Goal: Book appointment/travel/reservation

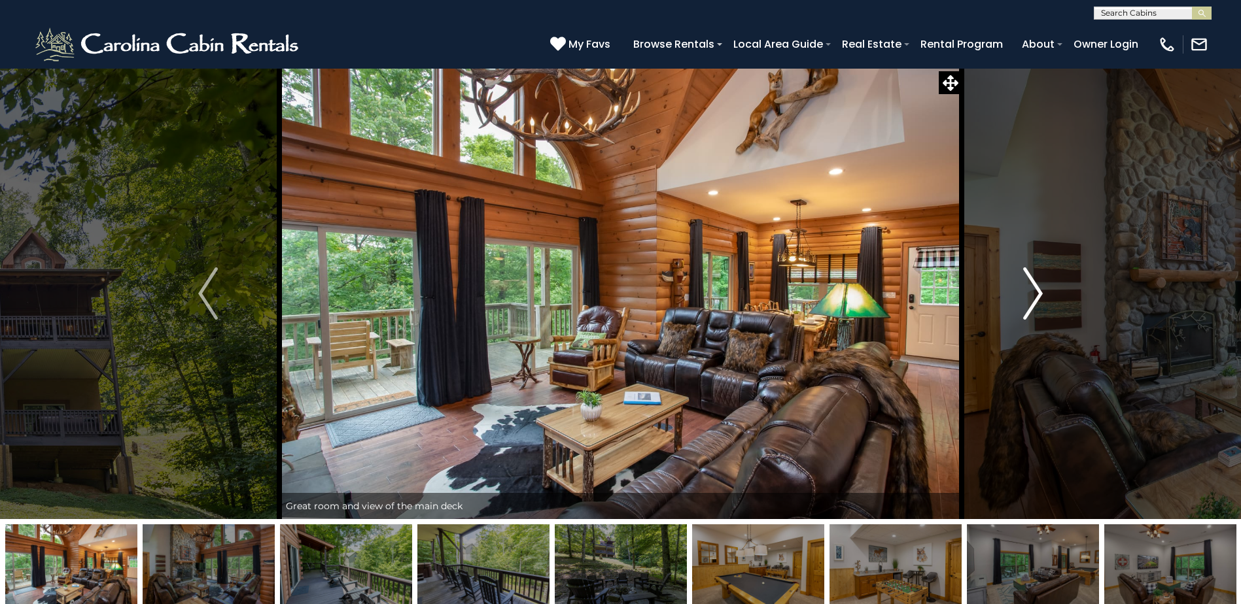
click at [1031, 293] on img "Next" at bounding box center [1033, 294] width 20 height 52
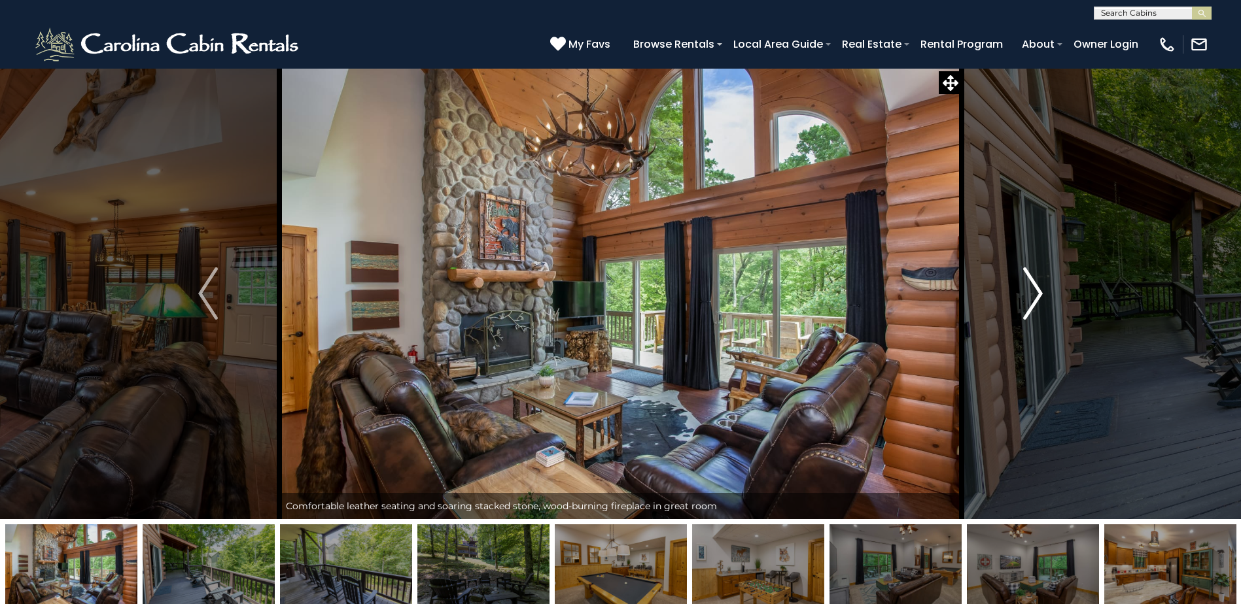
click at [1035, 293] on img "Next" at bounding box center [1033, 294] width 20 height 52
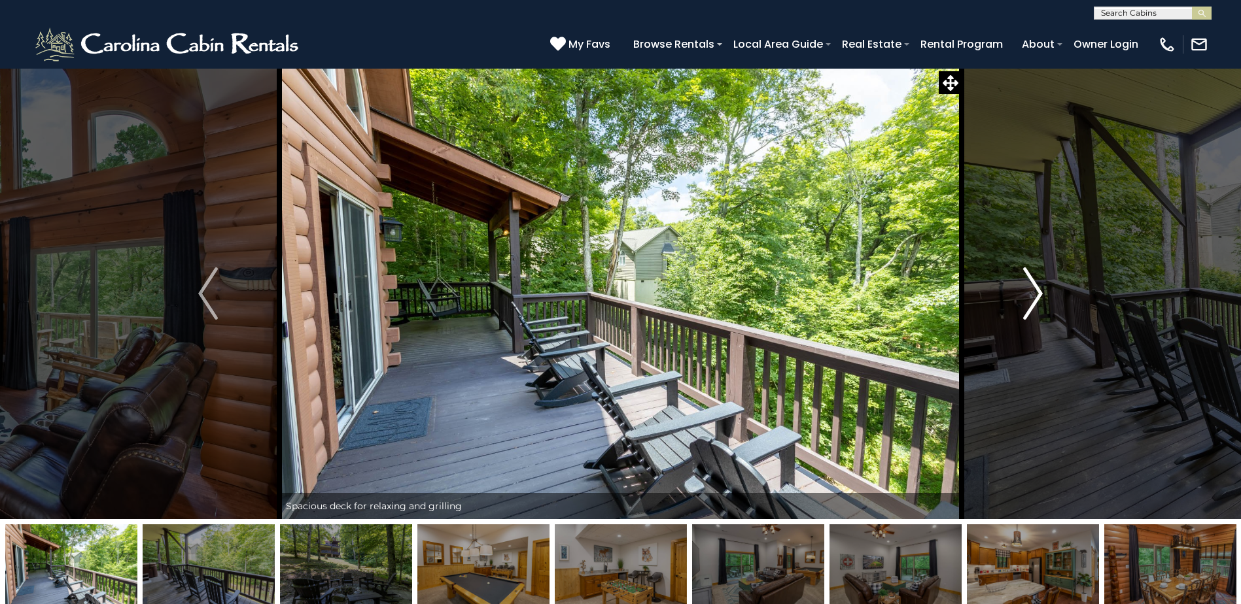
click at [1035, 293] on img "Next" at bounding box center [1033, 294] width 20 height 52
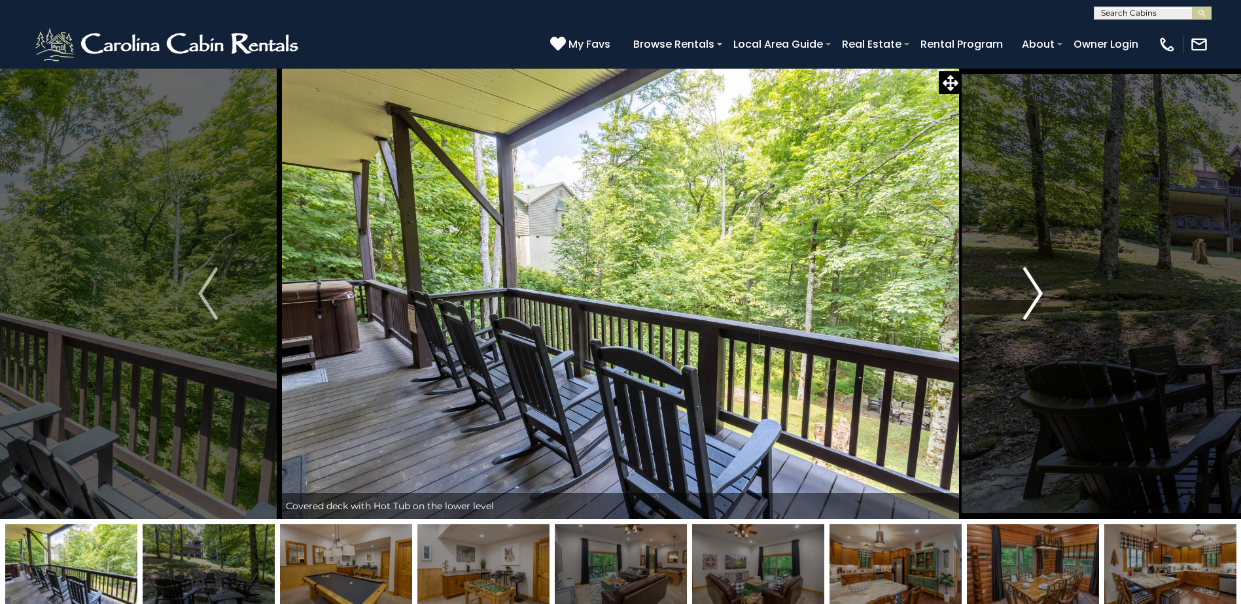
click at [1035, 293] on img "Next" at bounding box center [1033, 294] width 20 height 52
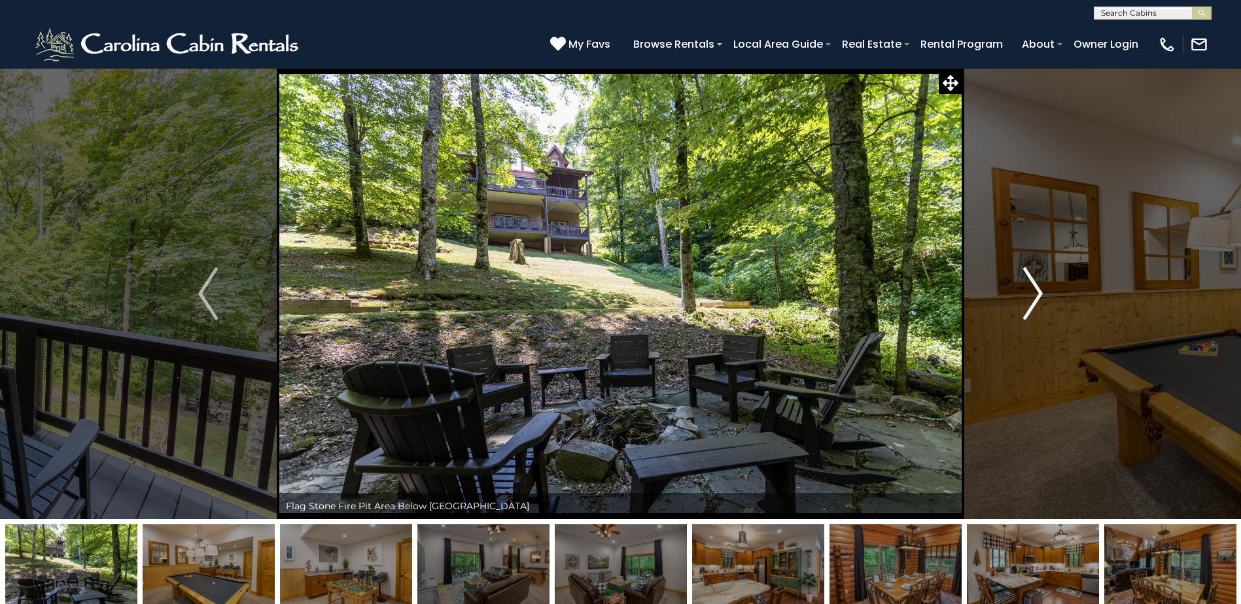
click at [1035, 293] on img "Next" at bounding box center [1033, 294] width 20 height 52
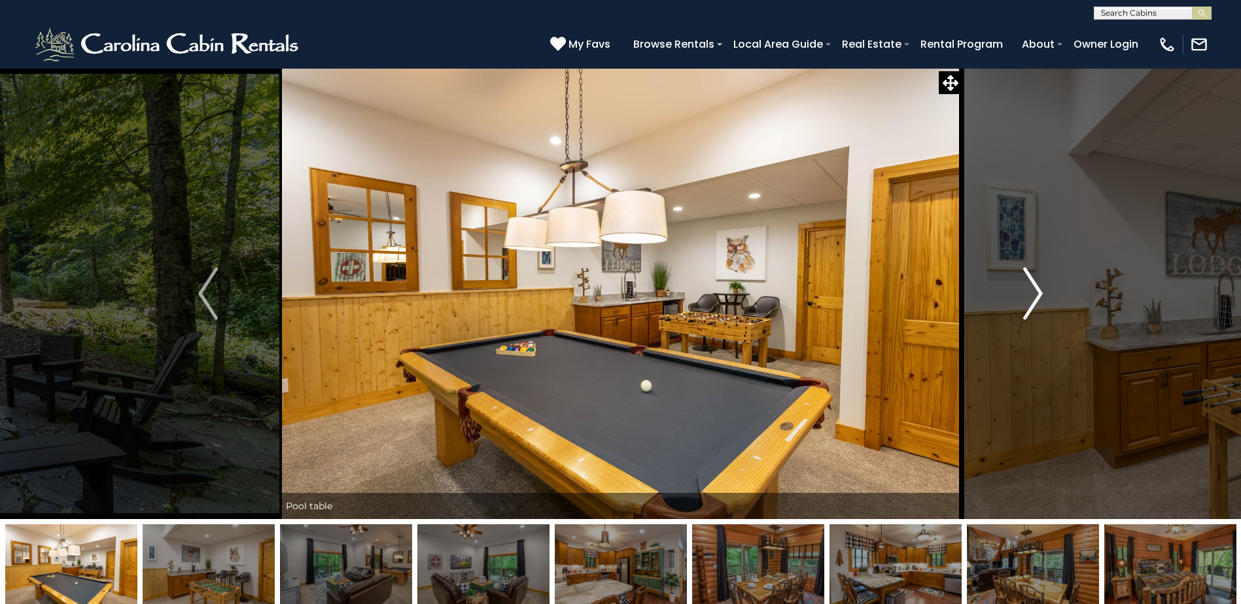
click at [1035, 293] on img "Next" at bounding box center [1033, 294] width 20 height 52
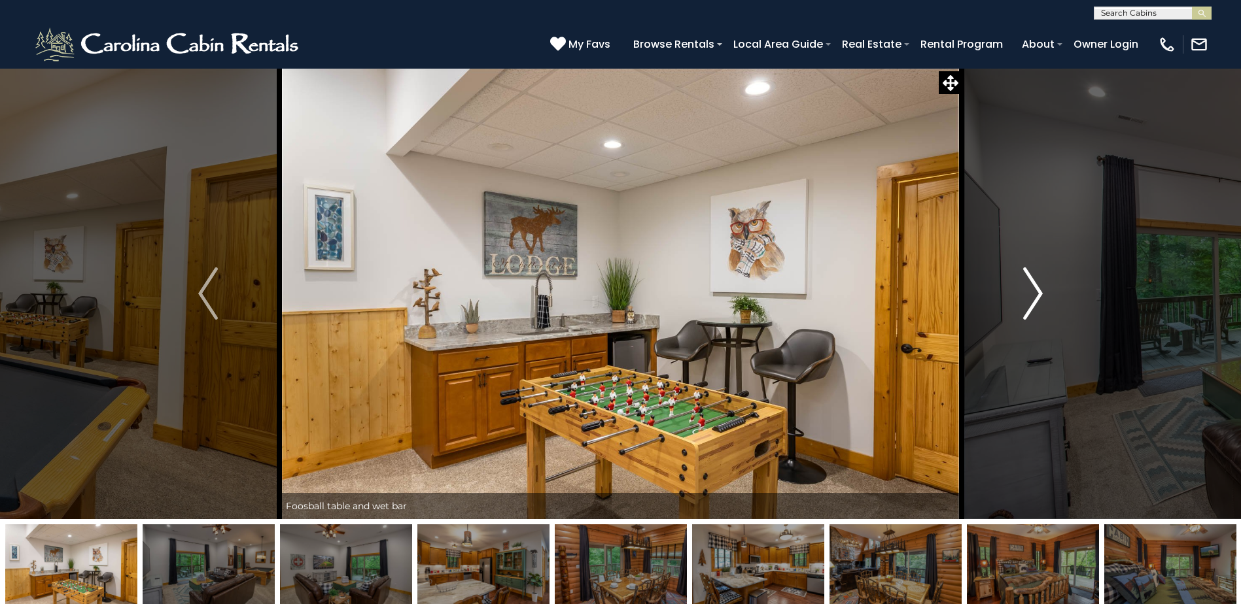
click at [1035, 293] on img "Next" at bounding box center [1033, 294] width 20 height 52
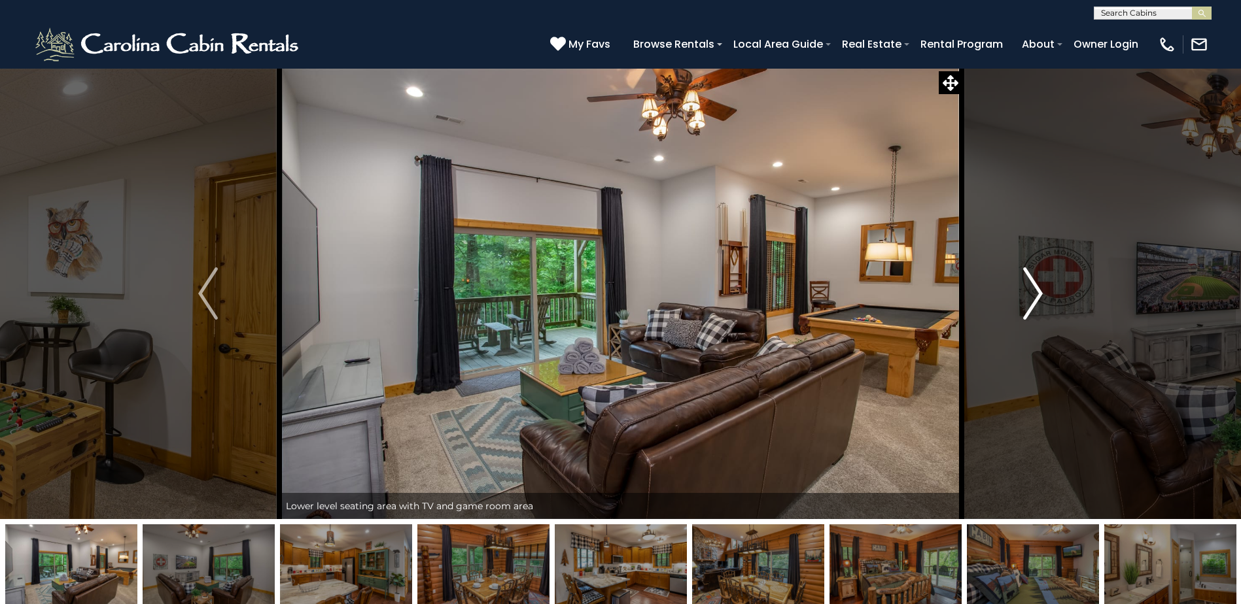
click at [1035, 293] on img "Next" at bounding box center [1033, 294] width 20 height 52
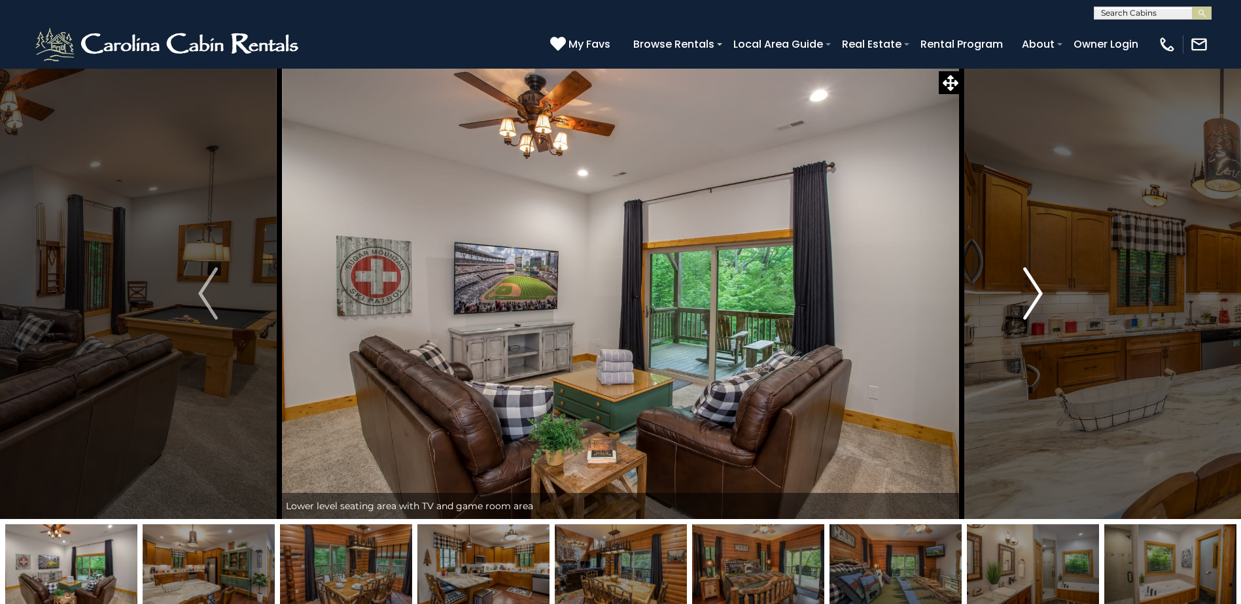
click at [1035, 293] on img "Next" at bounding box center [1033, 294] width 20 height 52
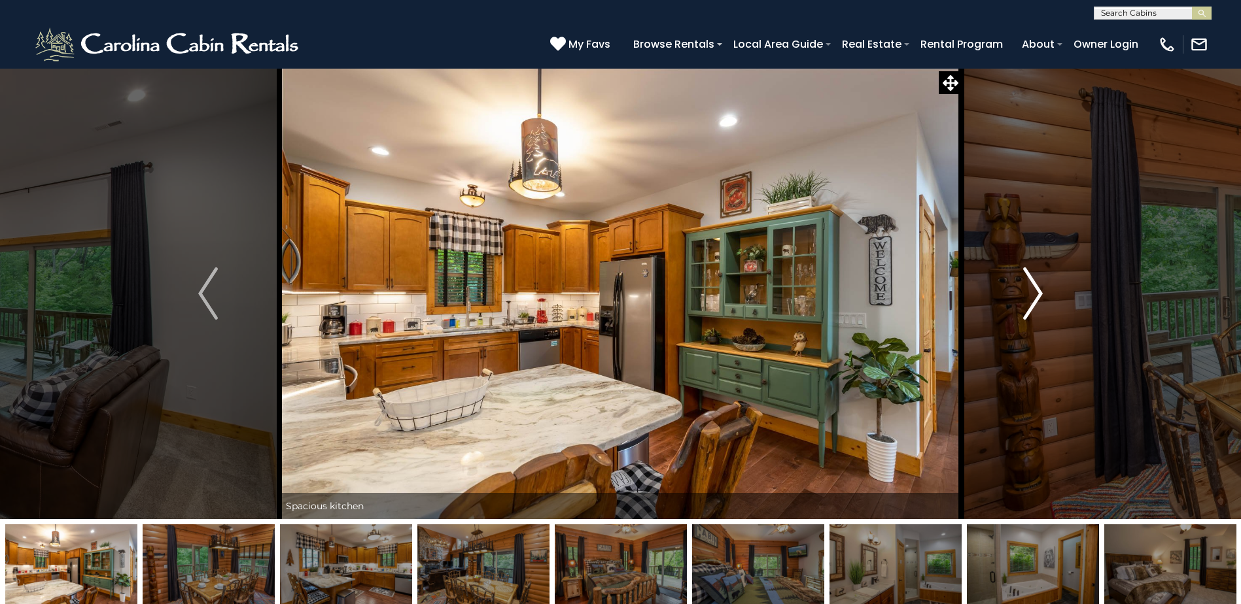
click at [1035, 293] on img "Next" at bounding box center [1033, 294] width 20 height 52
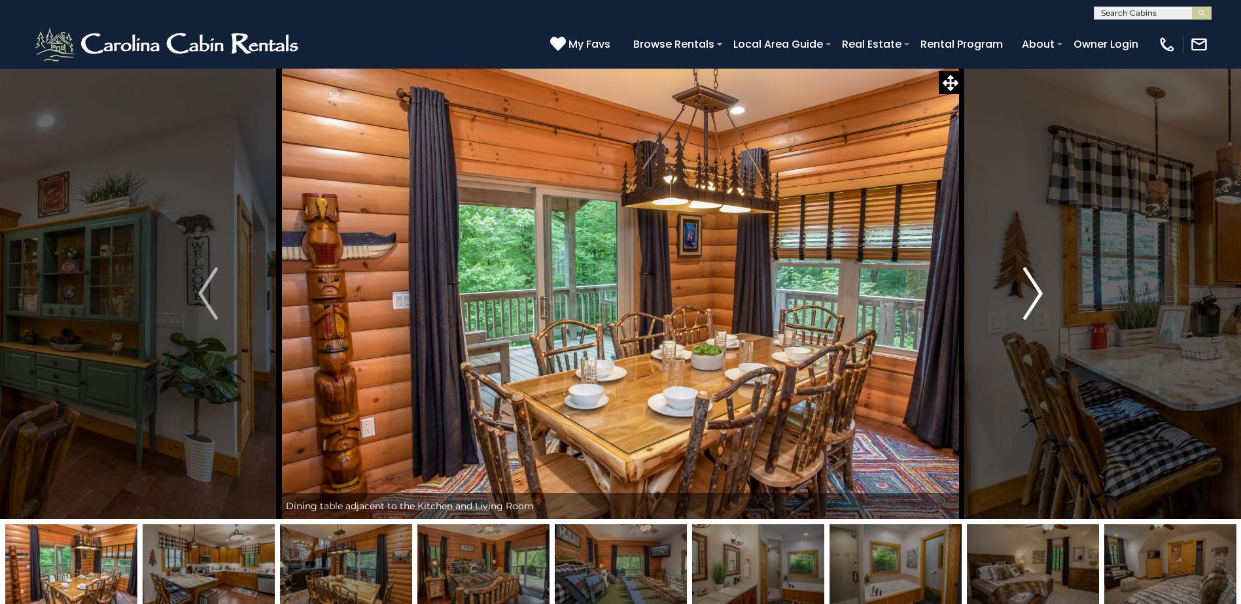
click at [1035, 293] on img "Next" at bounding box center [1033, 294] width 20 height 52
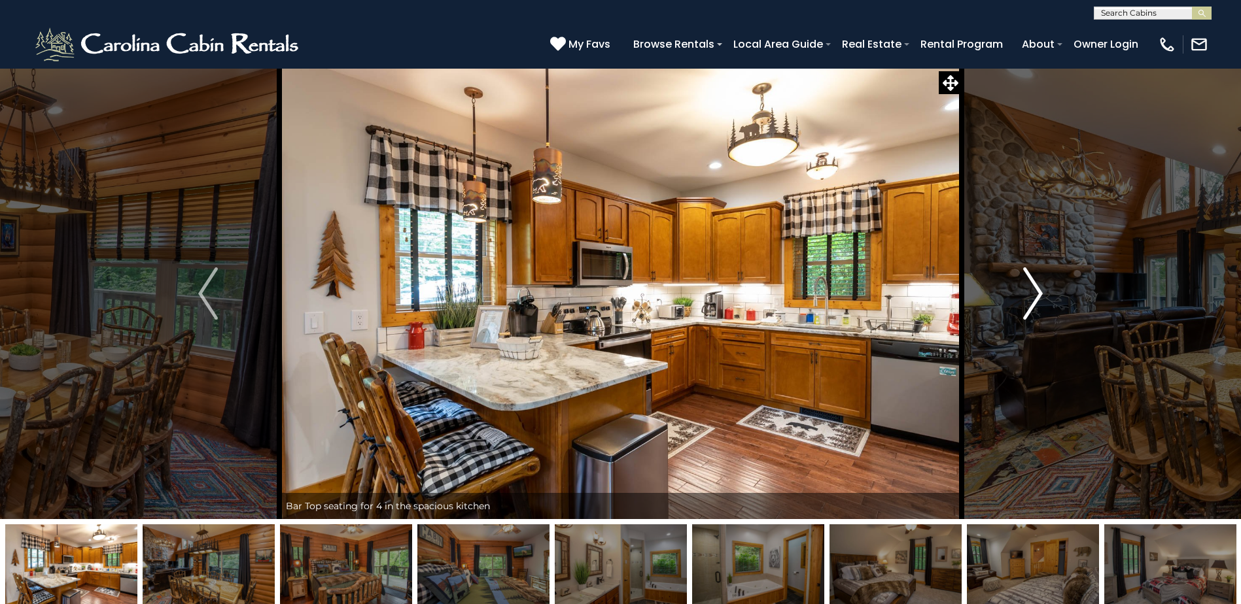
click at [1035, 293] on img "Next" at bounding box center [1033, 294] width 20 height 52
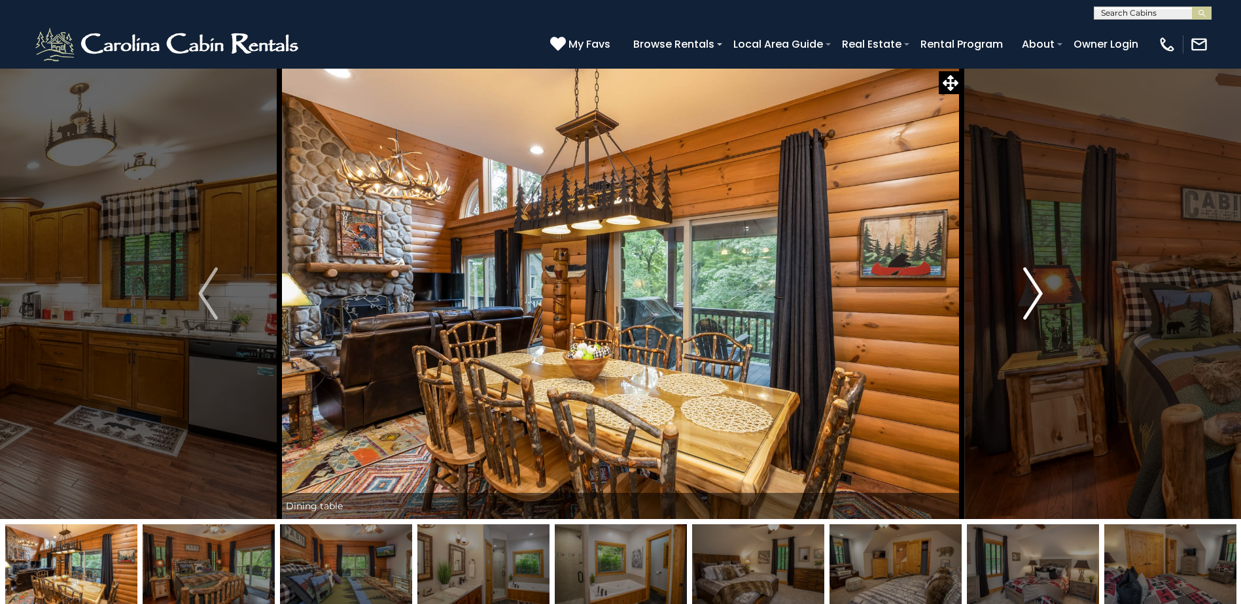
click at [1035, 293] on img "Next" at bounding box center [1033, 294] width 20 height 52
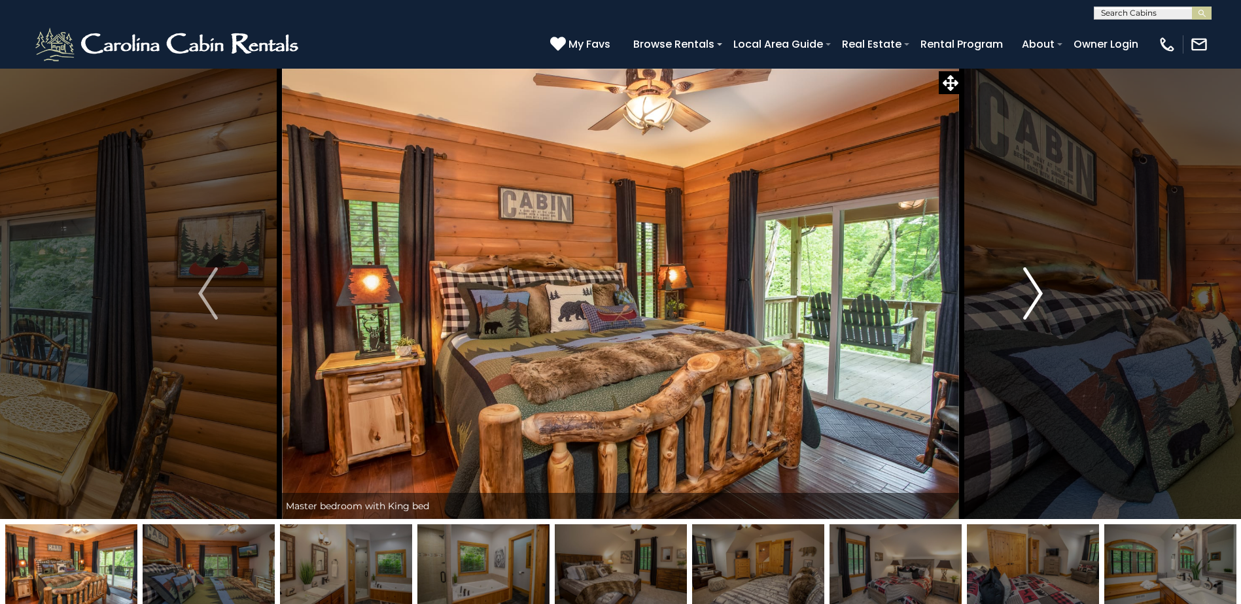
click at [1035, 293] on img "Next" at bounding box center [1033, 294] width 20 height 52
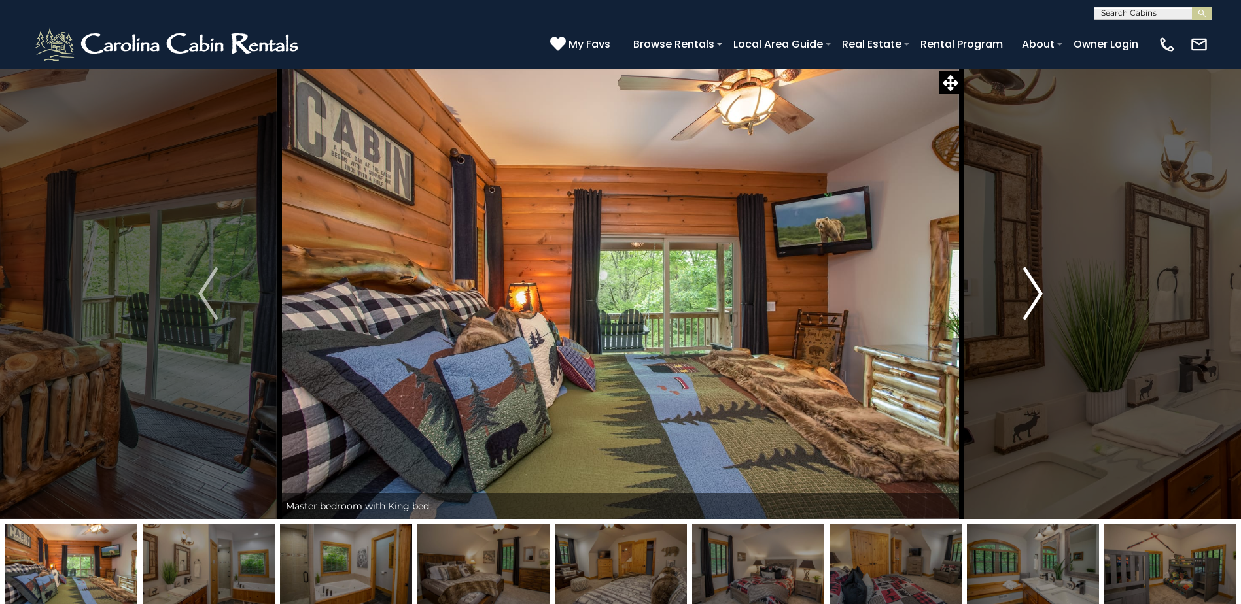
click at [1035, 293] on img "Next" at bounding box center [1033, 294] width 20 height 52
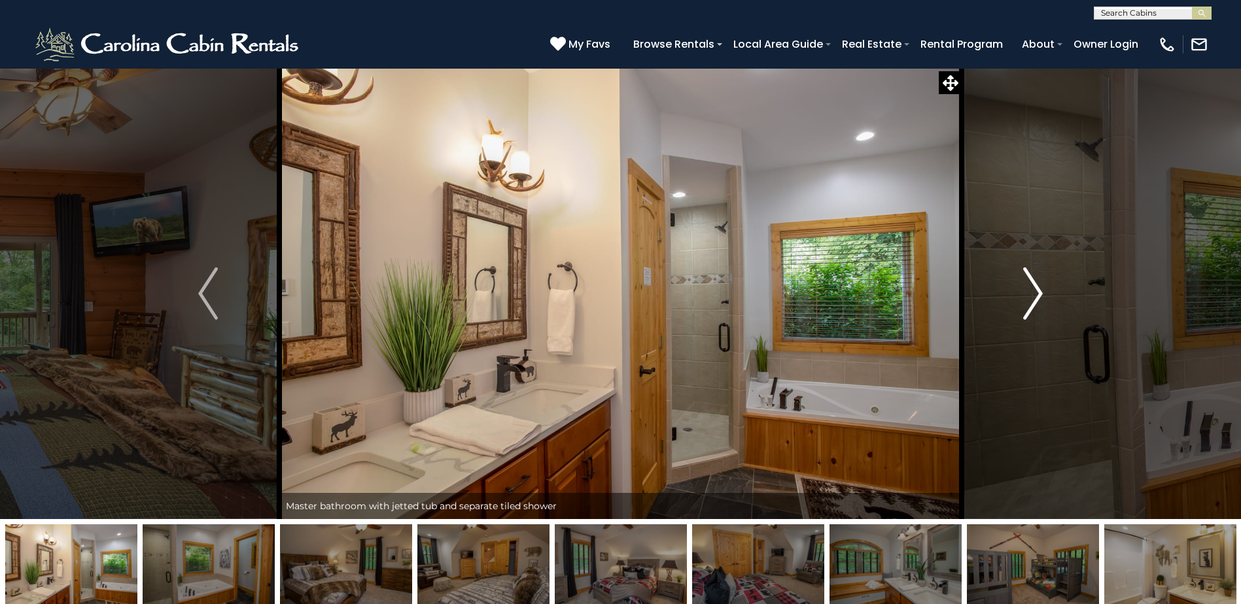
click at [1035, 293] on img "Next" at bounding box center [1033, 294] width 20 height 52
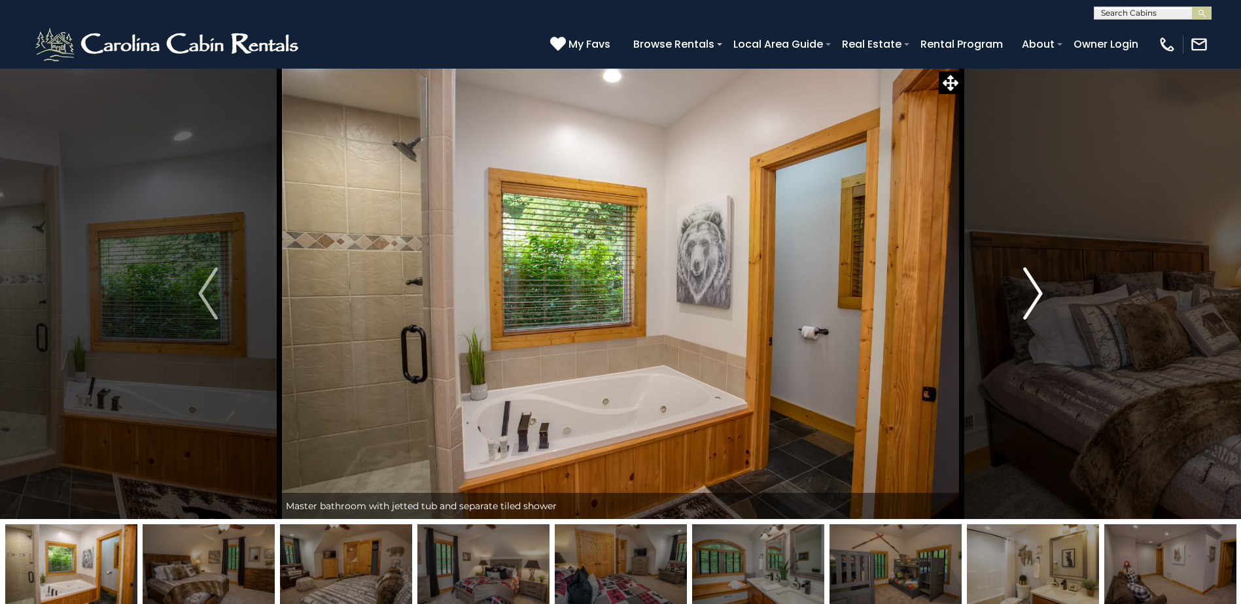
click at [1035, 293] on img "Next" at bounding box center [1033, 294] width 20 height 52
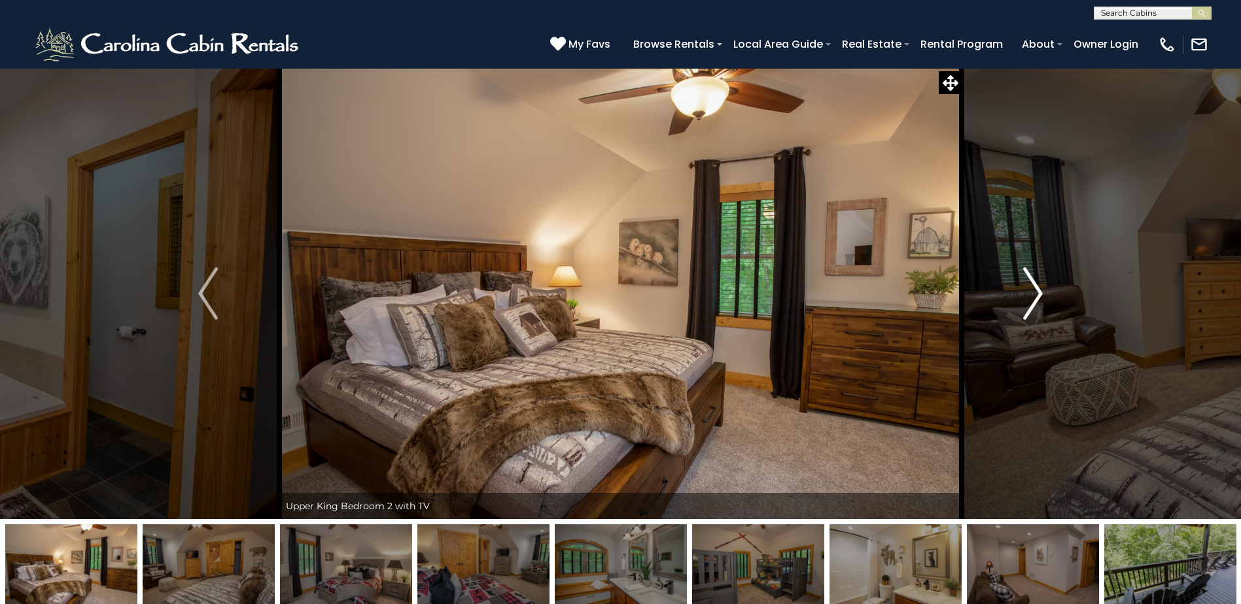
click at [1035, 293] on img "Next" at bounding box center [1033, 294] width 20 height 52
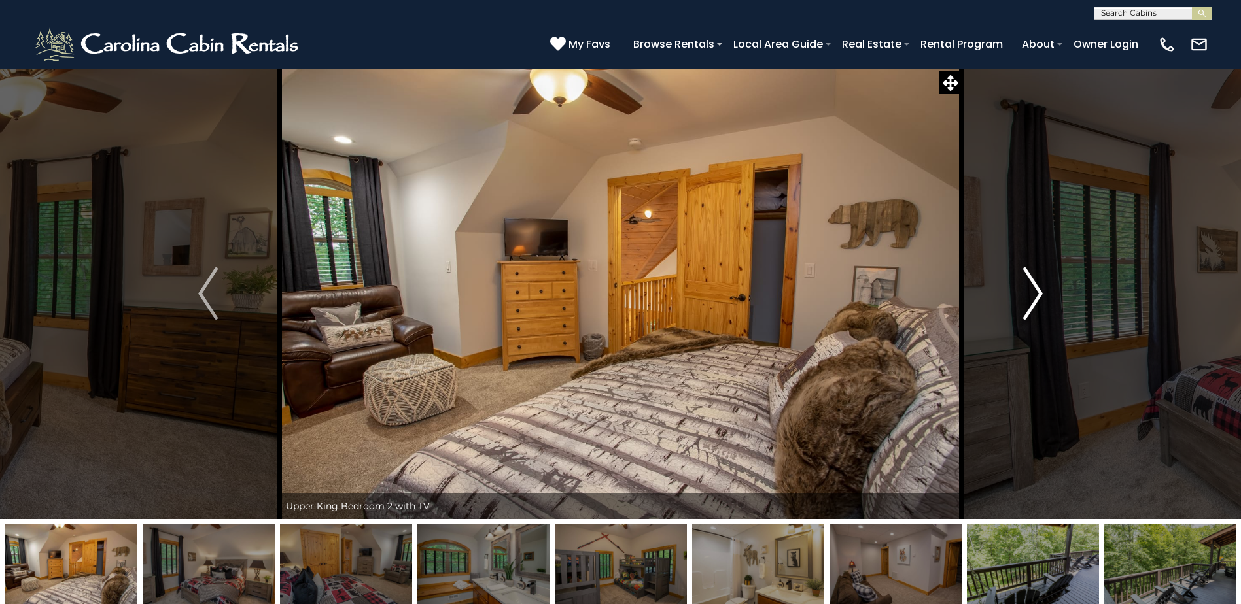
click at [1035, 293] on img "Next" at bounding box center [1033, 294] width 20 height 52
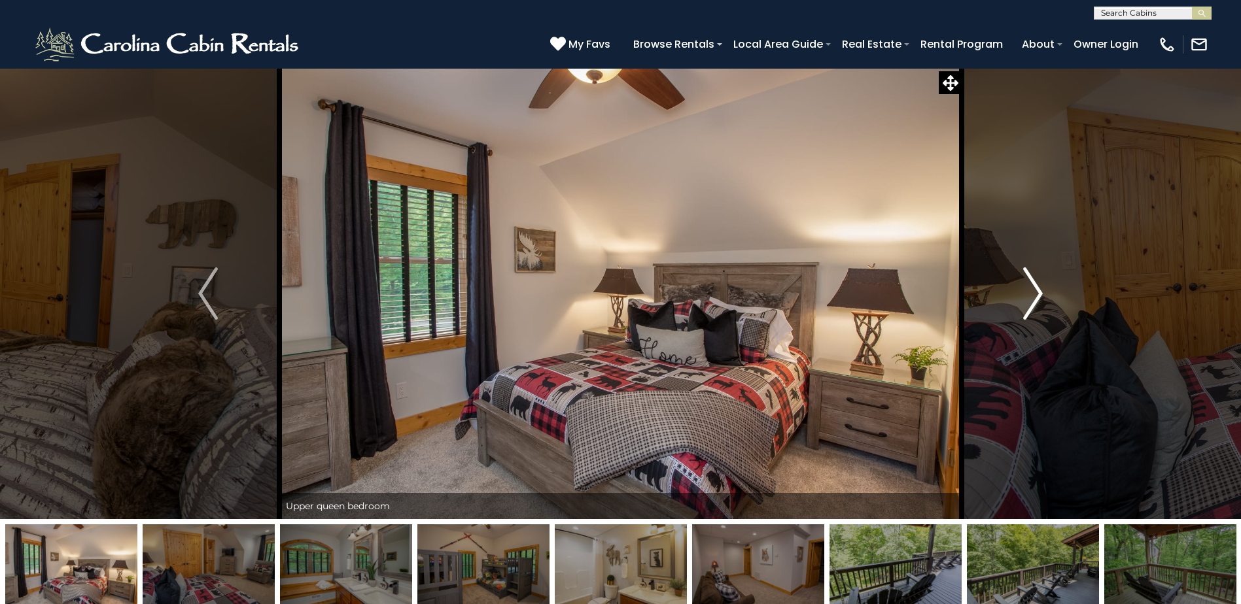
click at [1035, 293] on img "Next" at bounding box center [1033, 294] width 20 height 52
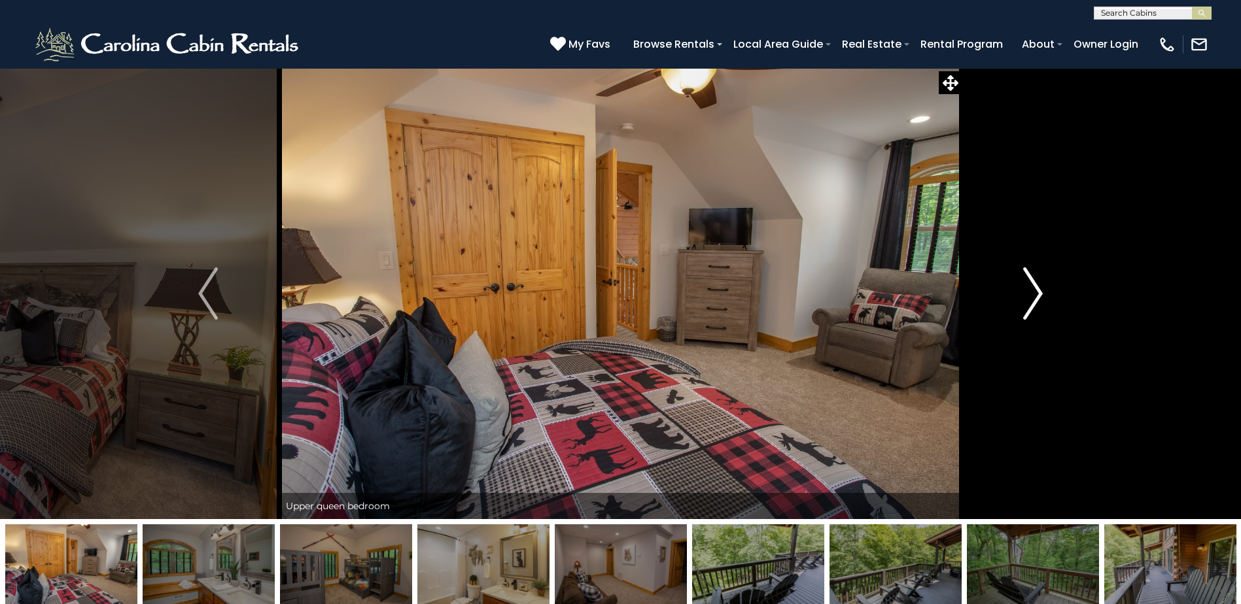
click at [1035, 293] on img "Next" at bounding box center [1033, 294] width 20 height 52
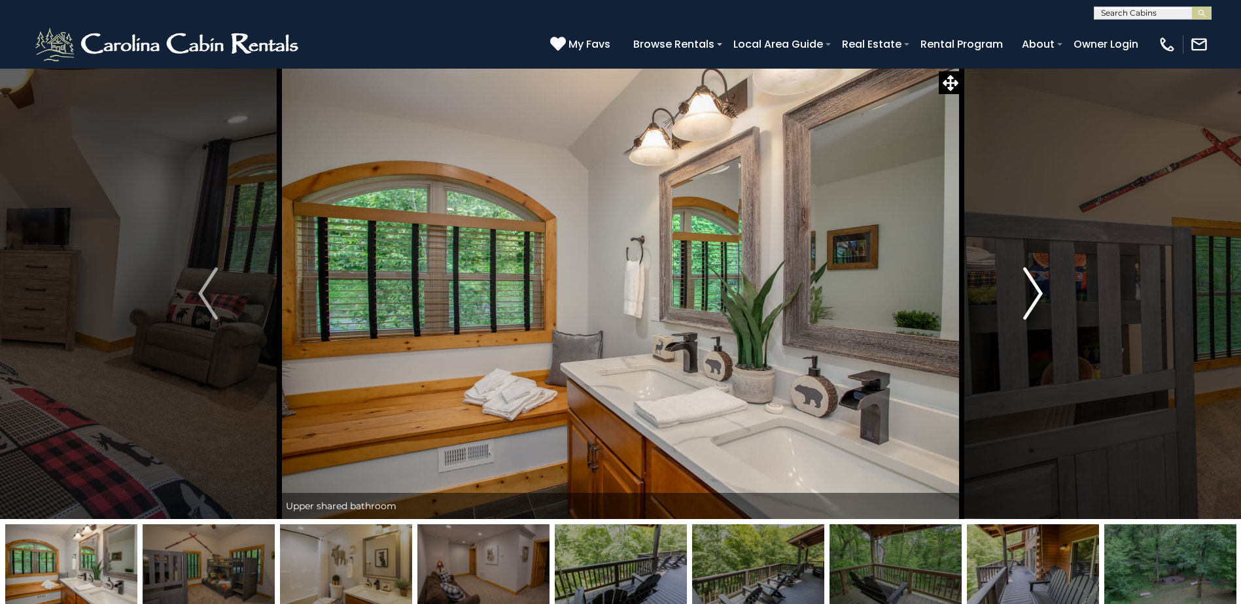
click at [1035, 293] on img "Next" at bounding box center [1033, 294] width 20 height 52
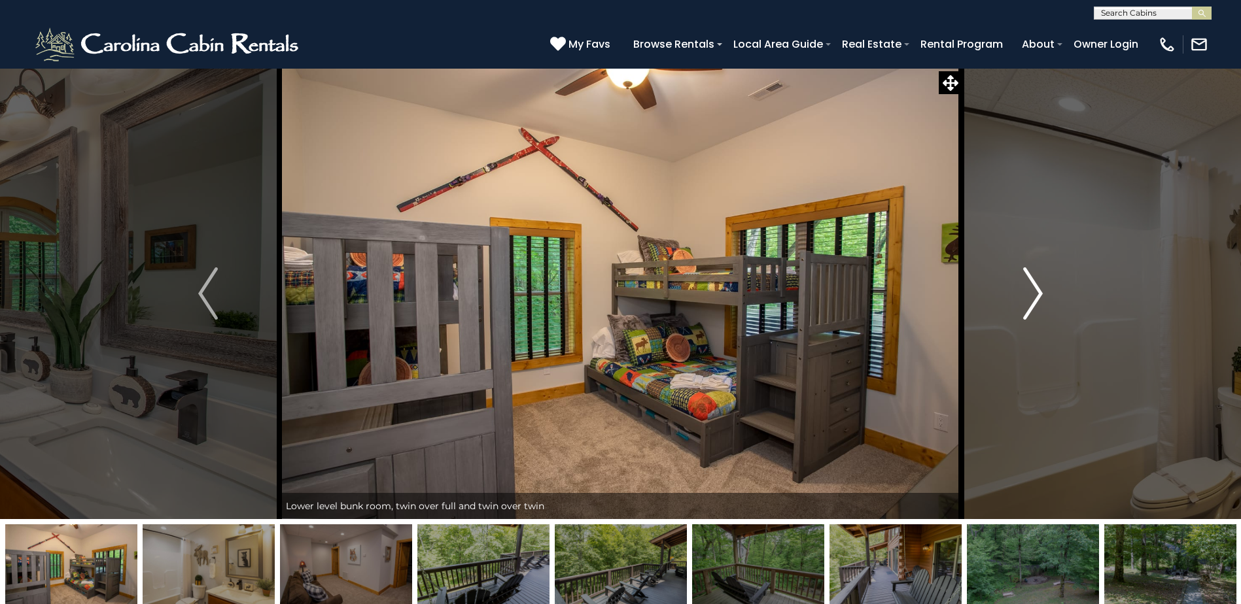
click at [1035, 293] on img "Next" at bounding box center [1033, 294] width 20 height 52
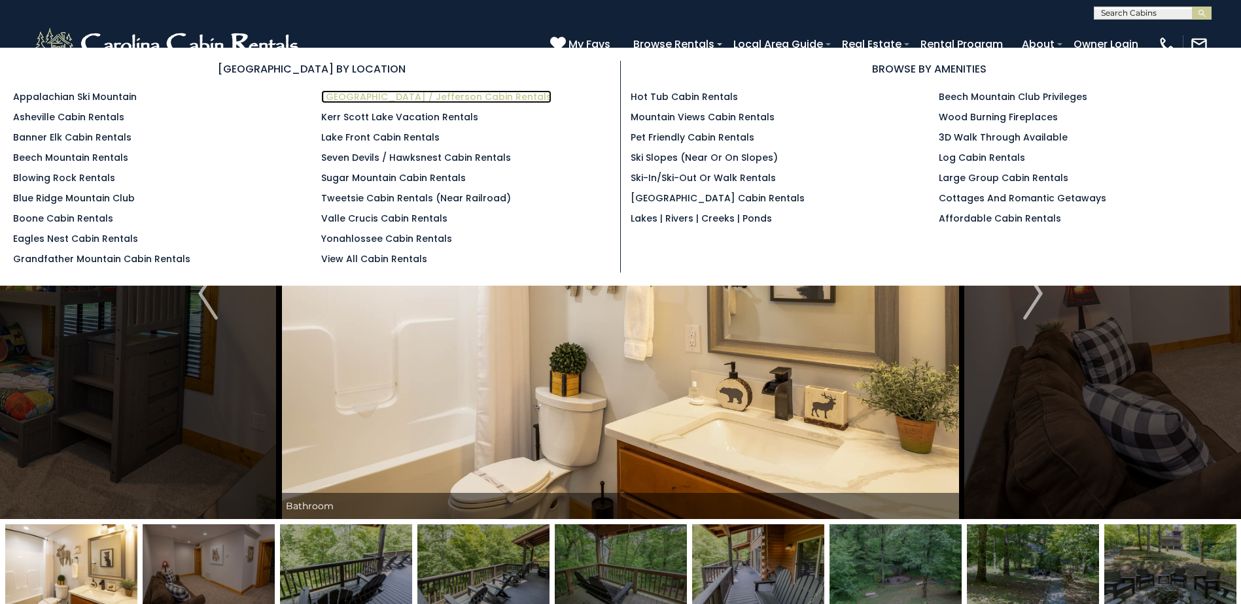
click at [393, 97] on link "[GEOGRAPHIC_DATA] / Jefferson Cabin Rentals" at bounding box center [436, 96] width 230 height 13
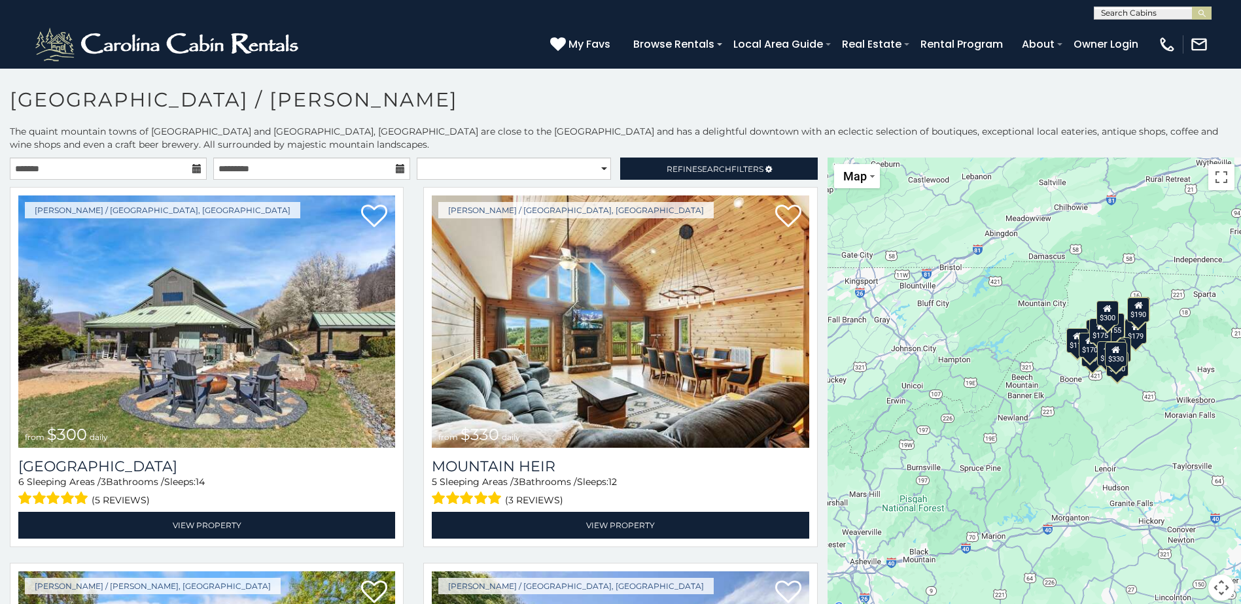
click at [192, 168] on icon at bounding box center [196, 168] width 9 height 9
click at [165, 166] on input "text" at bounding box center [108, 169] width 197 height 22
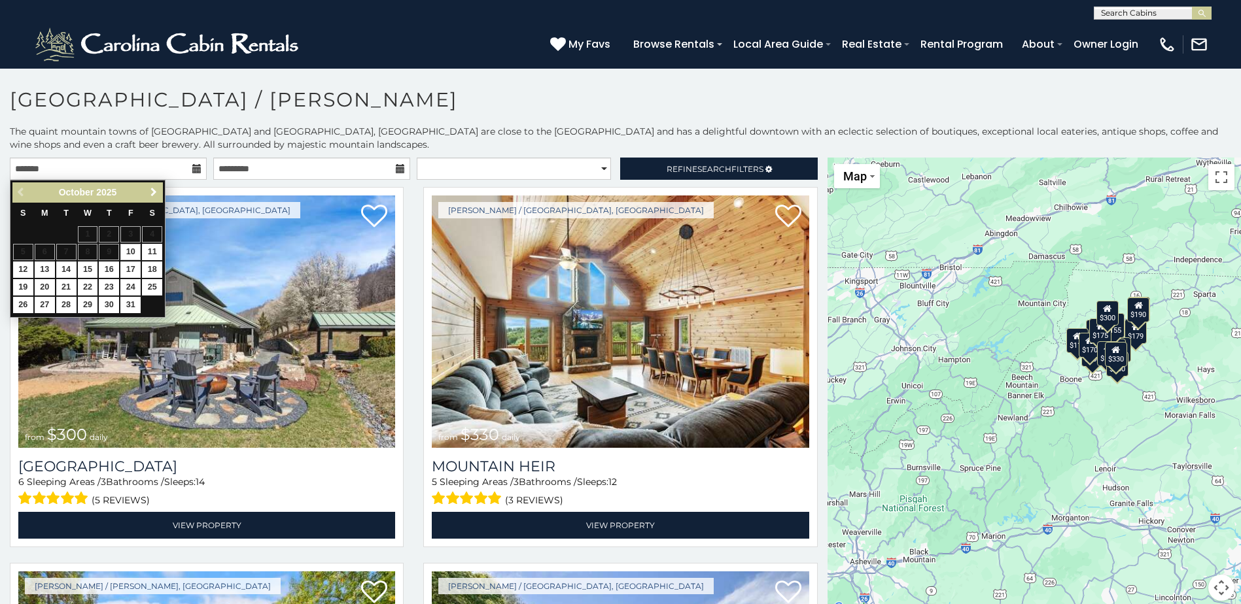
click at [151, 192] on span "Next" at bounding box center [153, 192] width 10 height 10
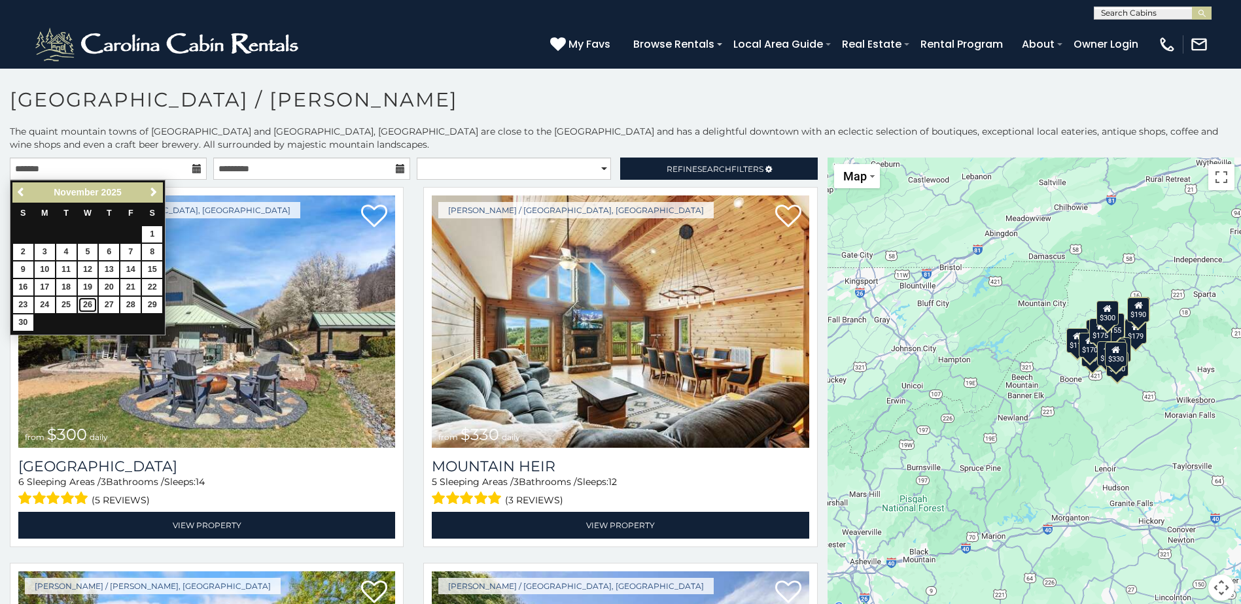
click at [85, 308] on link "26" at bounding box center [88, 305] width 20 height 16
type input "**********"
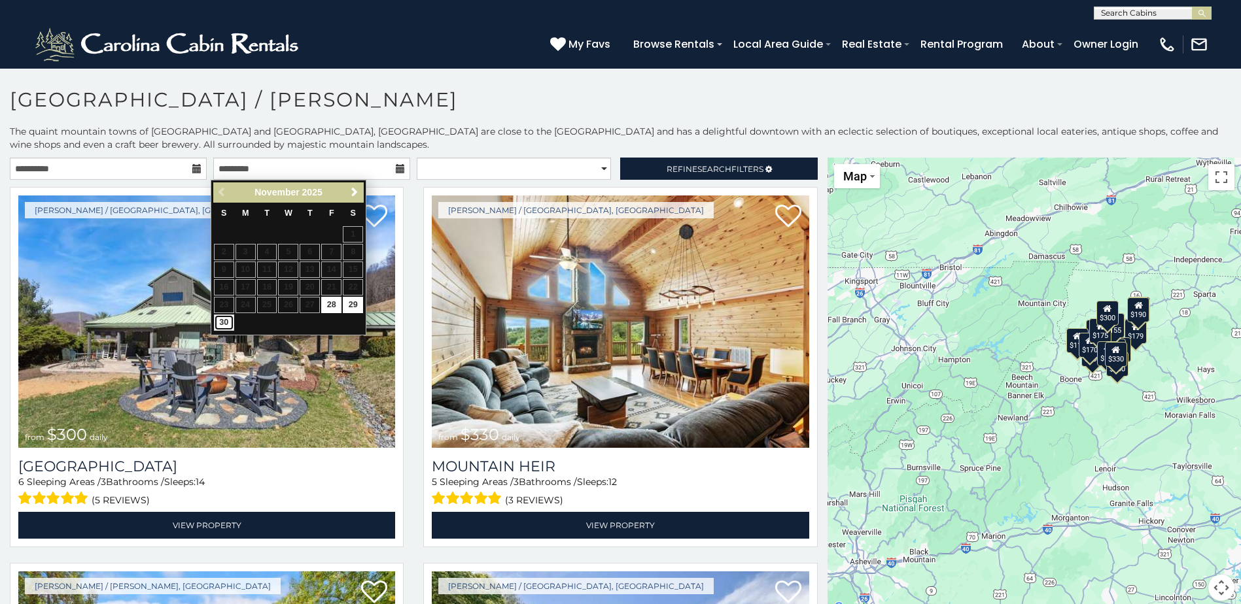
click at [223, 319] on link "30" at bounding box center [224, 323] width 20 height 16
type input "**********"
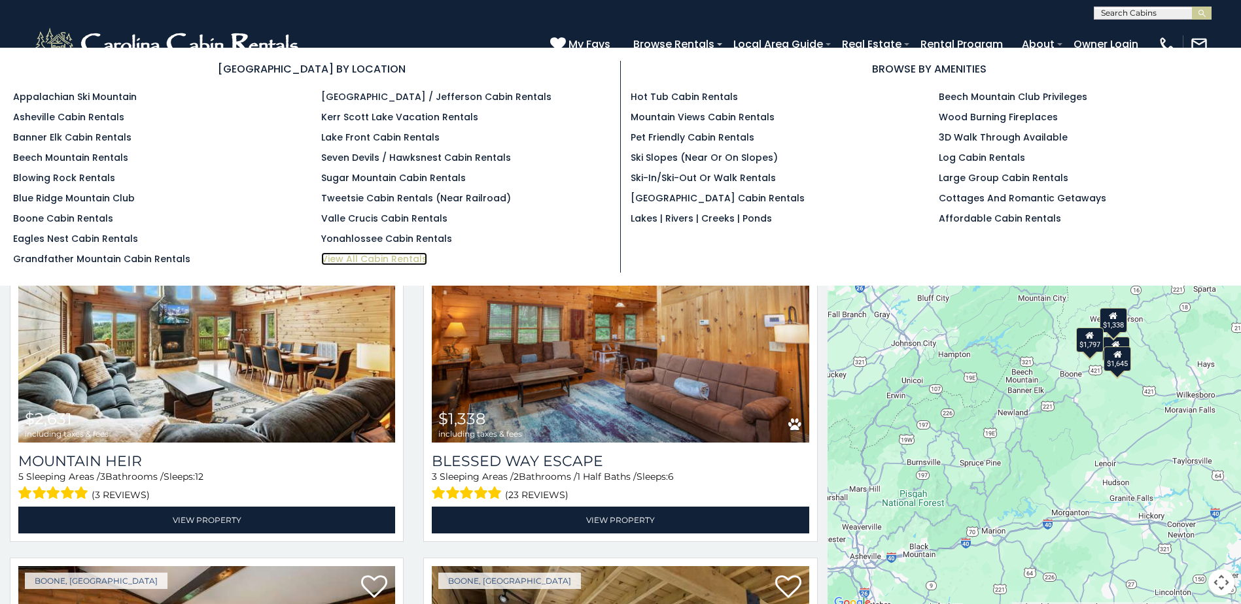
click at [386, 258] on link "View All Cabin Rentals" at bounding box center [374, 258] width 106 height 13
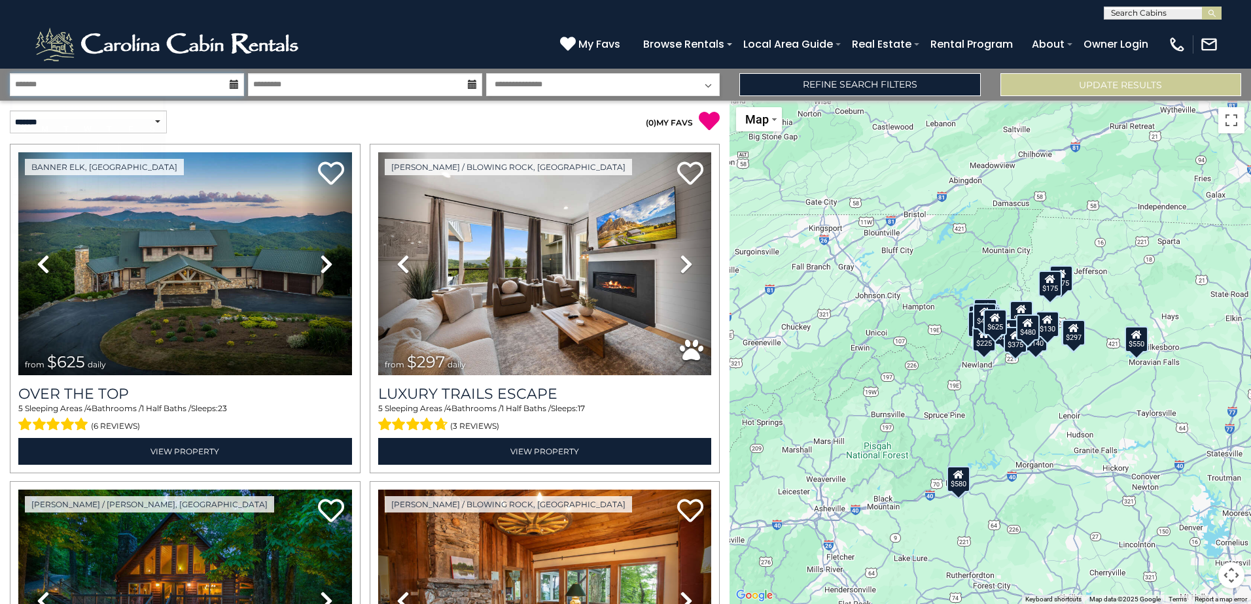
click at [190, 80] on input "text" at bounding box center [127, 84] width 234 height 23
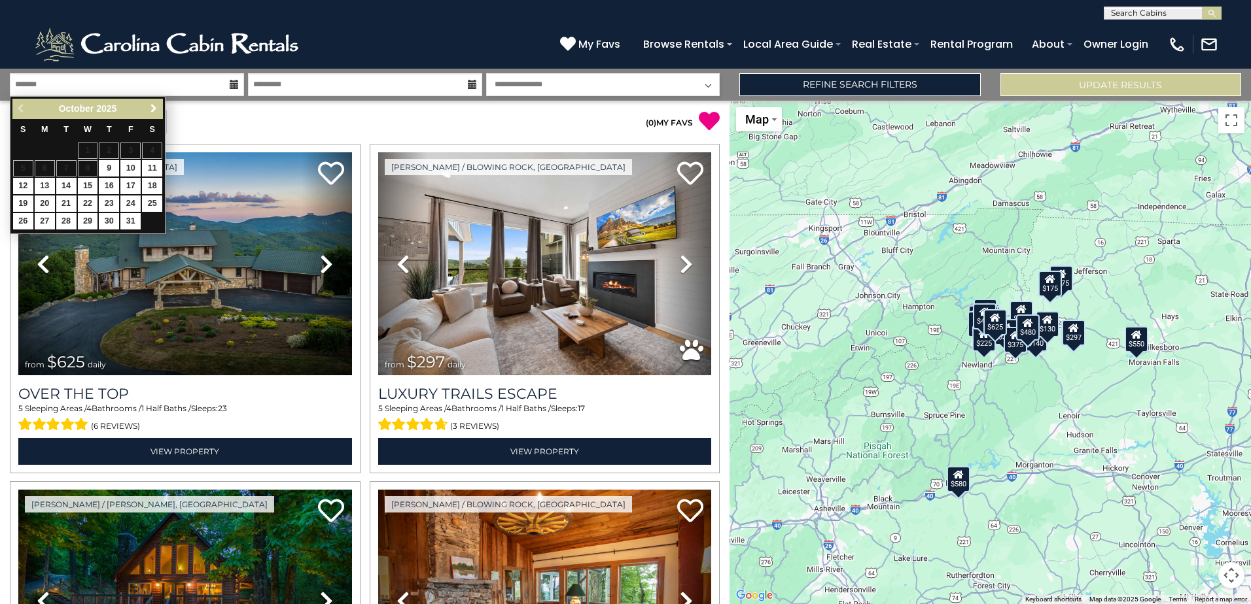
click at [157, 107] on span "Next" at bounding box center [153, 108] width 10 height 10
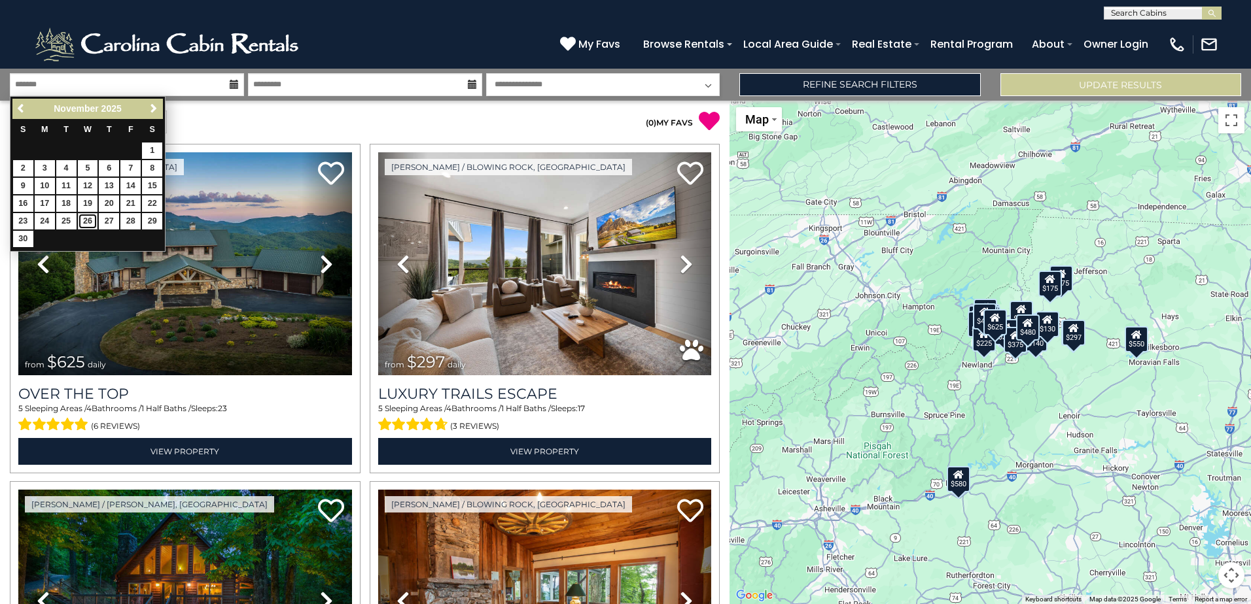
click at [91, 221] on link "26" at bounding box center [88, 221] width 20 height 16
type input "********"
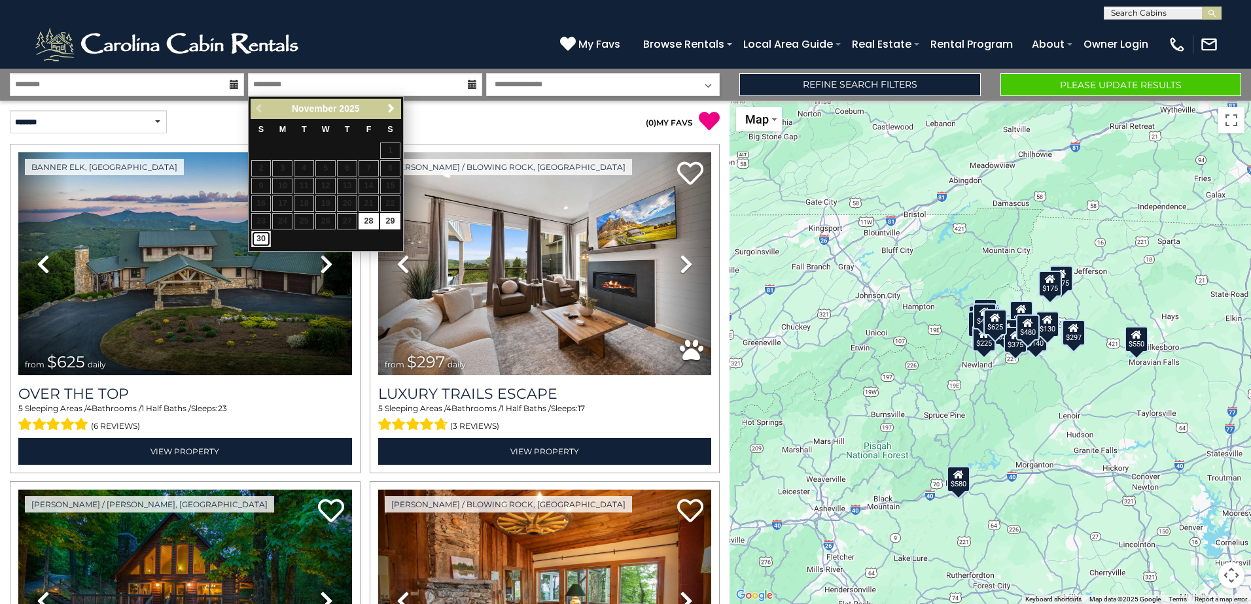
click at [258, 237] on link "30" at bounding box center [261, 239] width 20 height 16
type input "********"
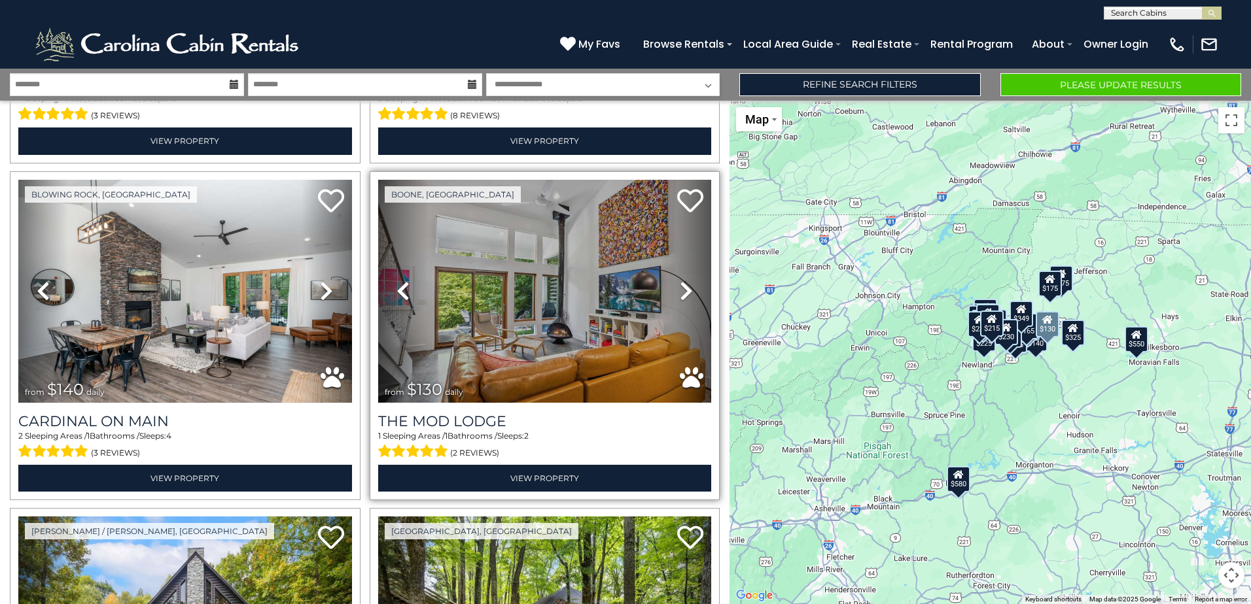
scroll to position [3532, 0]
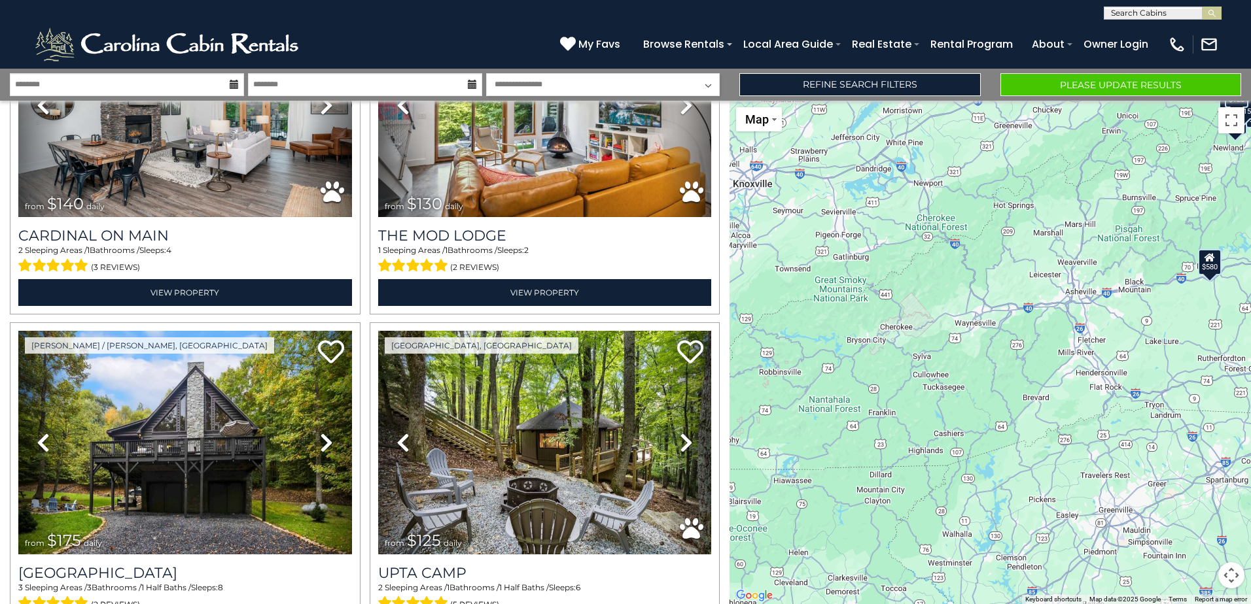
drag, startPoint x: 900, startPoint y: 441, endPoint x: 1151, endPoint y: 223, distance: 332.9
click at [1151, 223] on div "$625 $297 $175 $165 $300 $580 $290 $424 $395 $270 $185 $265 $230 $550 $349 $230…" at bounding box center [989, 353] width 521 height 504
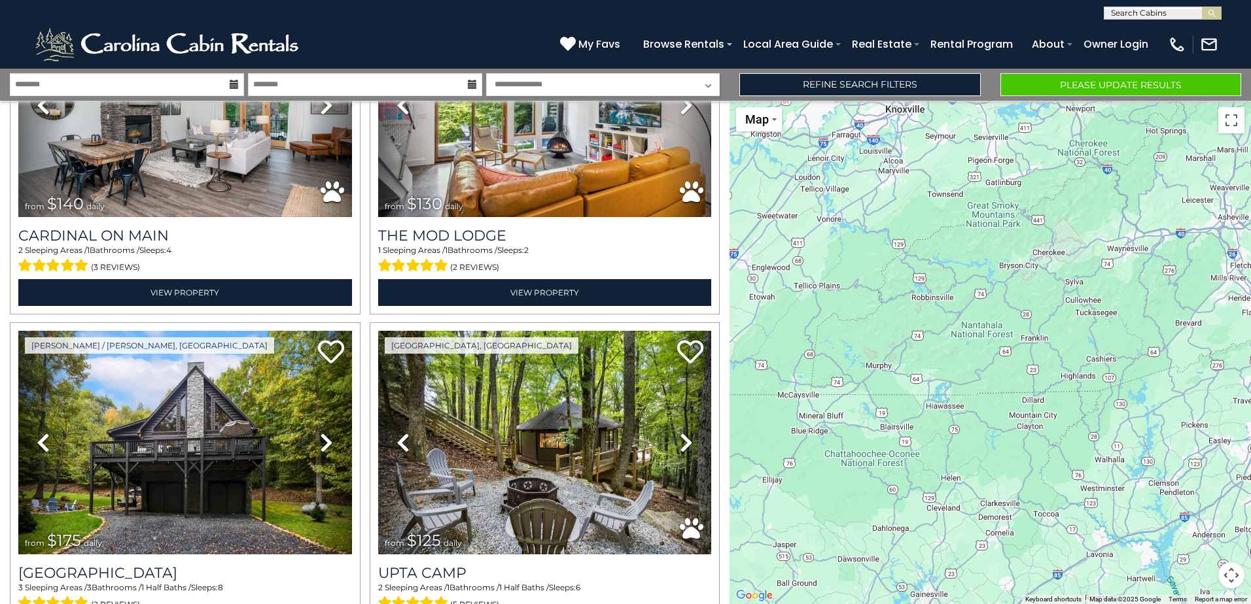
drag, startPoint x: 799, startPoint y: 508, endPoint x: 951, endPoint y: 429, distance: 171.4
click at [951, 429] on div "$625 $297 $175 $165 $300 $580 $290 $424 $395 $270 $185 $265 $230 $550 $349 $230…" at bounding box center [989, 353] width 521 height 504
click at [1116, 77] on button "Please Update Results" at bounding box center [1120, 84] width 241 height 23
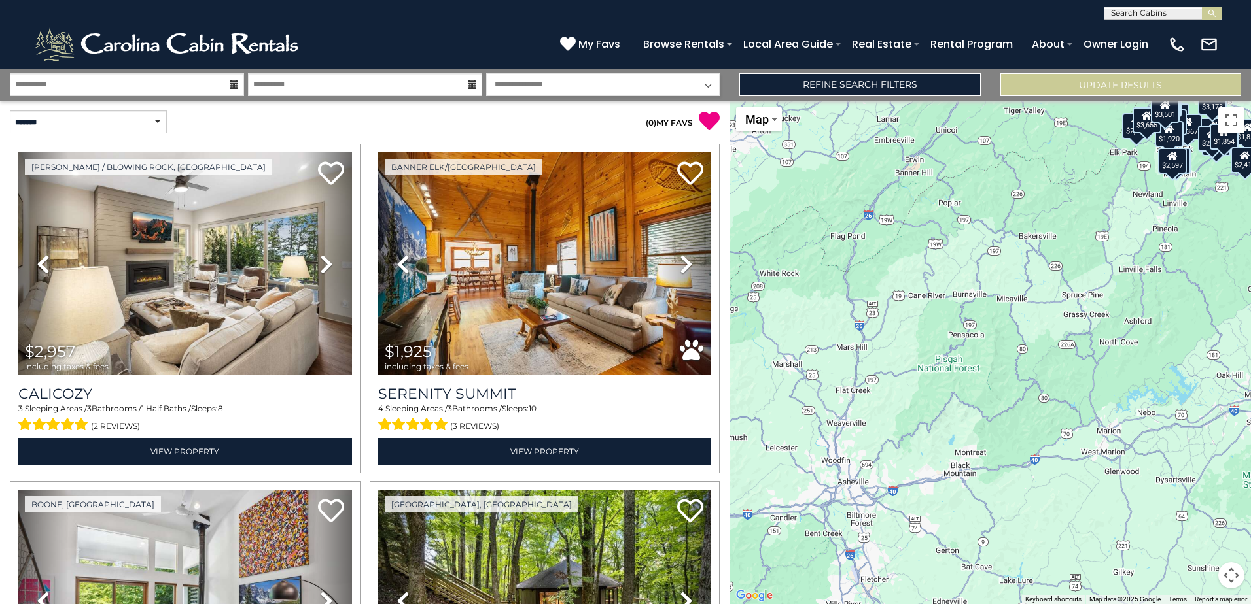
drag, startPoint x: 806, startPoint y: 386, endPoint x: 990, endPoint y: 174, distance: 280.5
click at [990, 174] on div "$2,957 $1,925 $1,539 $1,367 $5,720 $2,960 $2,608 $3,375 $2,474 $885 $3,173 $2,3…" at bounding box center [989, 353] width 521 height 504
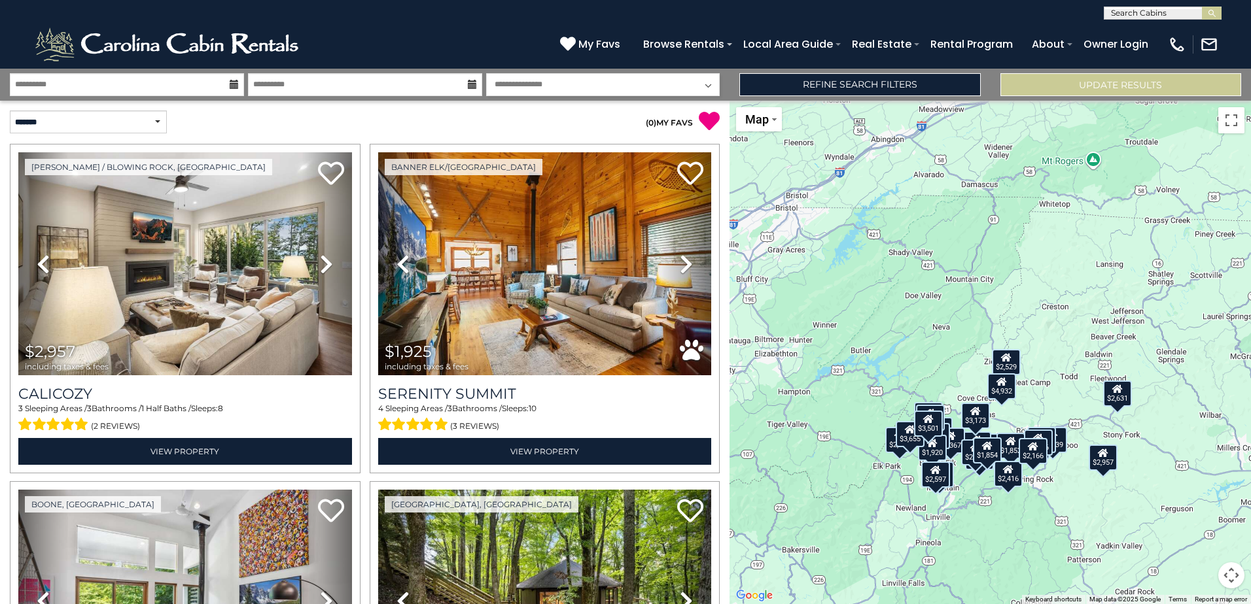
drag, startPoint x: 975, startPoint y: 226, endPoint x: 753, endPoint y: 492, distance: 345.9
click at [753, 492] on div "$2,957 $1,925 $1,539 $1,367 $5,720 $2,960 $2,608 $3,375 $2,474 $885 $3,173 $2,3…" at bounding box center [989, 353] width 521 height 504
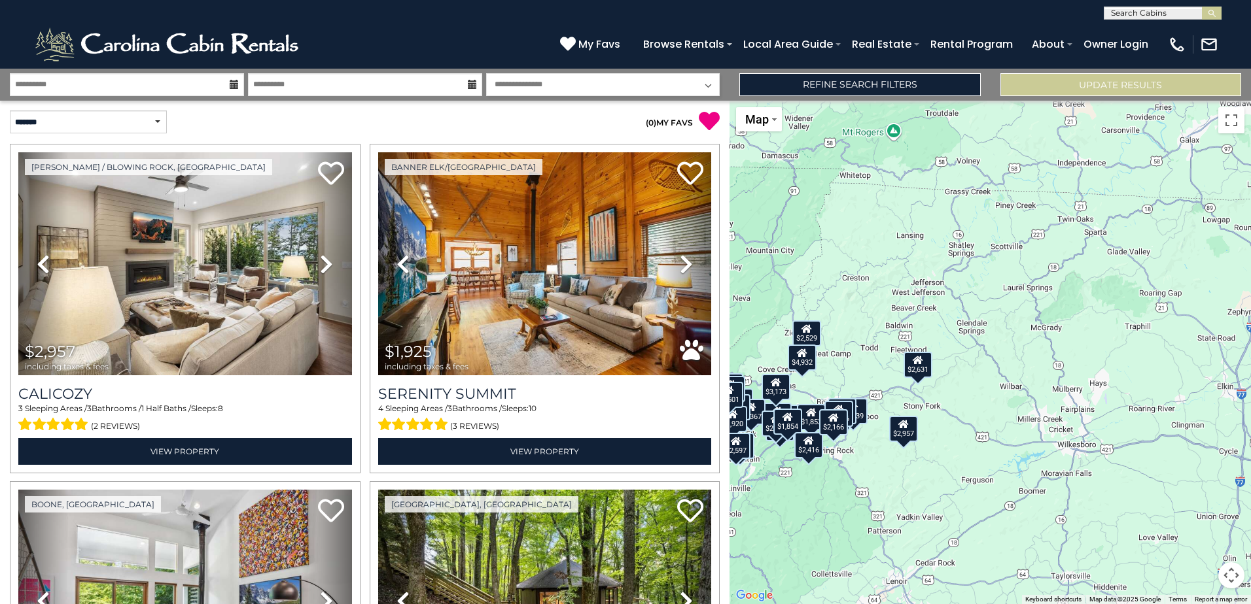
drag, startPoint x: 965, startPoint y: 303, endPoint x: 771, endPoint y: 262, distance: 198.7
click at [771, 262] on div "$2,957 $1,925 $1,539 $1,367 $5,720 $2,960 $2,608 $3,375 $2,474 $885 $3,173 $2,3…" at bounding box center [989, 353] width 521 height 504
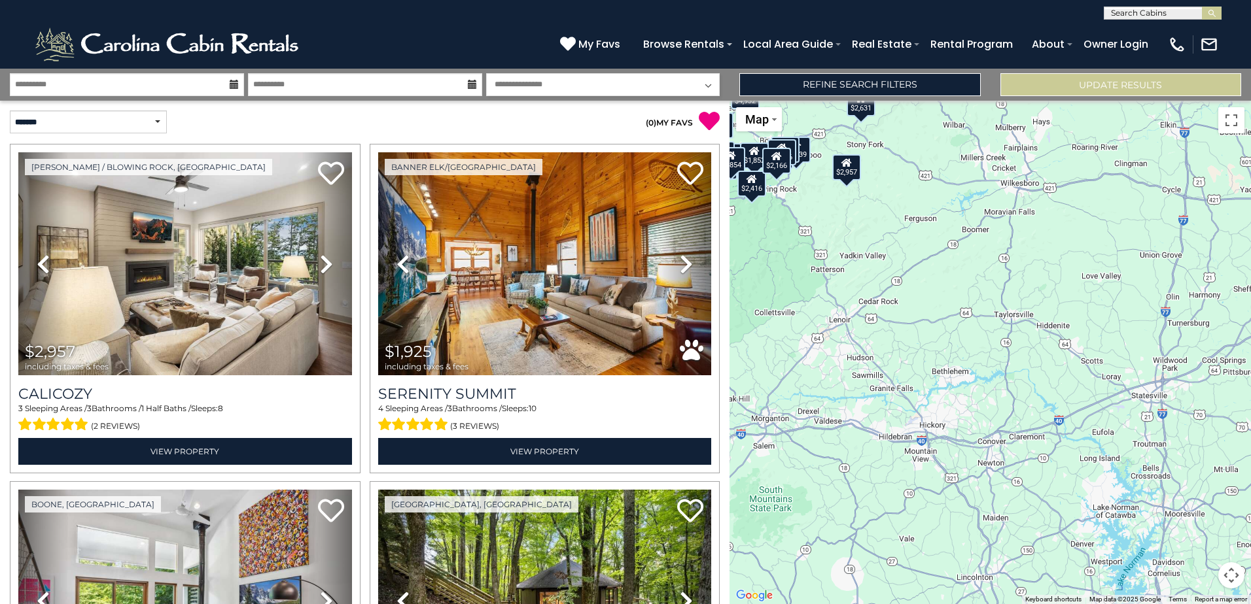
drag, startPoint x: 944, startPoint y: 442, endPoint x: 886, endPoint y: 179, distance: 269.9
click at [886, 179] on div "$2,957 $1,925 $1,539 $1,367 $5,720 $2,960 $2,608 $3,375 $2,474 $885 $3,173 $2,3…" at bounding box center [989, 353] width 521 height 504
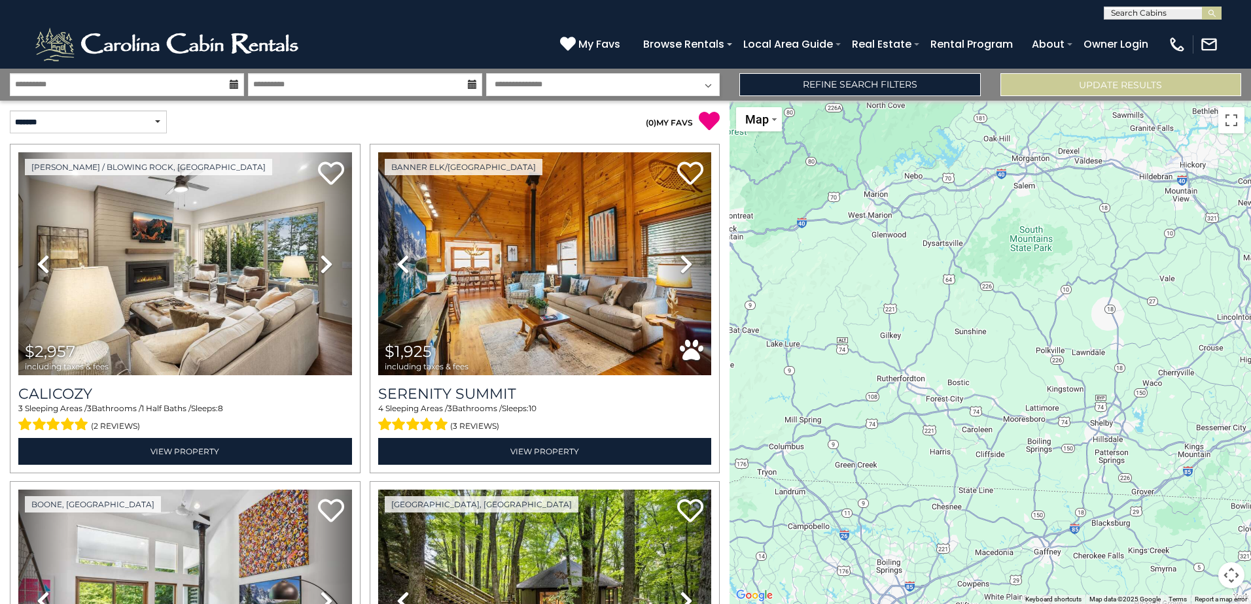
drag, startPoint x: 801, startPoint y: 397, endPoint x: 1090, endPoint y: 128, distance: 394.3
click at [1089, 128] on div "$2,957 $1,925 $1,539 $1,367 $5,720 $2,960 $2,608 $3,375 $2,474 $885 $3,173 $2,3…" at bounding box center [989, 353] width 521 height 504
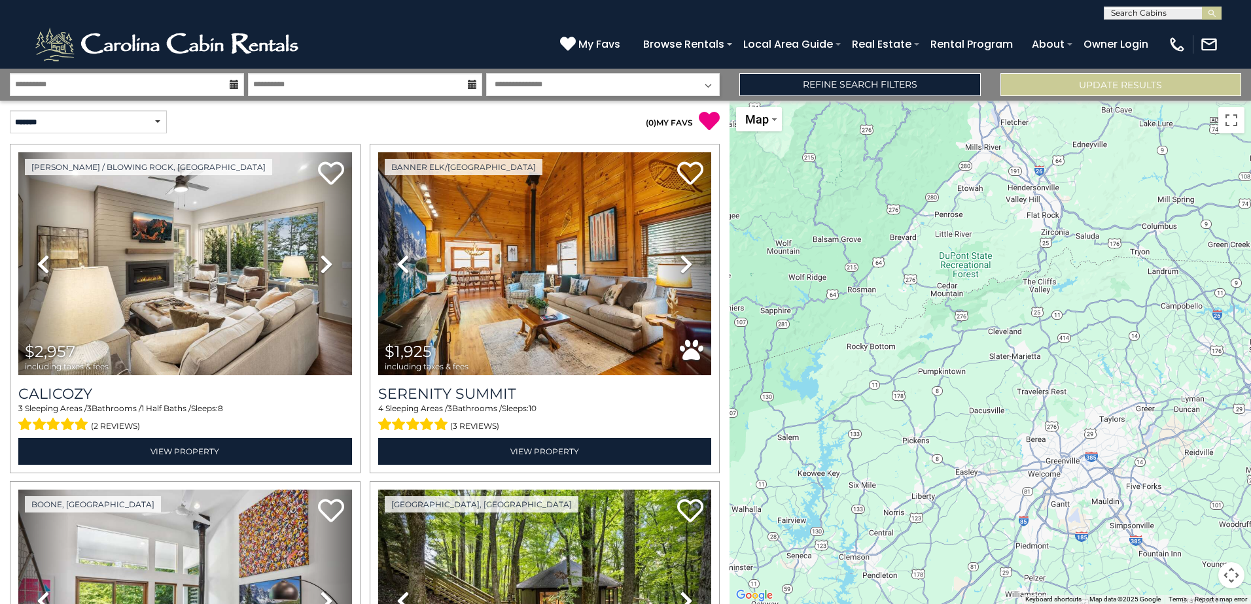
drag, startPoint x: 817, startPoint y: 429, endPoint x: 1210, endPoint y: 199, distance: 455.5
click at [1209, 199] on div "$2,957 $1,925 $1,539 $1,367 $5,720 $2,960 $2,608 $3,375 $2,474 $885 $3,173 $2,3…" at bounding box center [989, 353] width 521 height 504
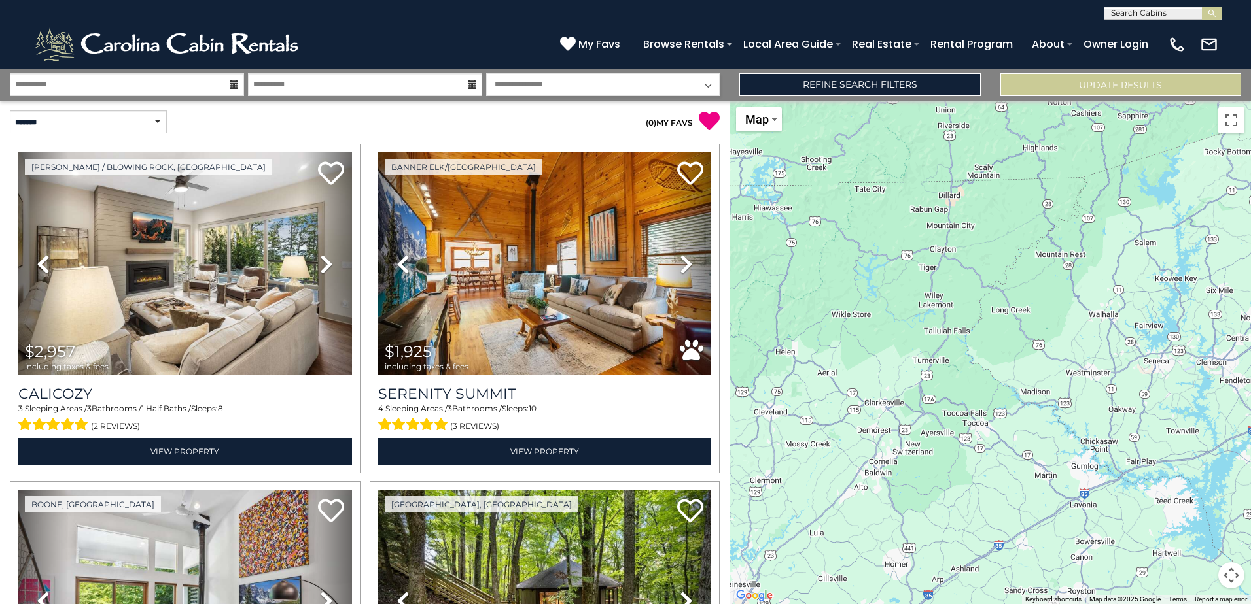
drag, startPoint x: 831, startPoint y: 447, endPoint x: 1115, endPoint y: 272, distance: 332.7
click at [1115, 272] on div "$2,957 $1,925 $1,539 $1,367 $5,720 $2,960 $2,608 $3,375 $2,474 $885 $3,173 $2,3…" at bounding box center [989, 353] width 521 height 504
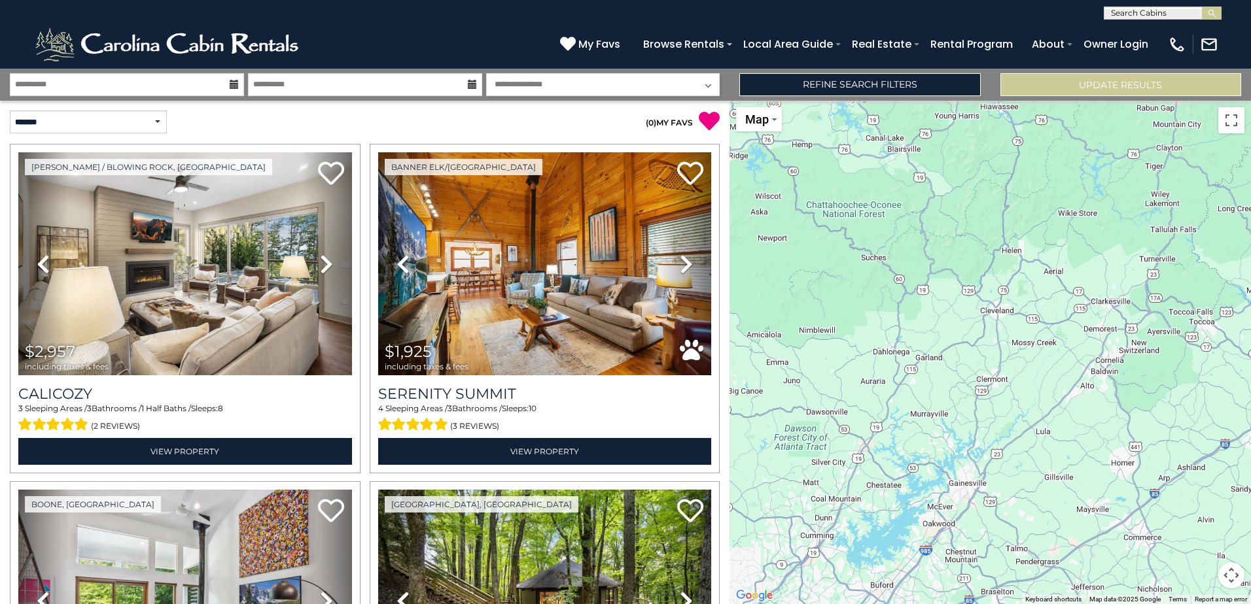
drag, startPoint x: 804, startPoint y: 394, endPoint x: 1035, endPoint y: 252, distance: 271.0
click at [1035, 252] on div "$2,957 $1,925 $1,539 $1,367 $5,720 $2,960 $2,608 $3,375 $2,474 $885 $3,173 $2,3…" at bounding box center [989, 353] width 521 height 504
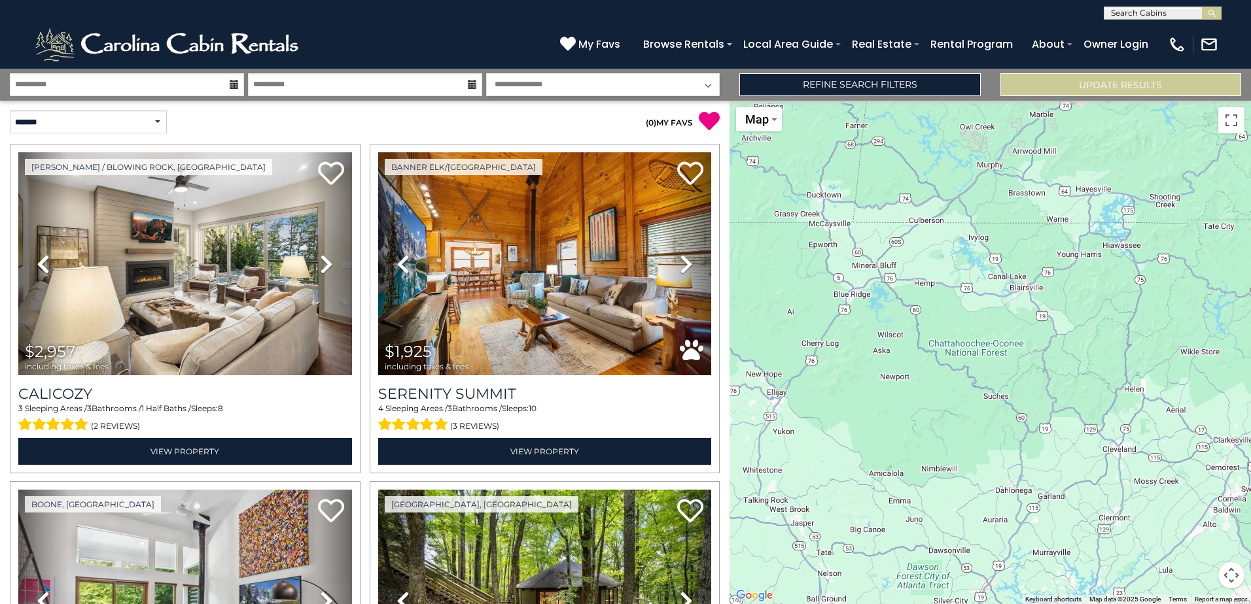
drag, startPoint x: 797, startPoint y: 393, endPoint x: 899, endPoint y: 581, distance: 213.9
click at [899, 581] on div "$2,957 $1,925 $1,539 $1,367 $5,720 $2,960 $2,608 $3,375 $2,474 $885 $3,173 $2,3…" at bounding box center [989, 353] width 521 height 504
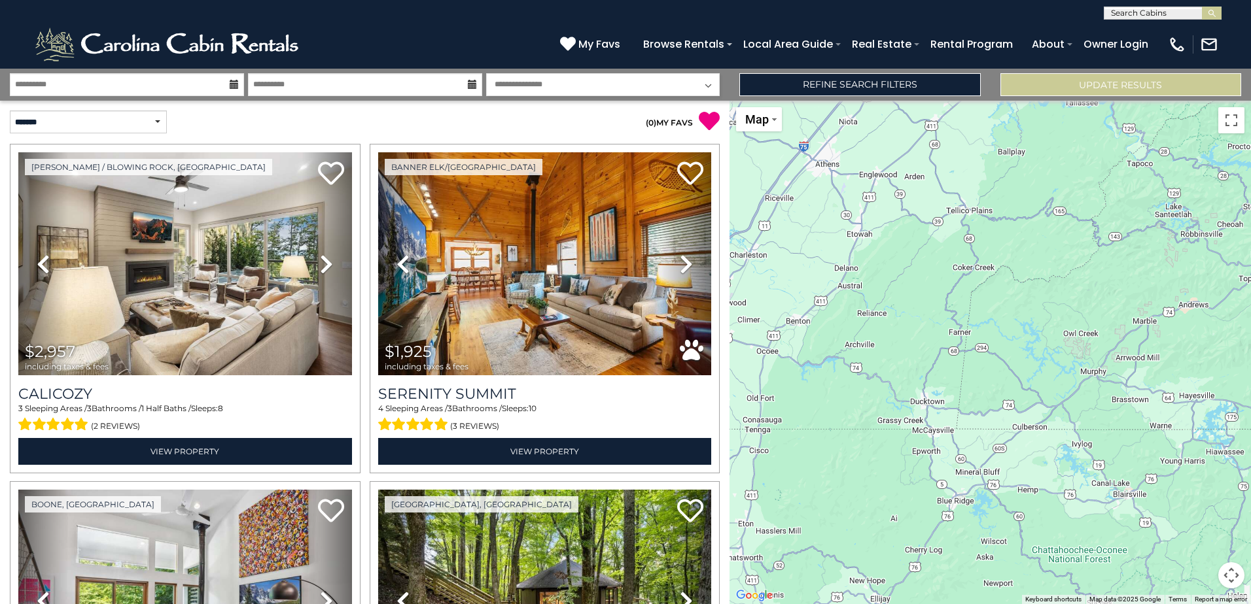
drag, startPoint x: 860, startPoint y: 345, endPoint x: 956, endPoint y: 544, distance: 221.4
click at [956, 544] on div "$2,957 $1,925 $1,539 $1,367 $5,720 $2,960 $2,608 $3,375 $2,474 $885 $3,173 $2,3…" at bounding box center [989, 353] width 521 height 504
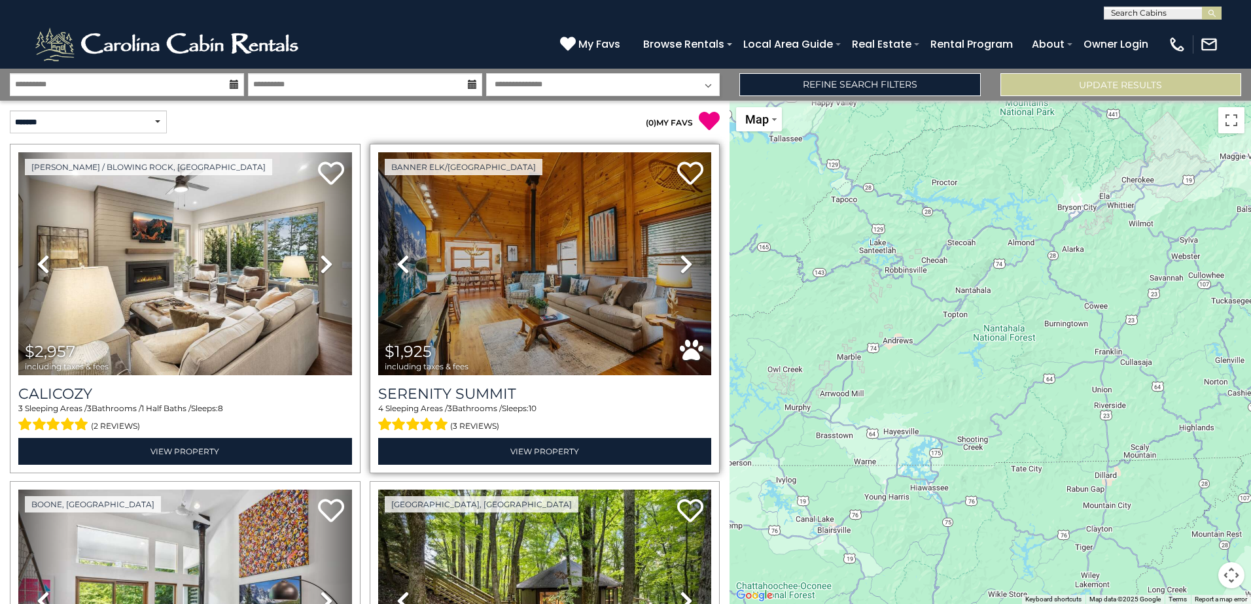
drag, startPoint x: 838, startPoint y: 333, endPoint x: 543, endPoint y: 370, distance: 297.9
click at [543, 369] on div "**********" at bounding box center [625, 337] width 1251 height 536
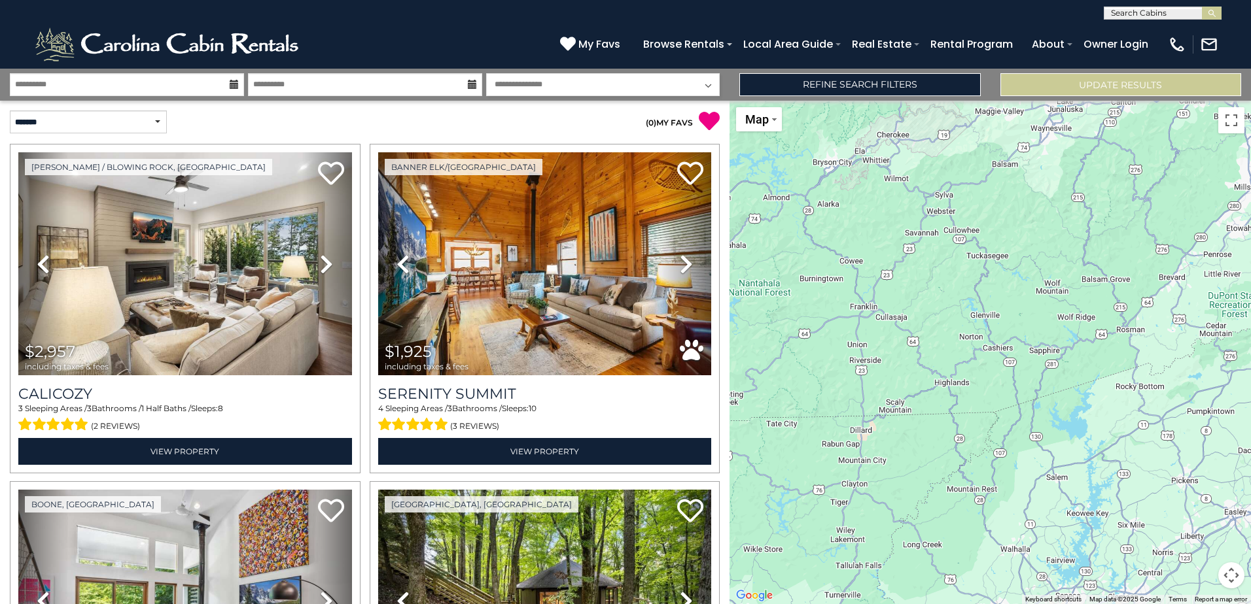
drag, startPoint x: 958, startPoint y: 360, endPoint x: 717, endPoint y: 322, distance: 242.9
click at [717, 322] on div "**********" at bounding box center [625, 337] width 1251 height 536
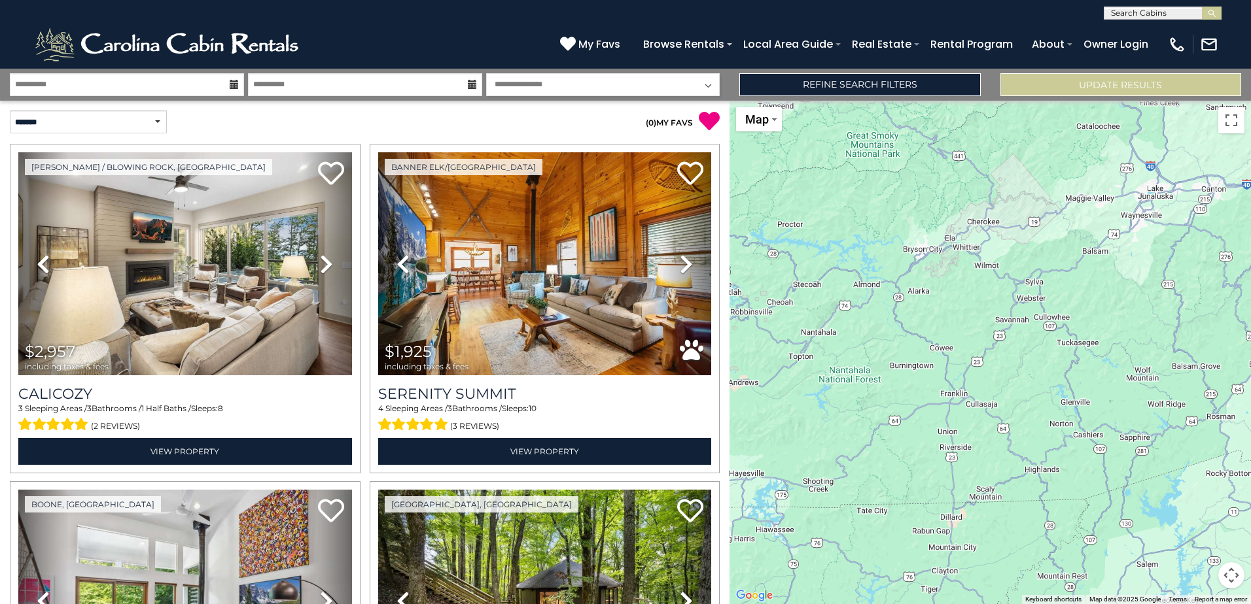
drag, startPoint x: 802, startPoint y: 317, endPoint x: 903, endPoint y: 409, distance: 136.6
click at [903, 409] on div "$2,957 $1,925 $1,539 $1,367 $5,720 $2,960 $2,608 $3,375 $2,474 $885 $3,173 $2,3…" at bounding box center [989, 353] width 521 height 504
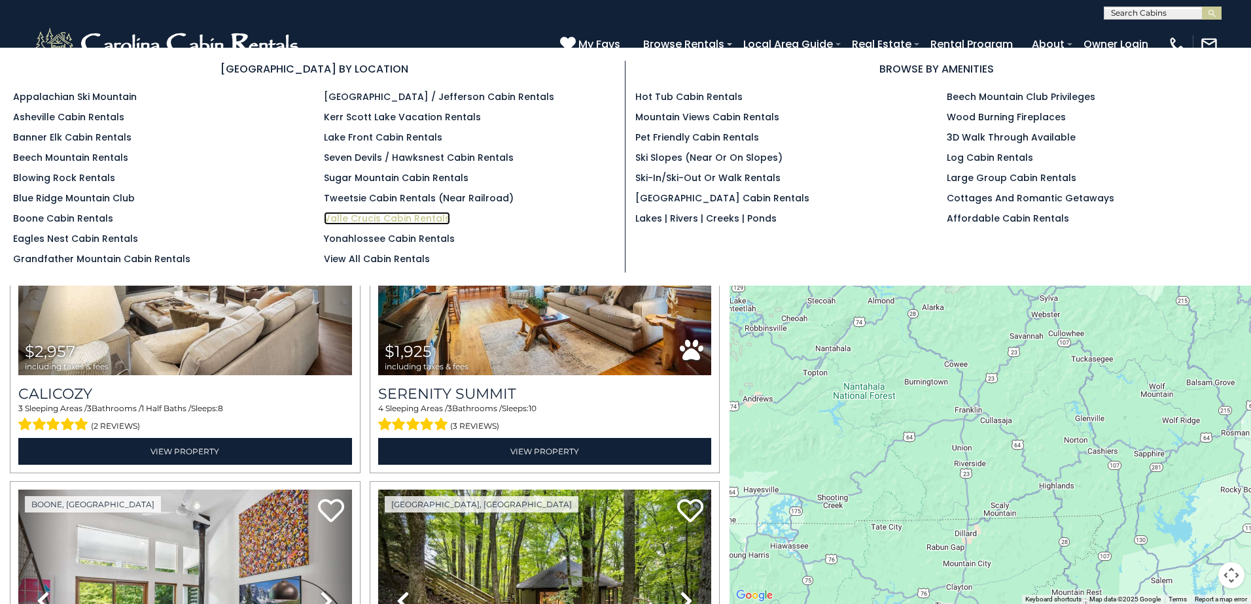
click at [392, 218] on link "Valle Crucis Cabin Rentals" at bounding box center [387, 218] width 126 height 13
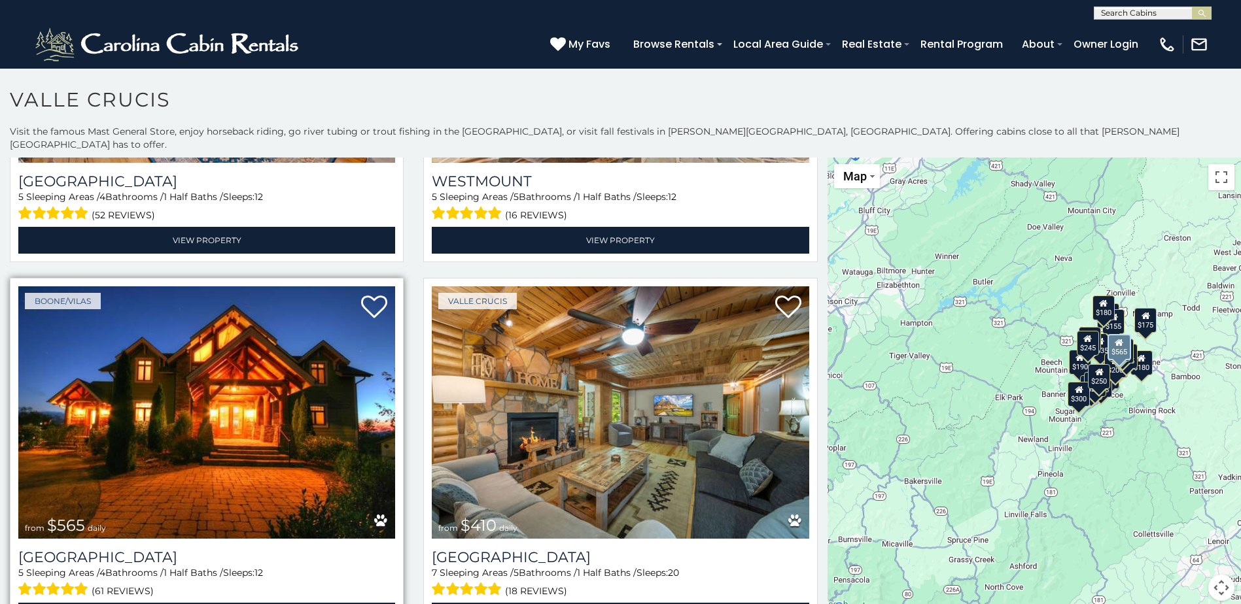
scroll to position [327, 0]
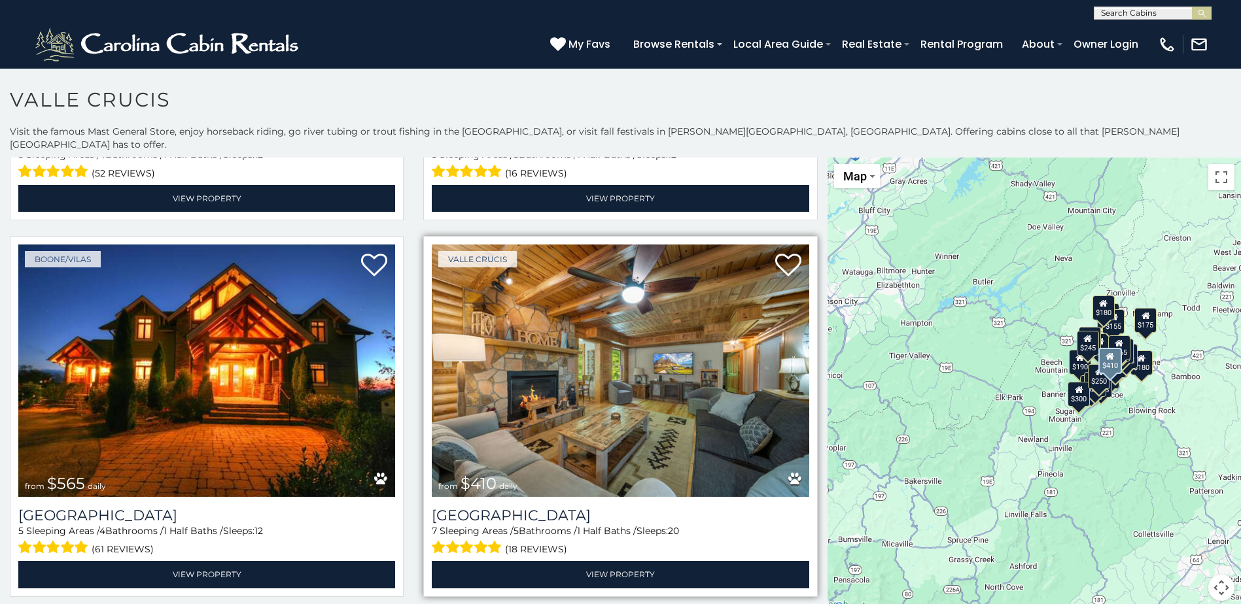
click at [541, 399] on img at bounding box center [620, 371] width 377 height 252
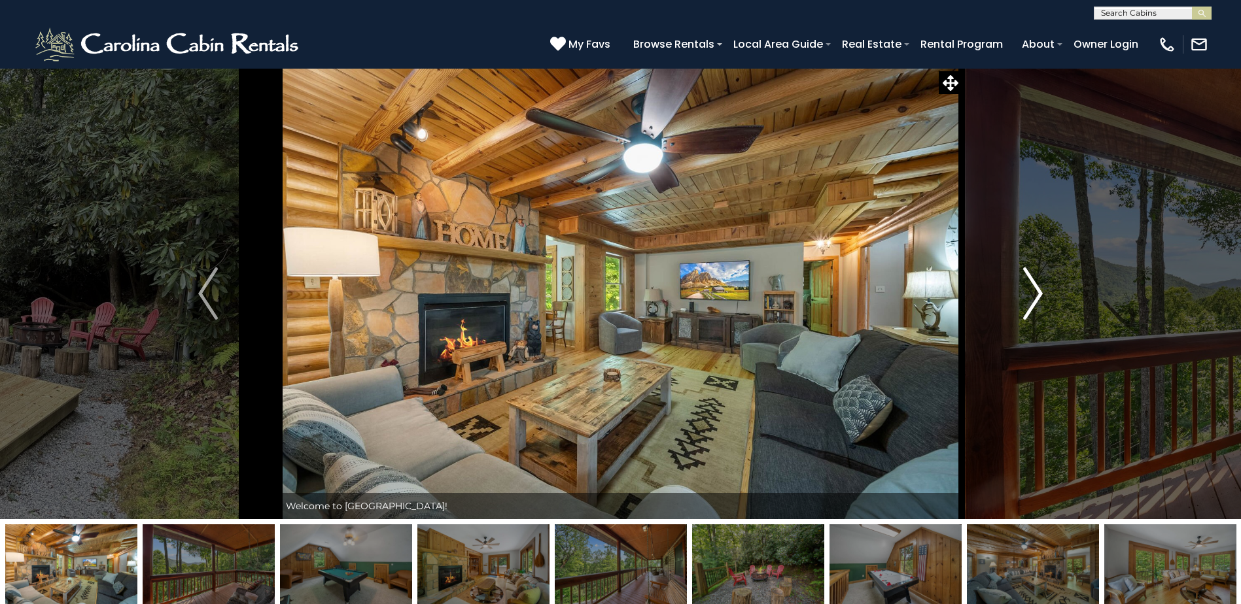
click at [1037, 287] on img "Next" at bounding box center [1033, 294] width 20 height 52
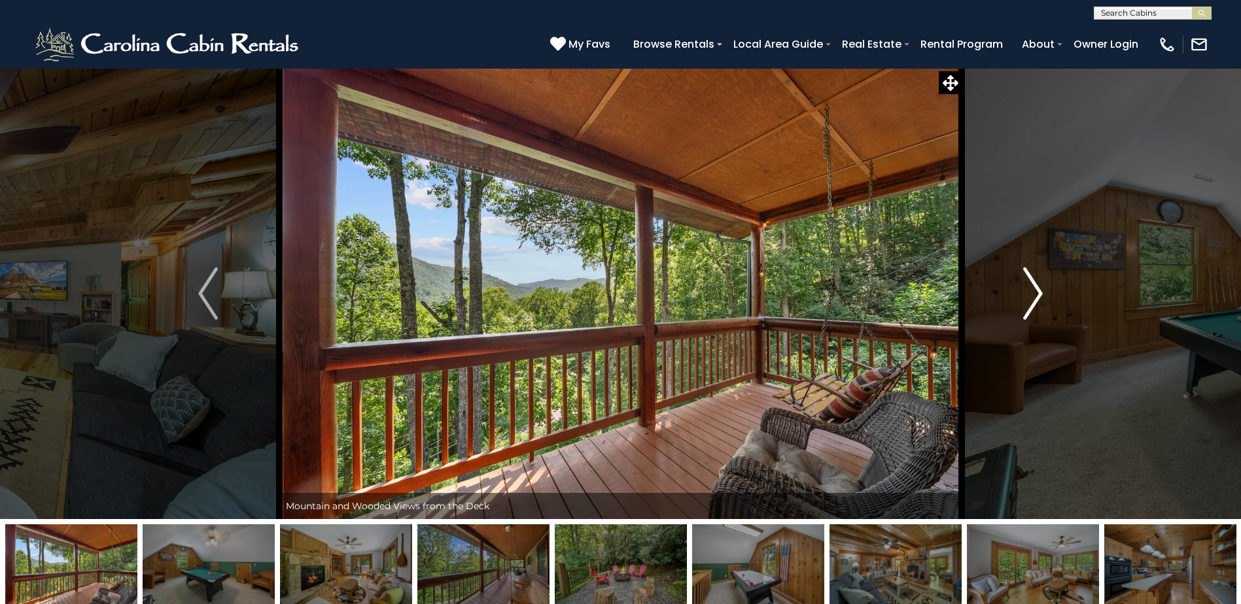
click at [1037, 287] on img "Next" at bounding box center [1033, 294] width 20 height 52
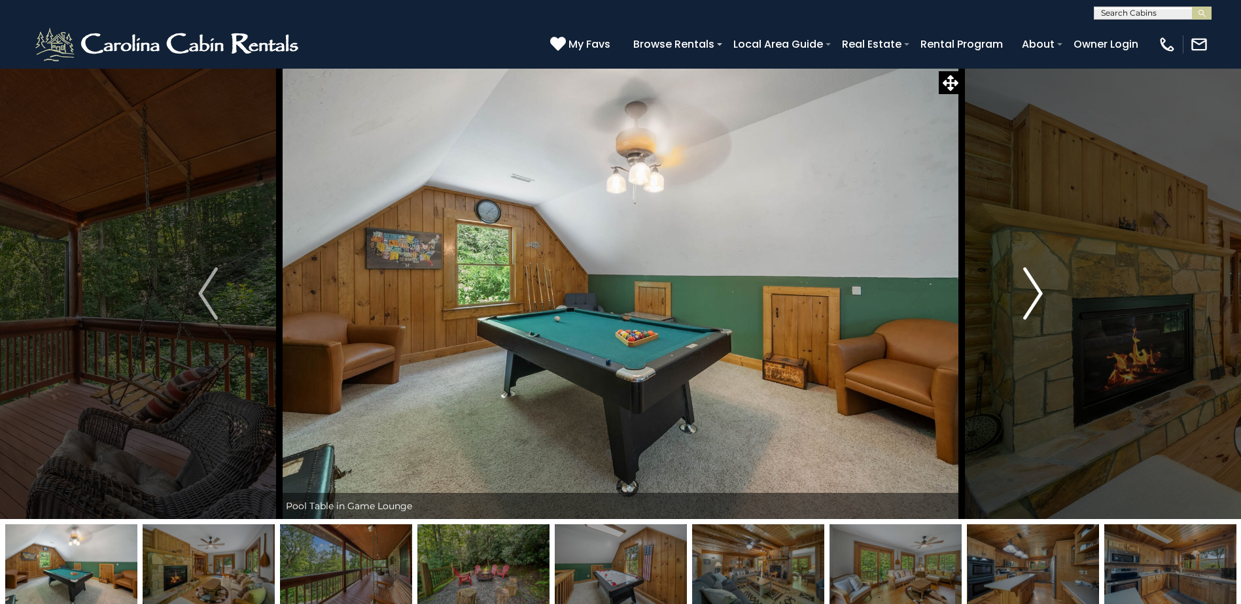
click at [1033, 293] on img "Next" at bounding box center [1033, 294] width 20 height 52
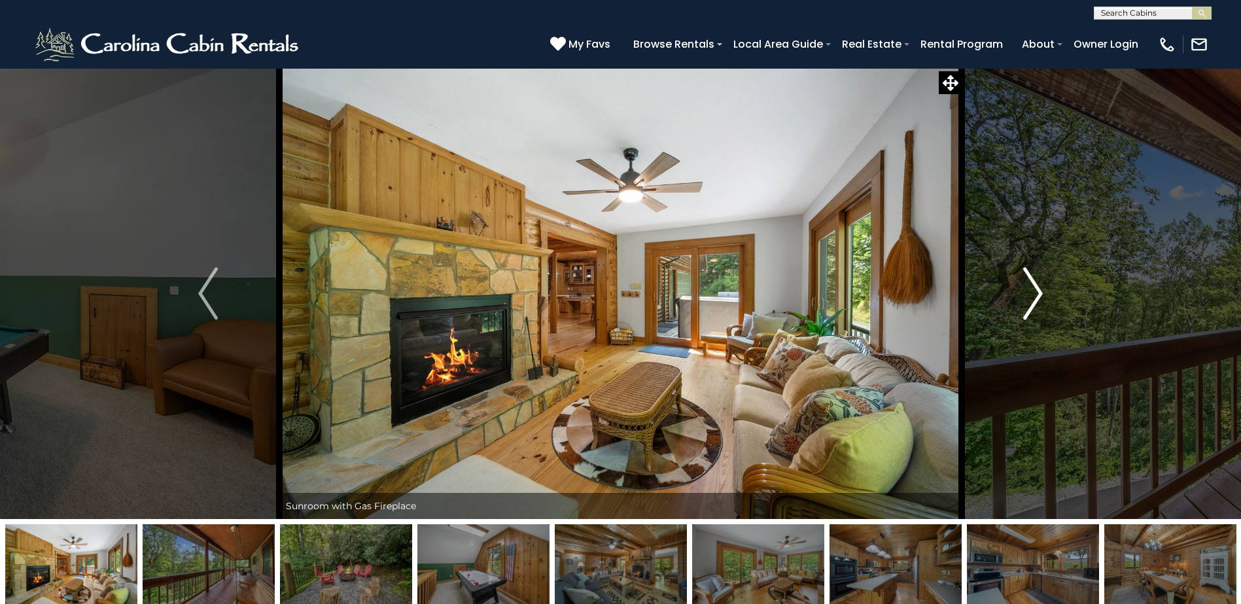
click at [1033, 293] on img "Next" at bounding box center [1033, 294] width 20 height 52
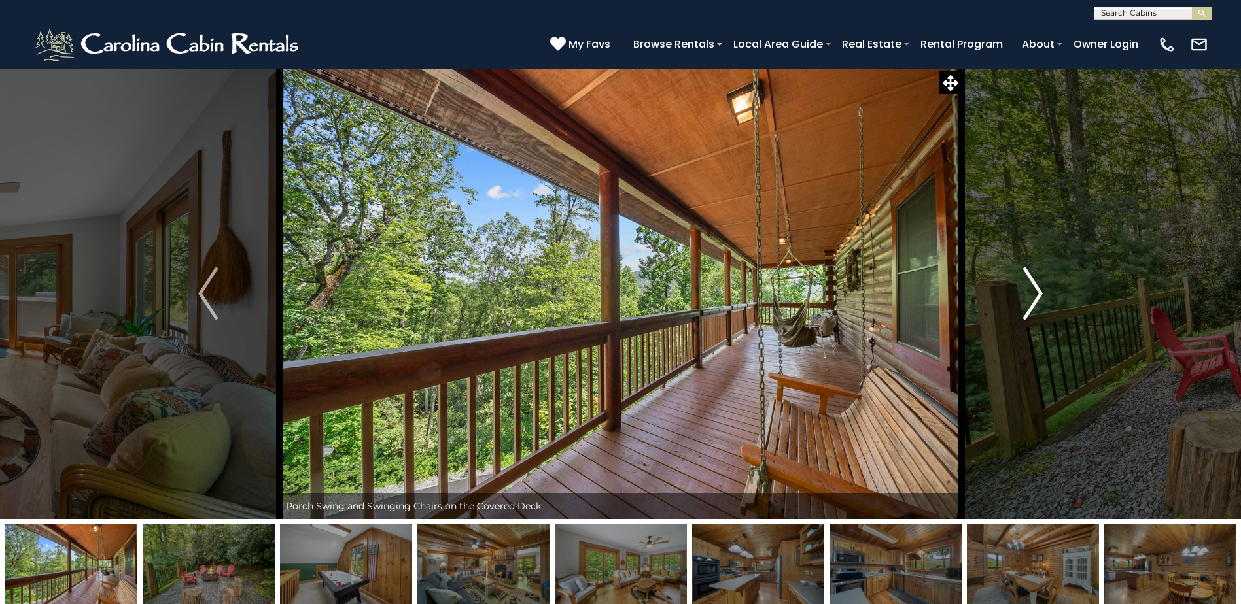
click at [1033, 293] on img "Next" at bounding box center [1033, 294] width 20 height 52
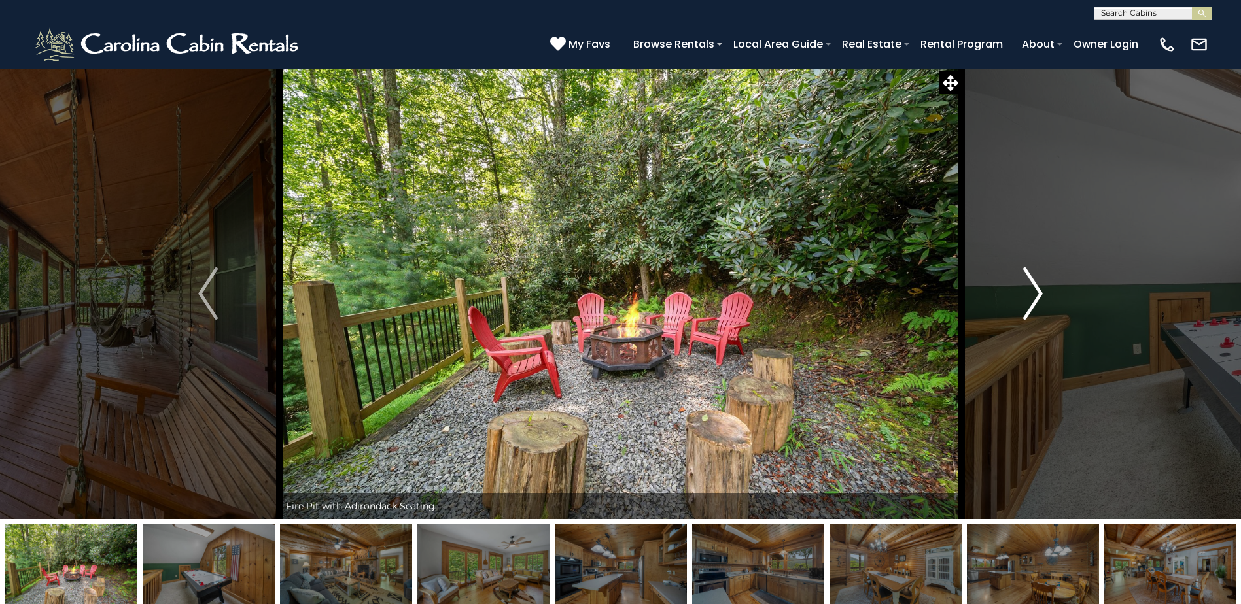
click at [1033, 293] on img "Next" at bounding box center [1033, 294] width 20 height 52
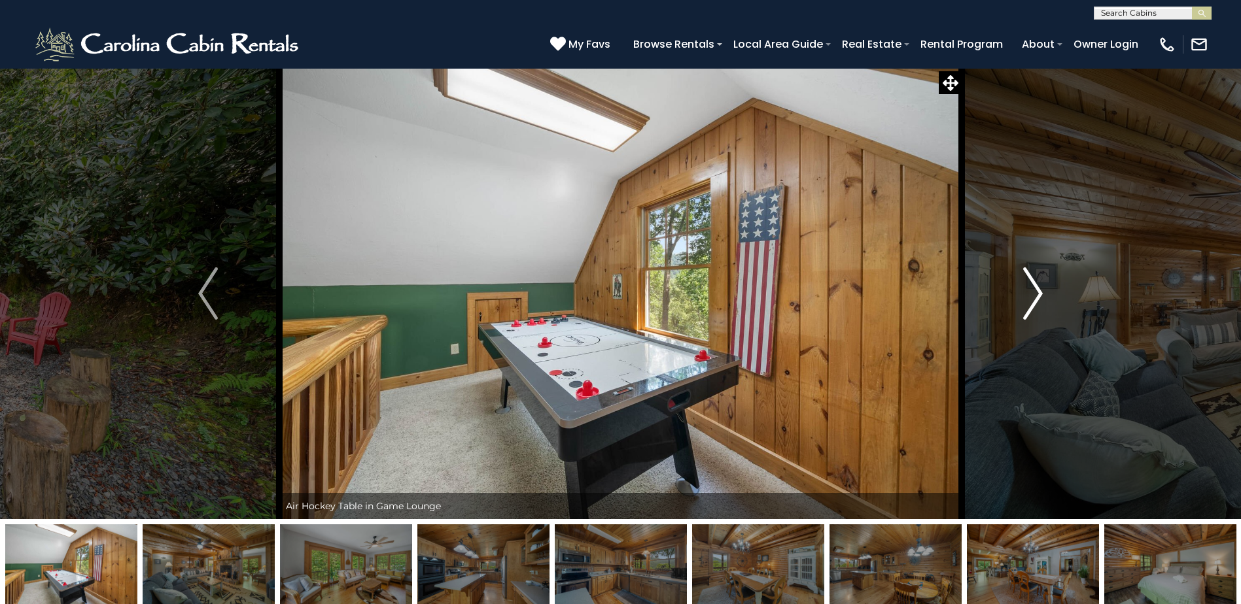
click at [1032, 293] on img "Next" at bounding box center [1033, 294] width 20 height 52
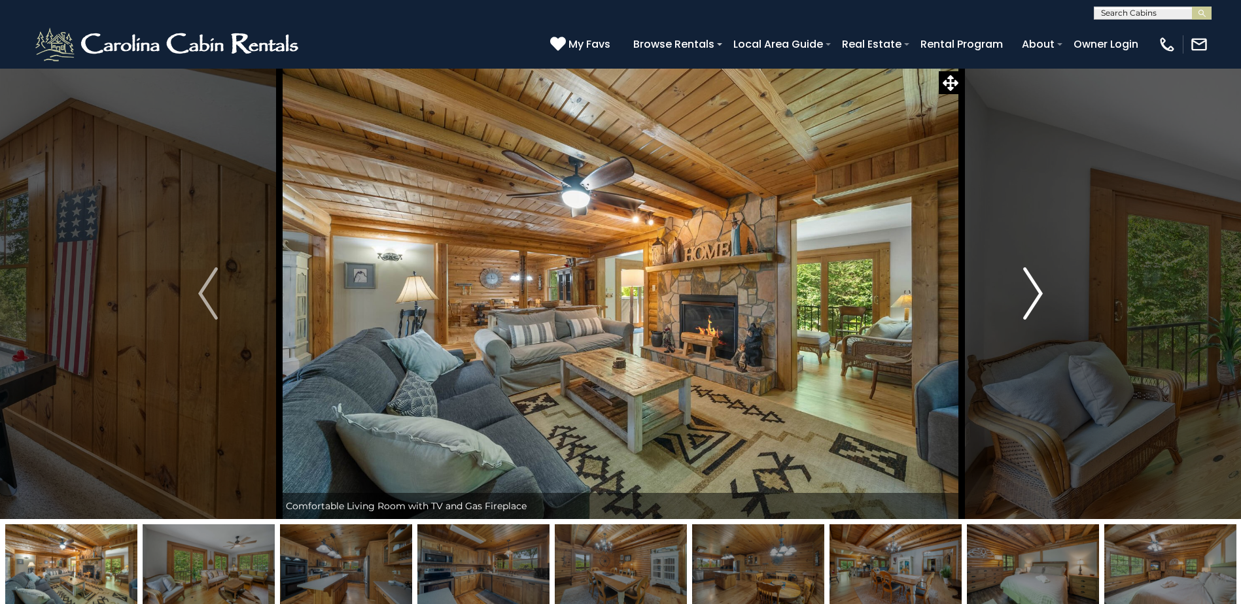
click at [1032, 293] on img "Next" at bounding box center [1033, 294] width 20 height 52
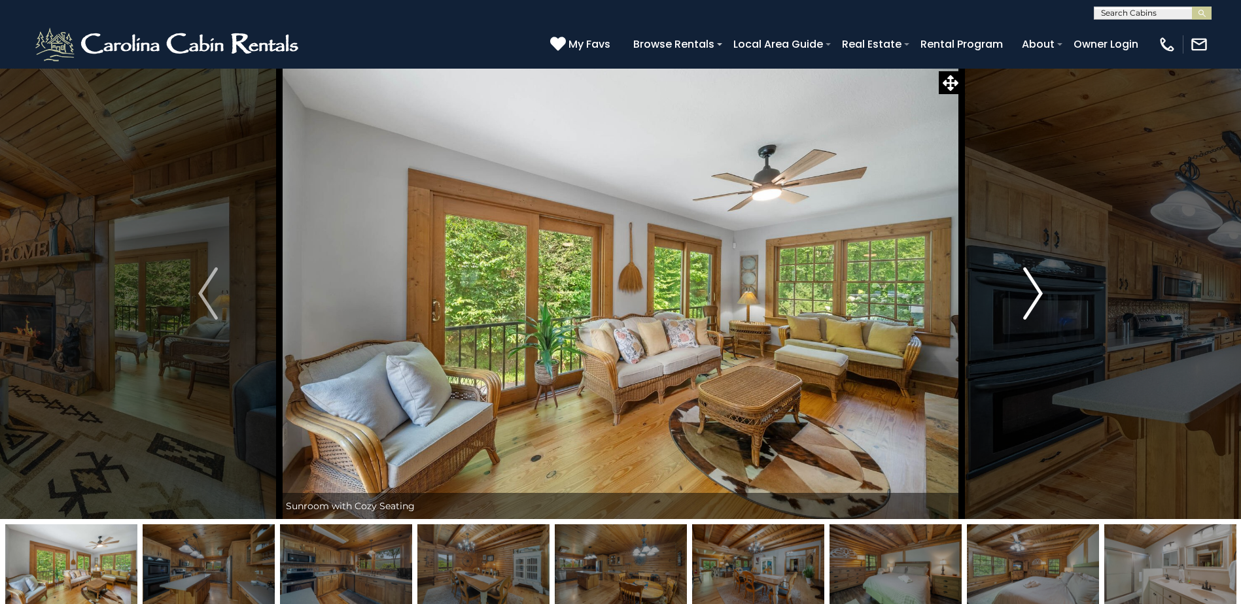
click at [1032, 293] on img "Next" at bounding box center [1033, 294] width 20 height 52
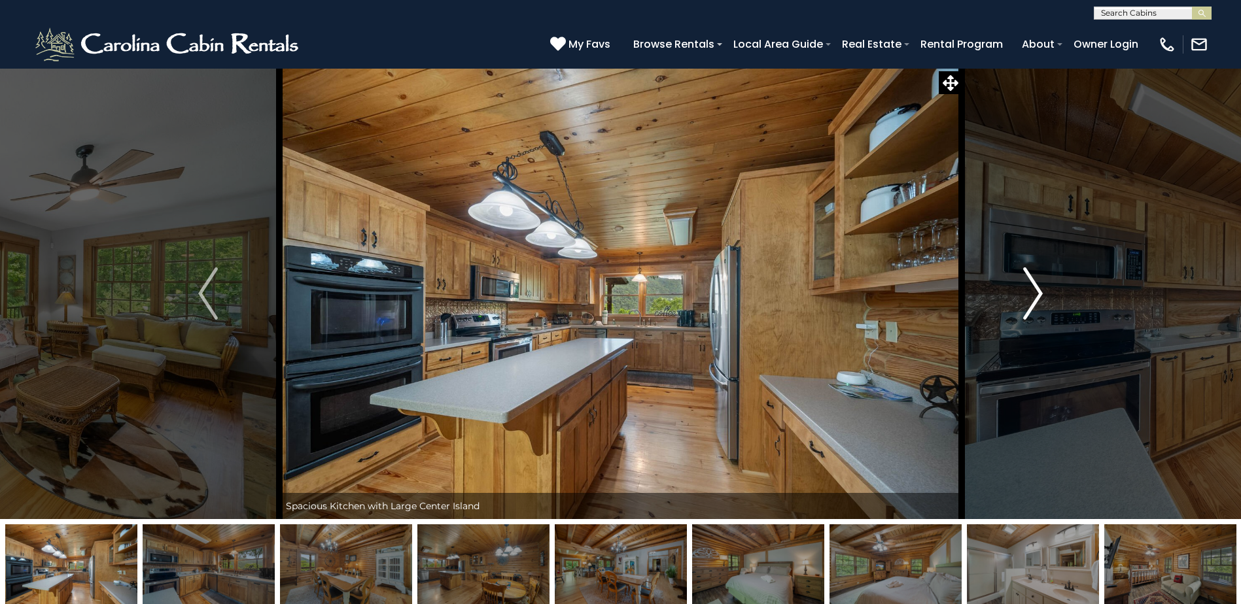
click at [1032, 293] on img "Next" at bounding box center [1033, 294] width 20 height 52
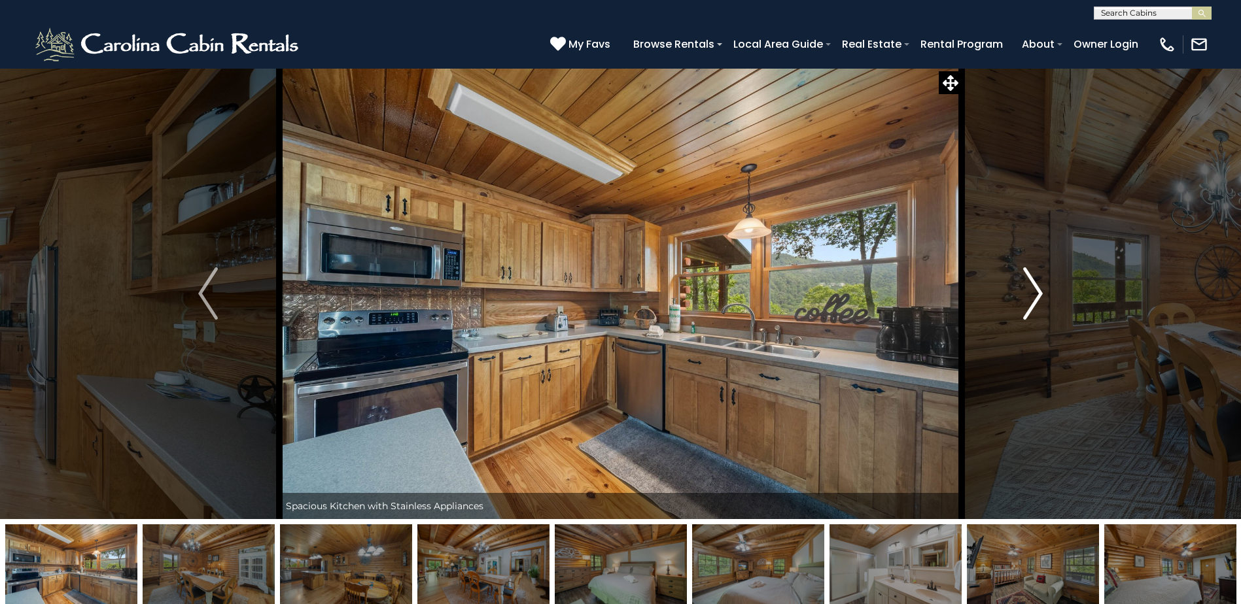
click at [1032, 293] on img "Next" at bounding box center [1033, 294] width 20 height 52
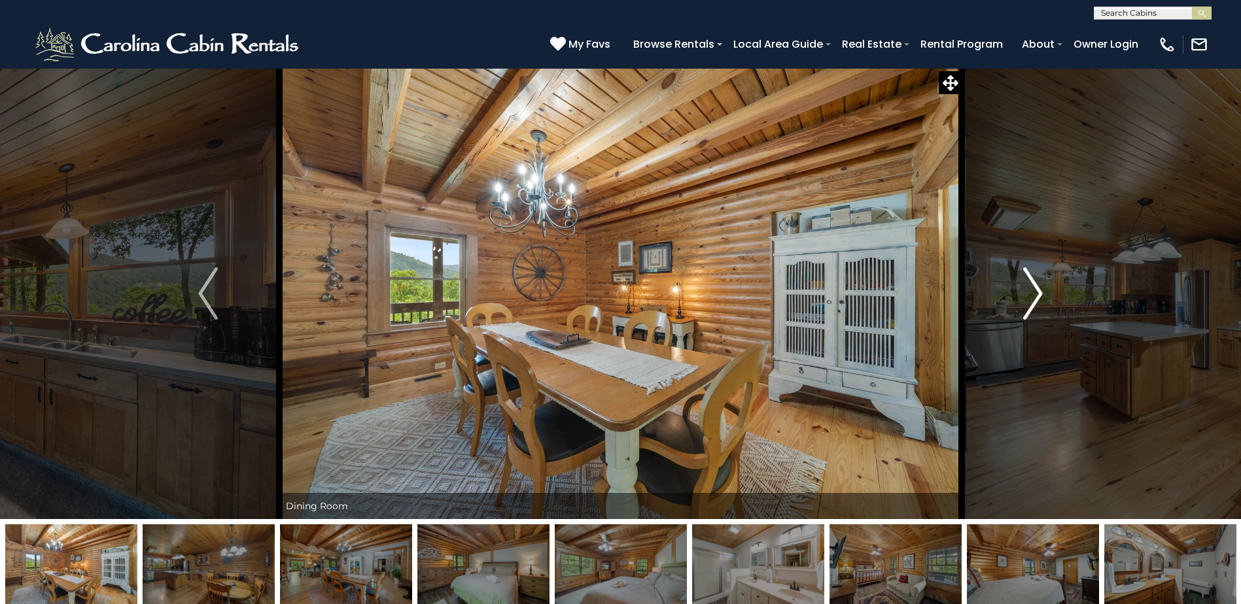
click at [1032, 293] on img "Next" at bounding box center [1033, 294] width 20 height 52
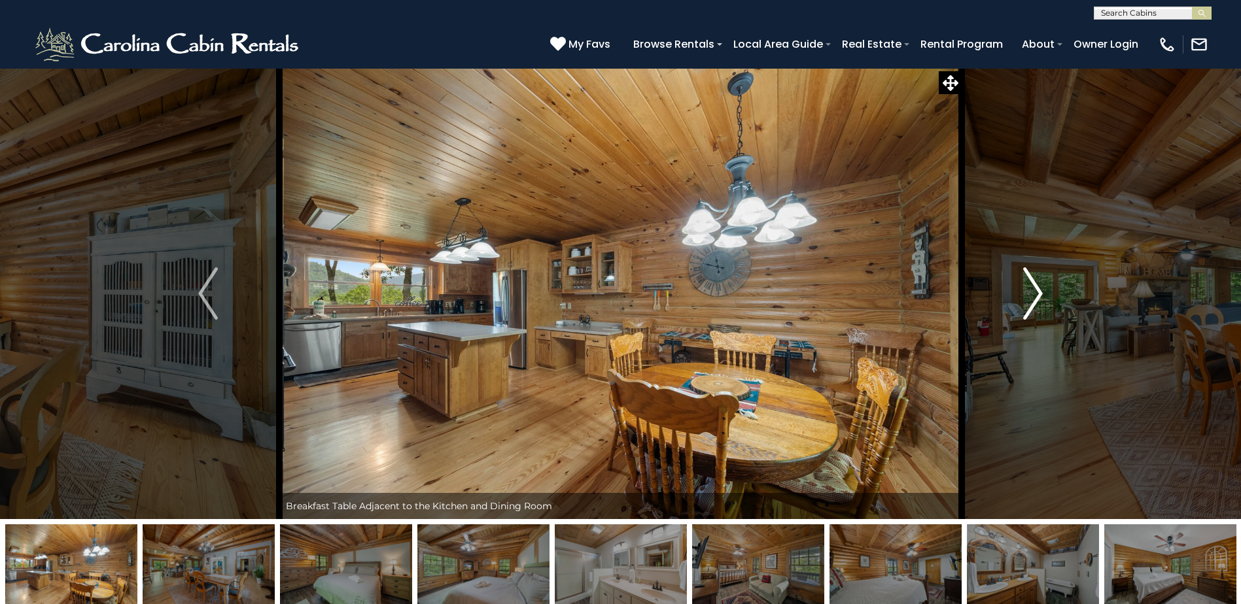
click at [1032, 293] on img "Next" at bounding box center [1033, 294] width 20 height 52
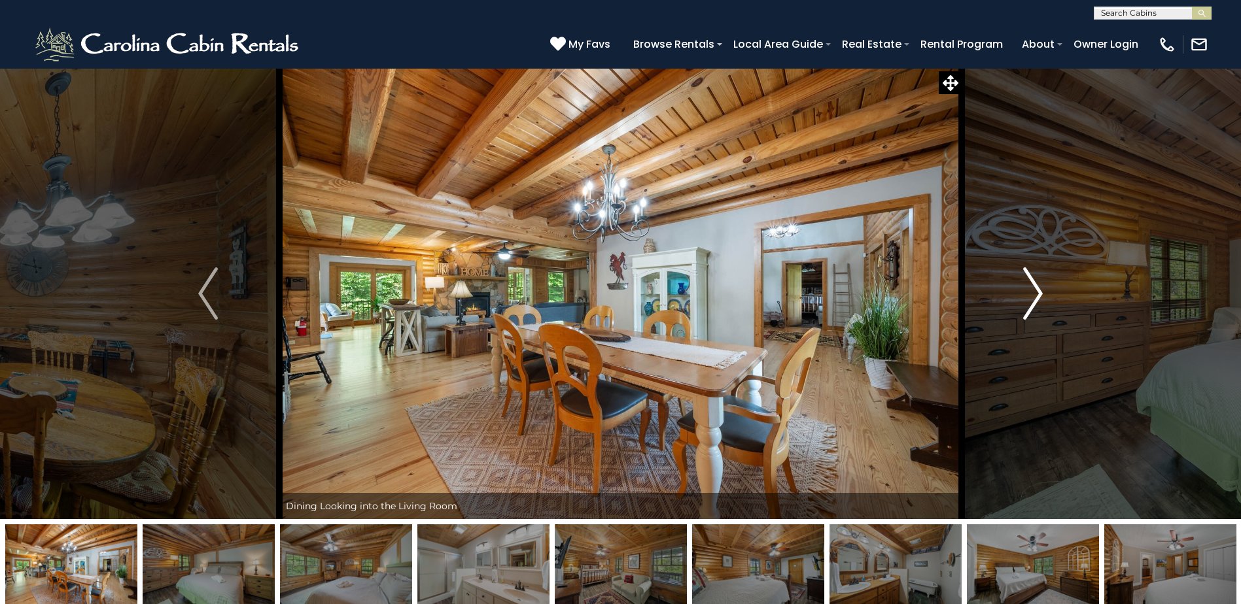
click at [1032, 293] on img "Next" at bounding box center [1033, 294] width 20 height 52
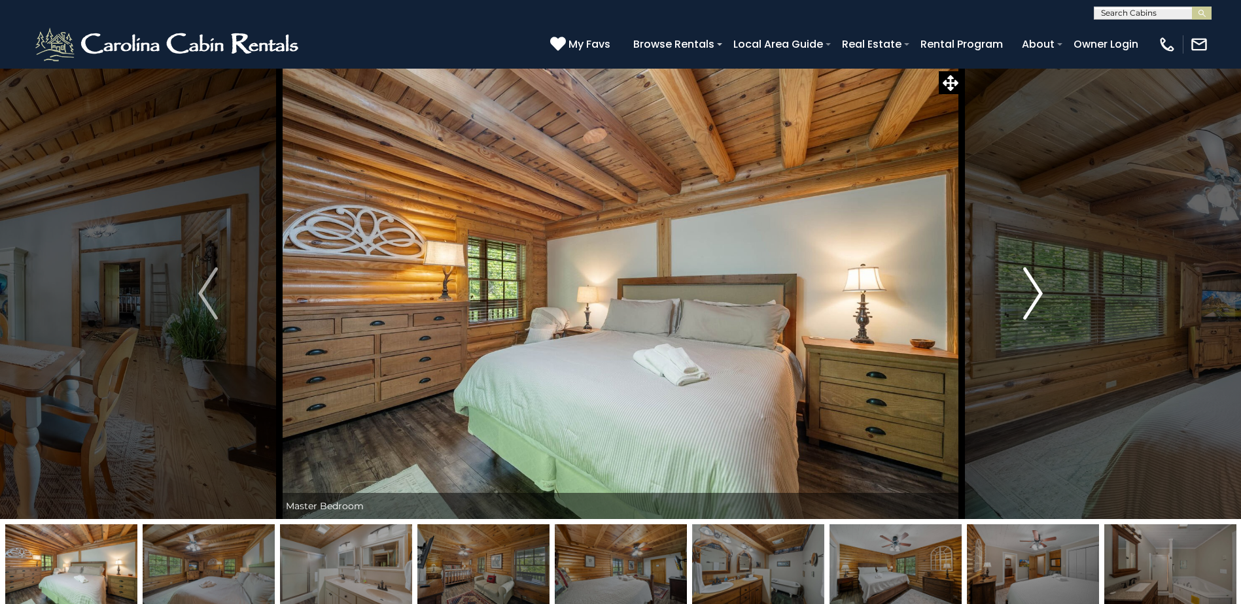
click at [1032, 293] on img "Next" at bounding box center [1033, 294] width 20 height 52
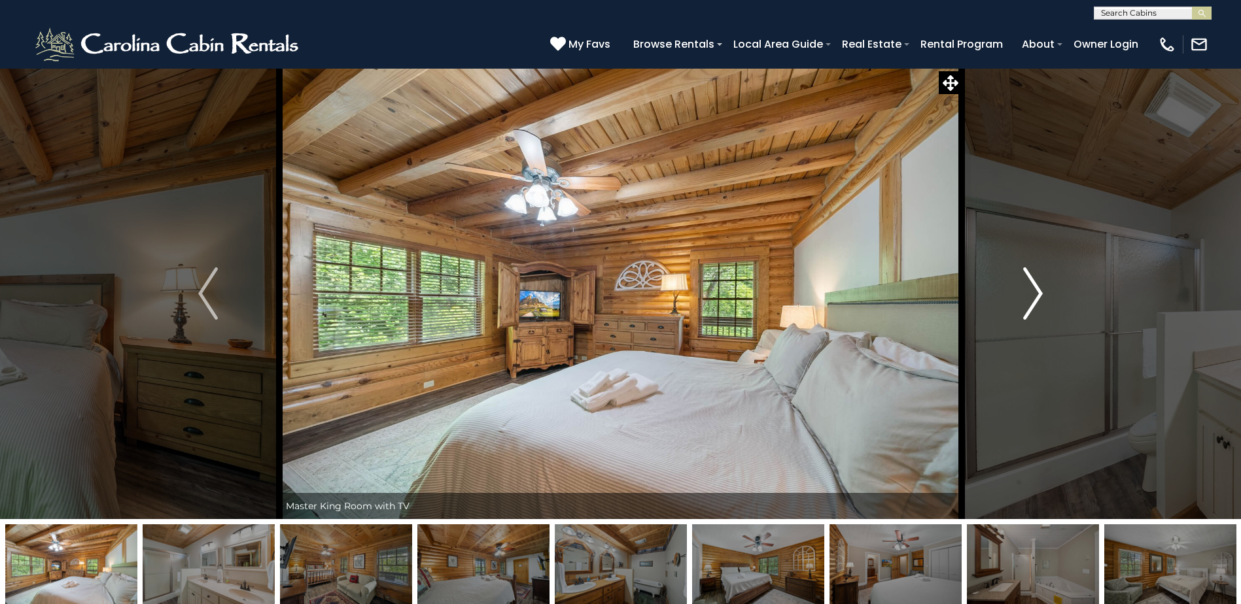
click at [1032, 293] on img "Next" at bounding box center [1033, 294] width 20 height 52
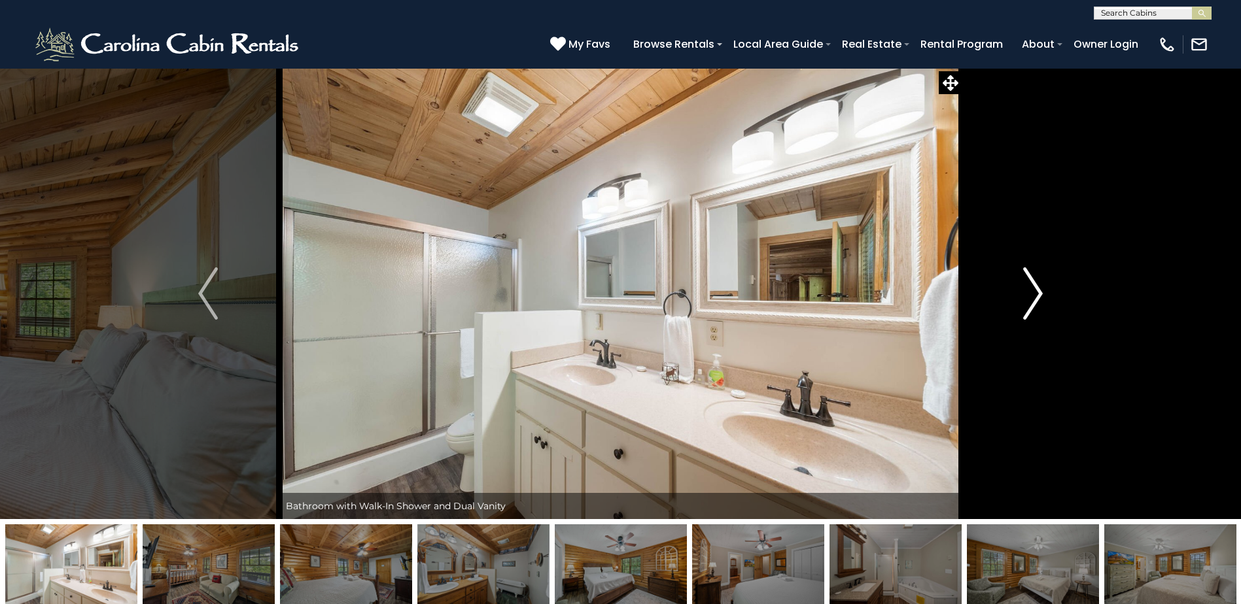
click at [1032, 293] on img "Next" at bounding box center [1033, 294] width 20 height 52
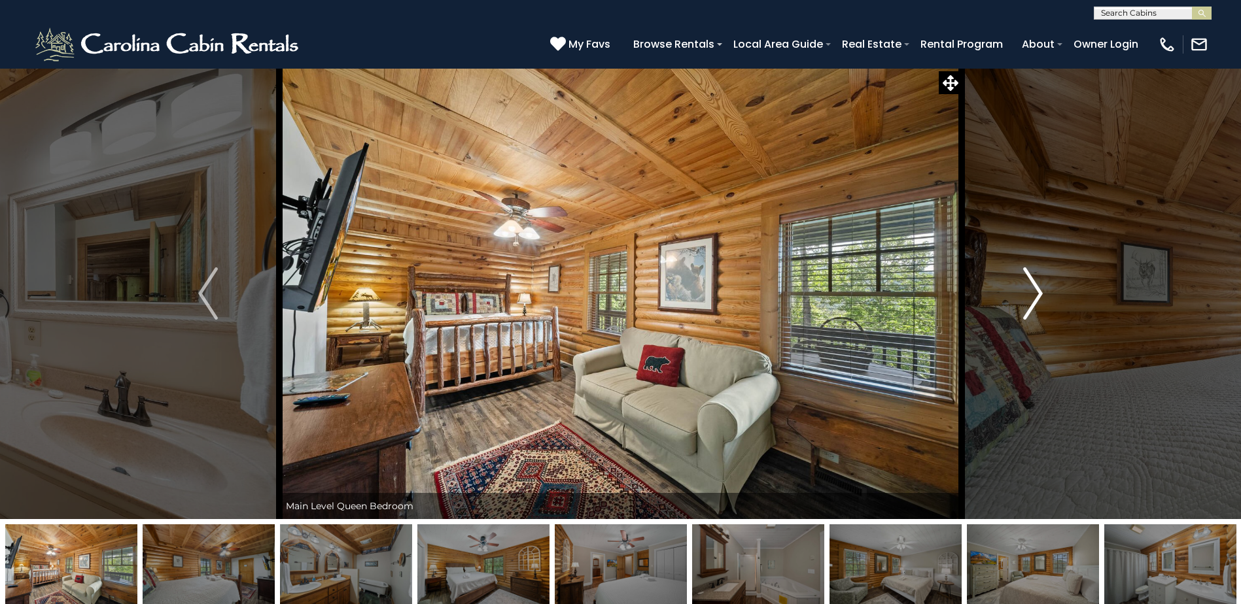
click at [1032, 293] on img "Next" at bounding box center [1033, 294] width 20 height 52
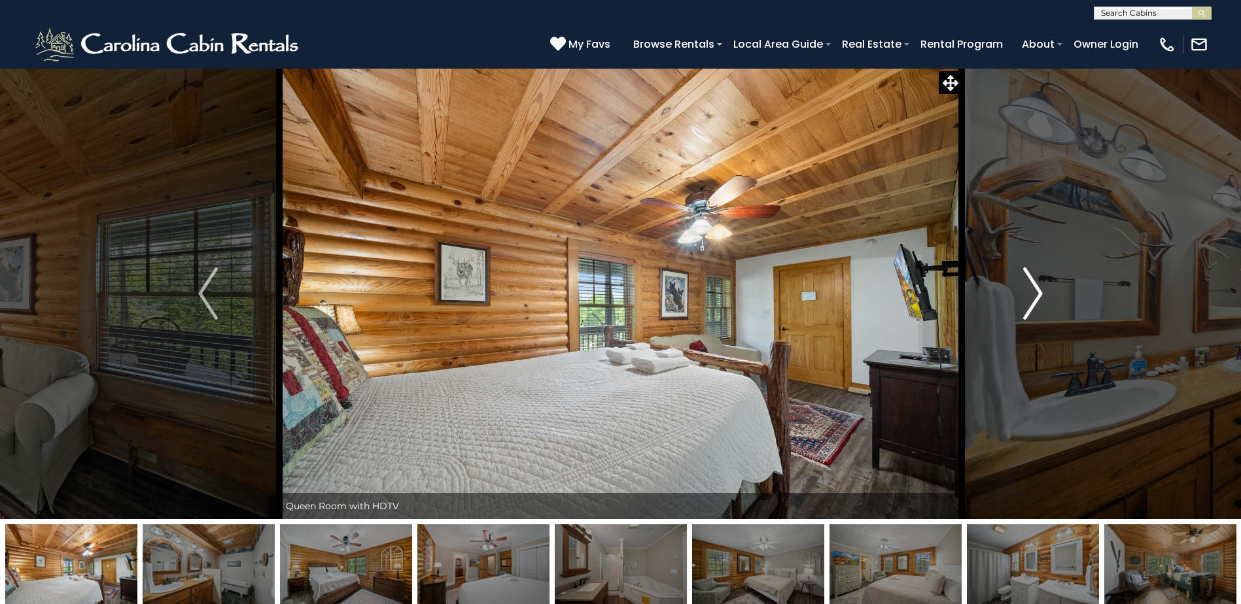
click at [1032, 293] on img "Next" at bounding box center [1033, 294] width 20 height 52
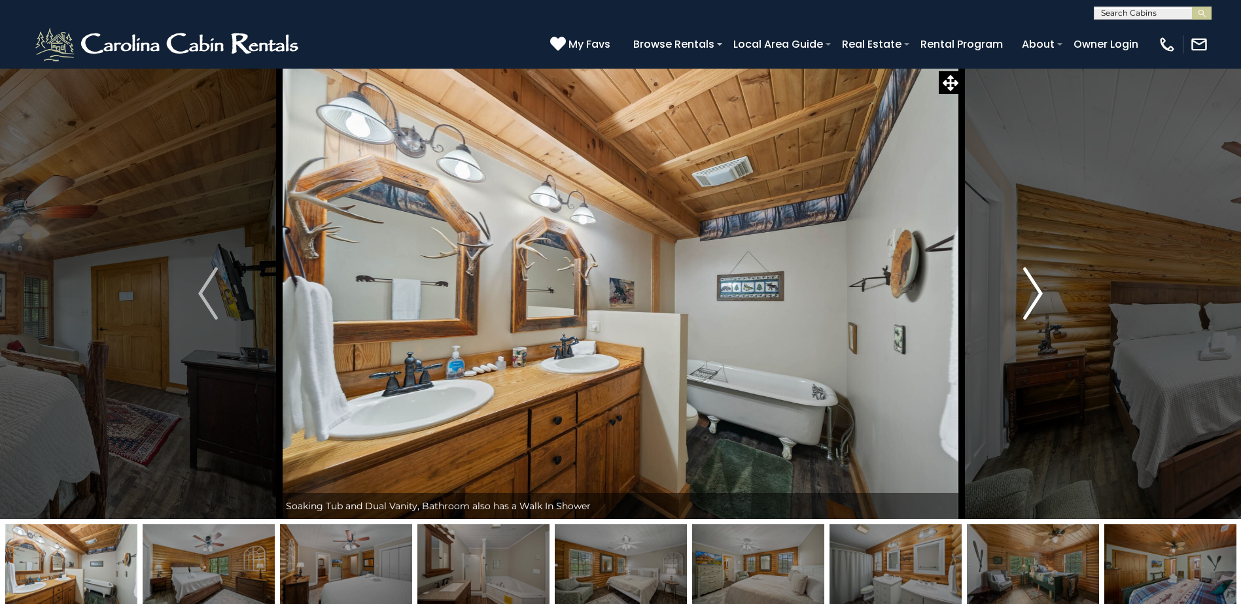
click at [1032, 293] on img "Next" at bounding box center [1033, 294] width 20 height 52
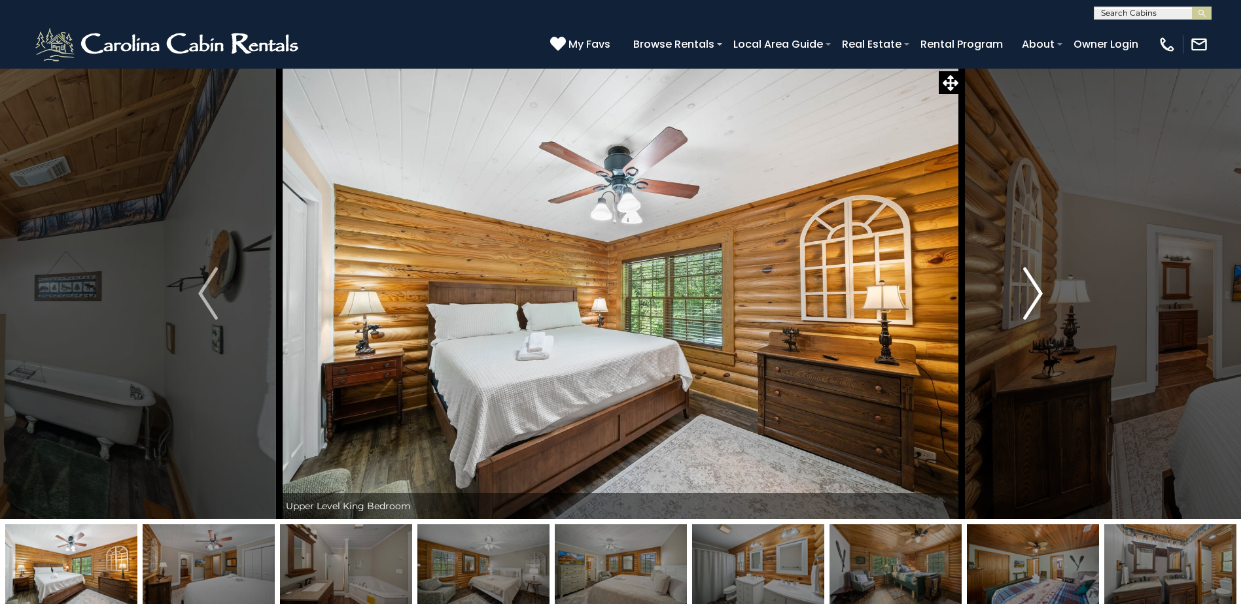
click at [1032, 293] on img "Next" at bounding box center [1033, 294] width 20 height 52
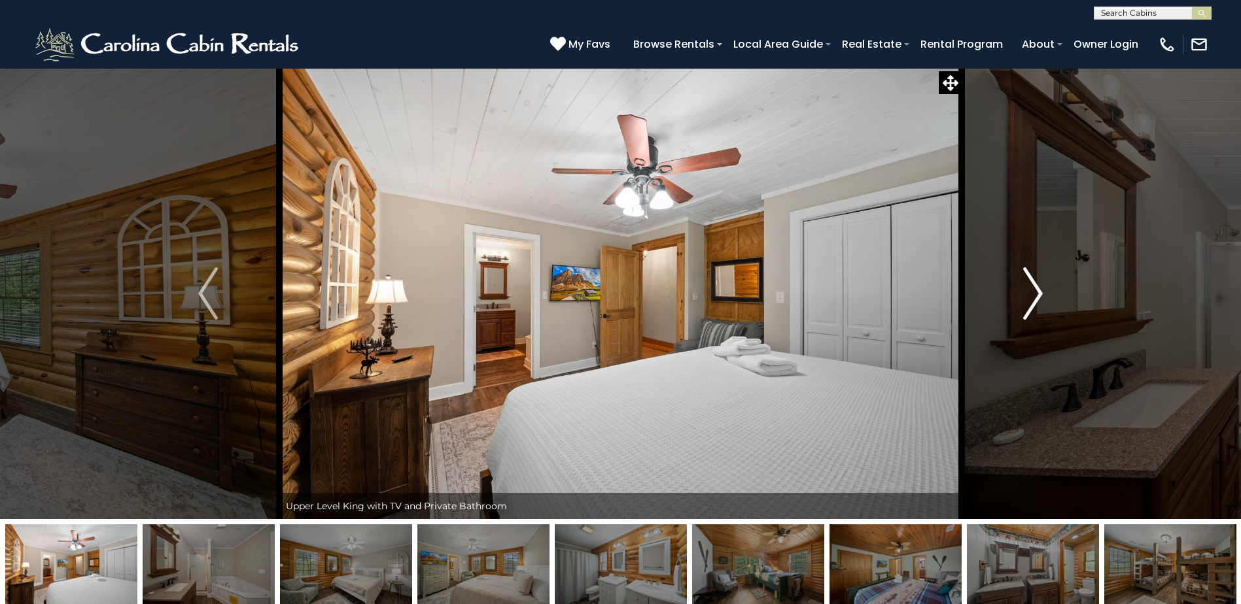
click at [1032, 293] on img "Next" at bounding box center [1033, 294] width 20 height 52
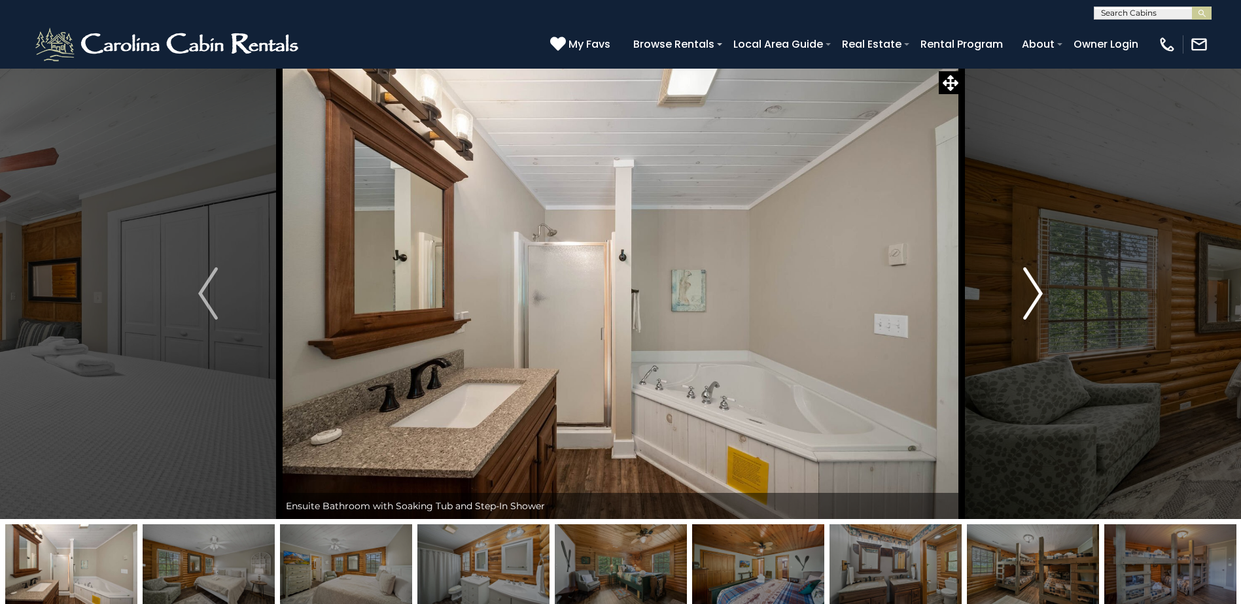
click at [1032, 293] on img "Next" at bounding box center [1033, 294] width 20 height 52
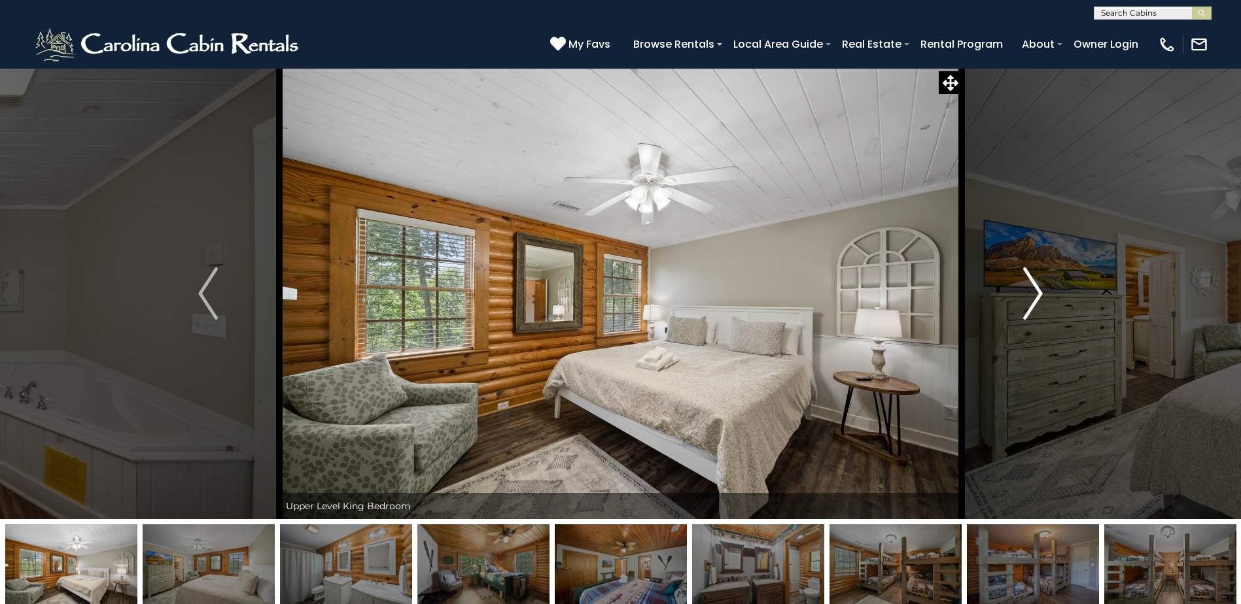
click at [1032, 293] on img "Next" at bounding box center [1033, 294] width 20 height 52
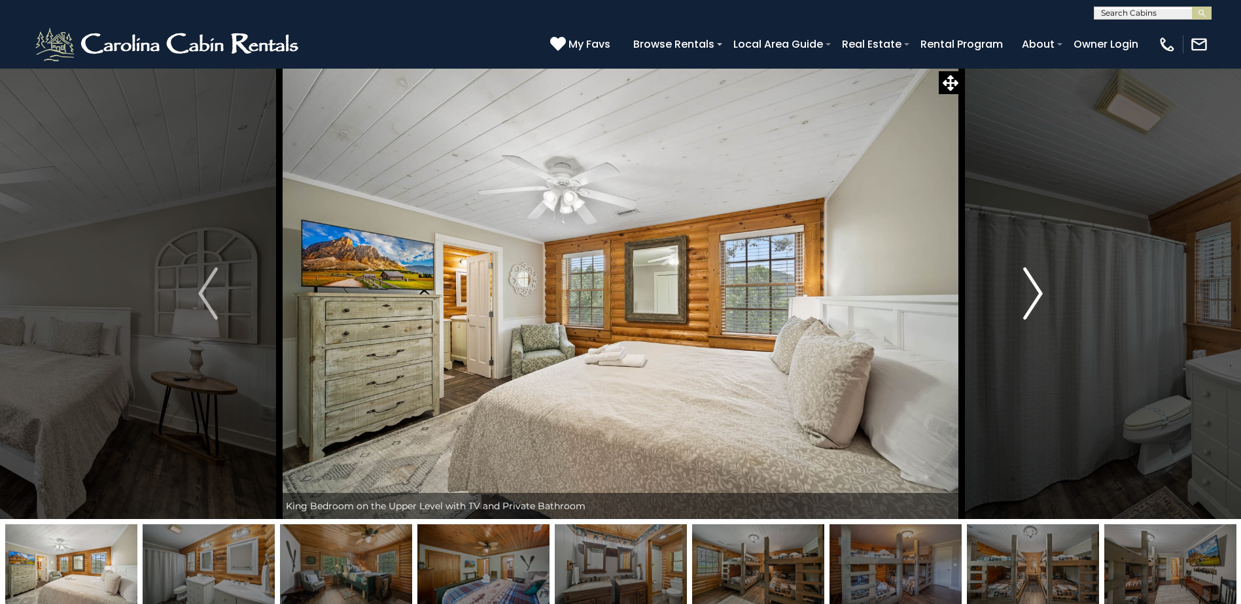
click at [1032, 293] on img "Next" at bounding box center [1033, 294] width 20 height 52
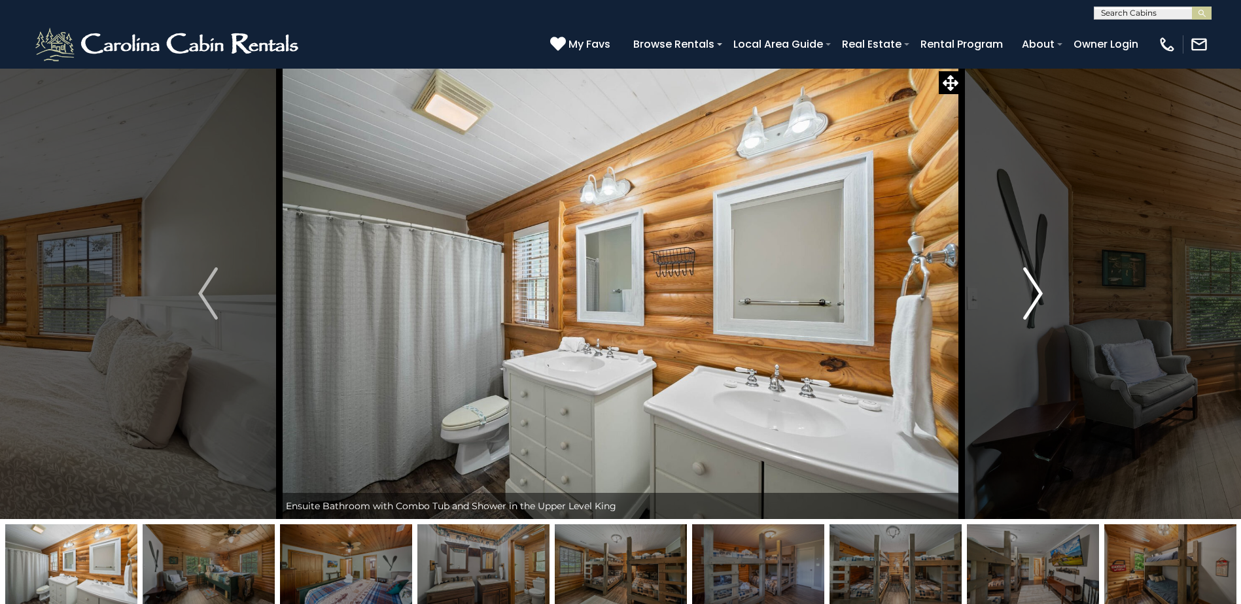
click at [1032, 293] on img "Next" at bounding box center [1033, 294] width 20 height 52
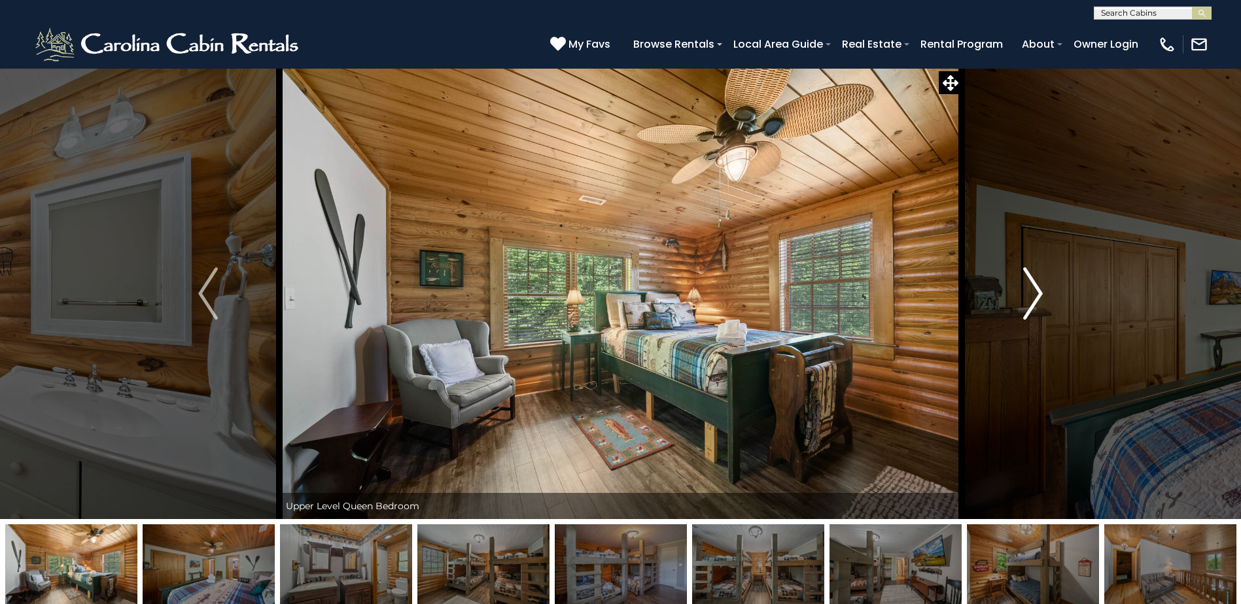
click at [1032, 293] on img "Next" at bounding box center [1033, 294] width 20 height 52
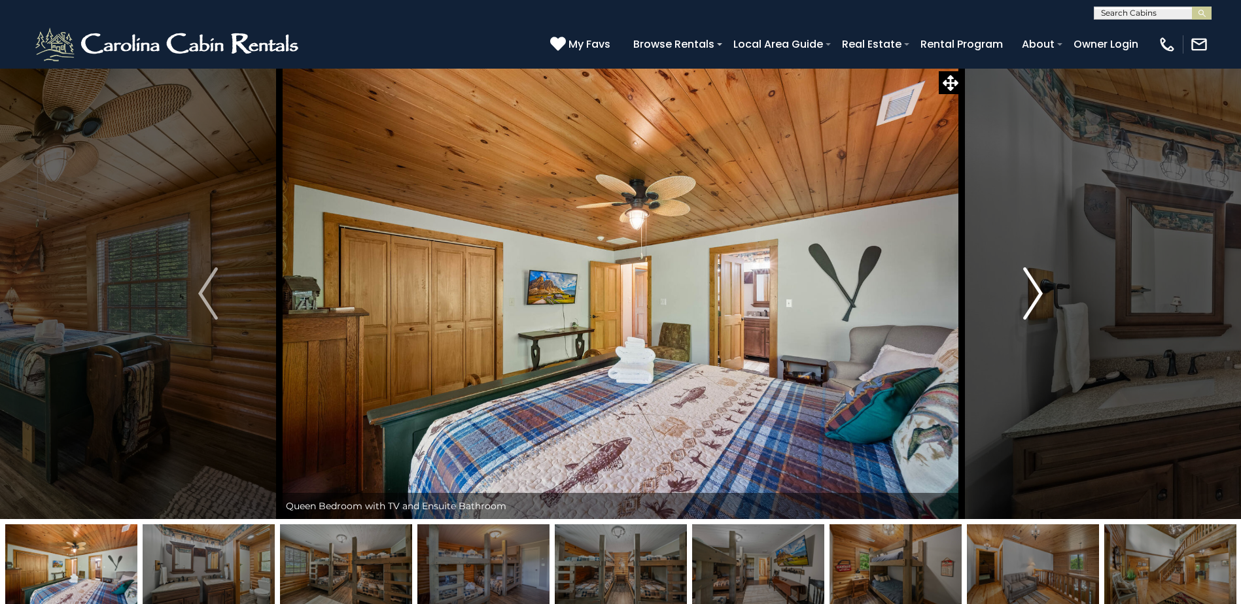
click at [1032, 293] on img "Next" at bounding box center [1033, 294] width 20 height 52
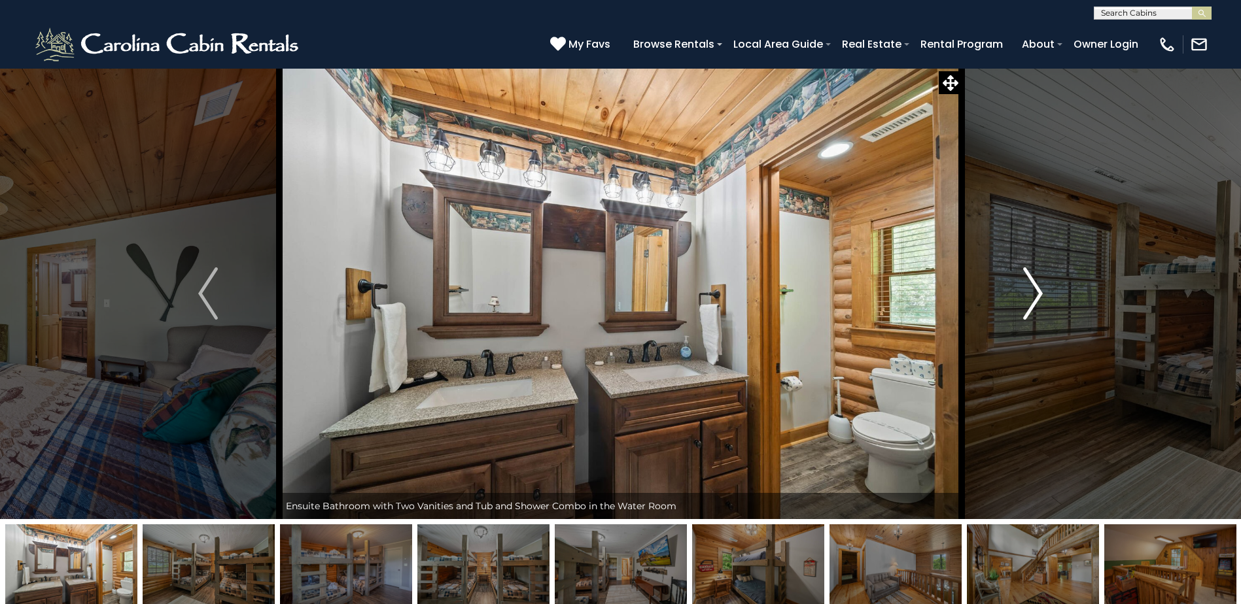
click at [1032, 293] on img "Next" at bounding box center [1033, 294] width 20 height 52
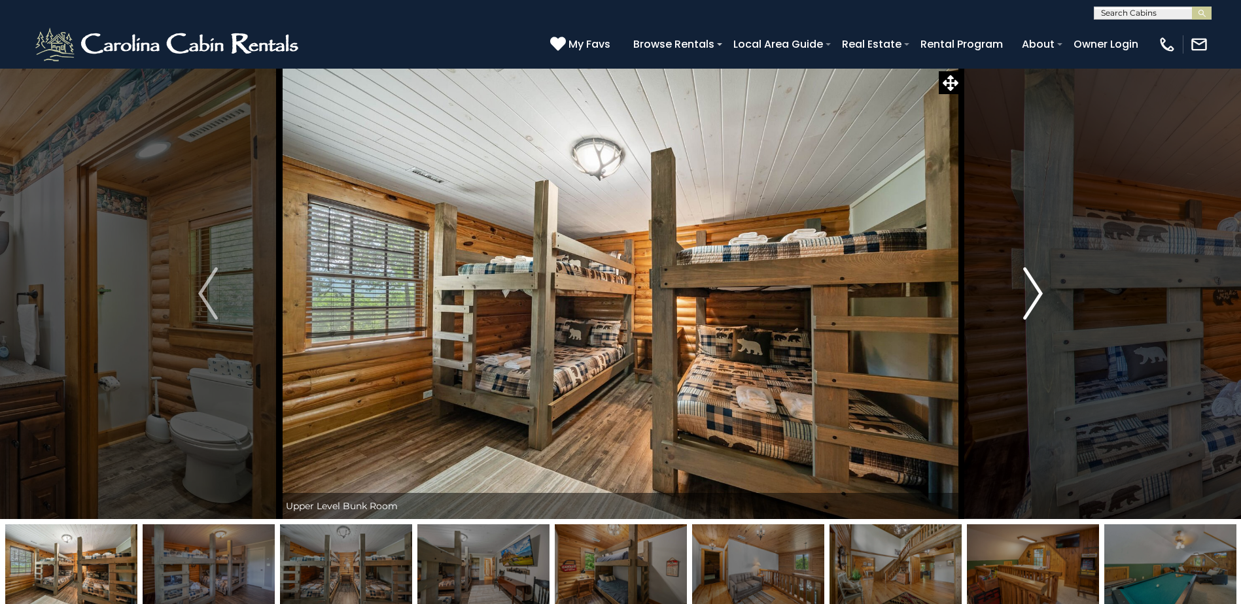
click at [1032, 293] on img "Next" at bounding box center [1033, 294] width 20 height 52
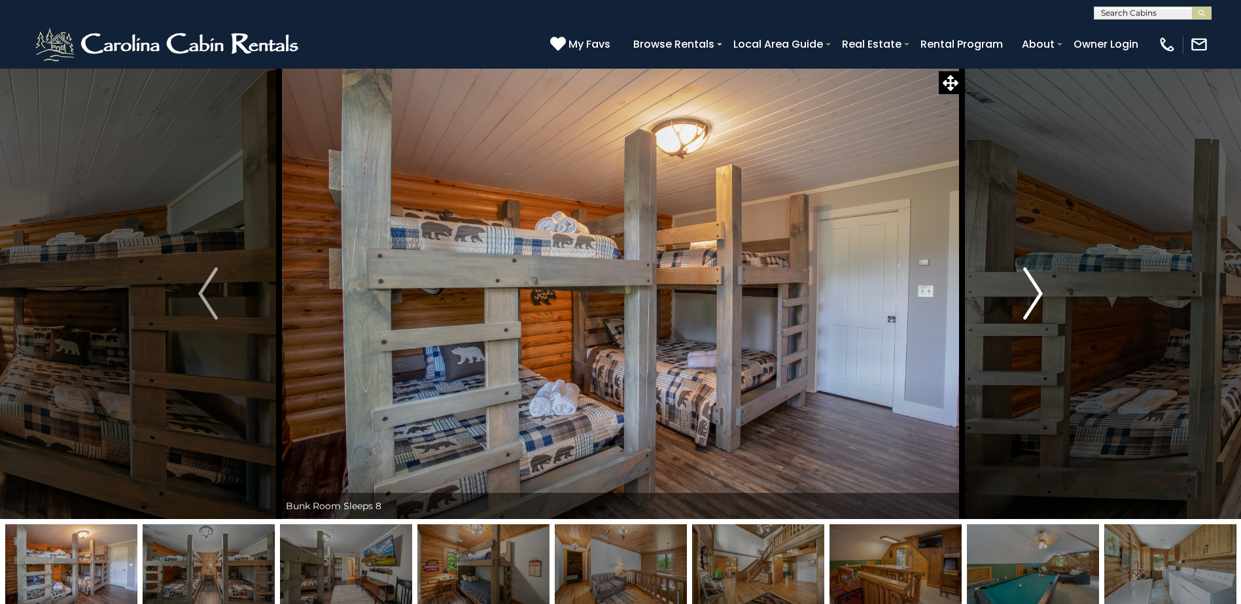
click at [1032, 293] on img "Next" at bounding box center [1033, 294] width 20 height 52
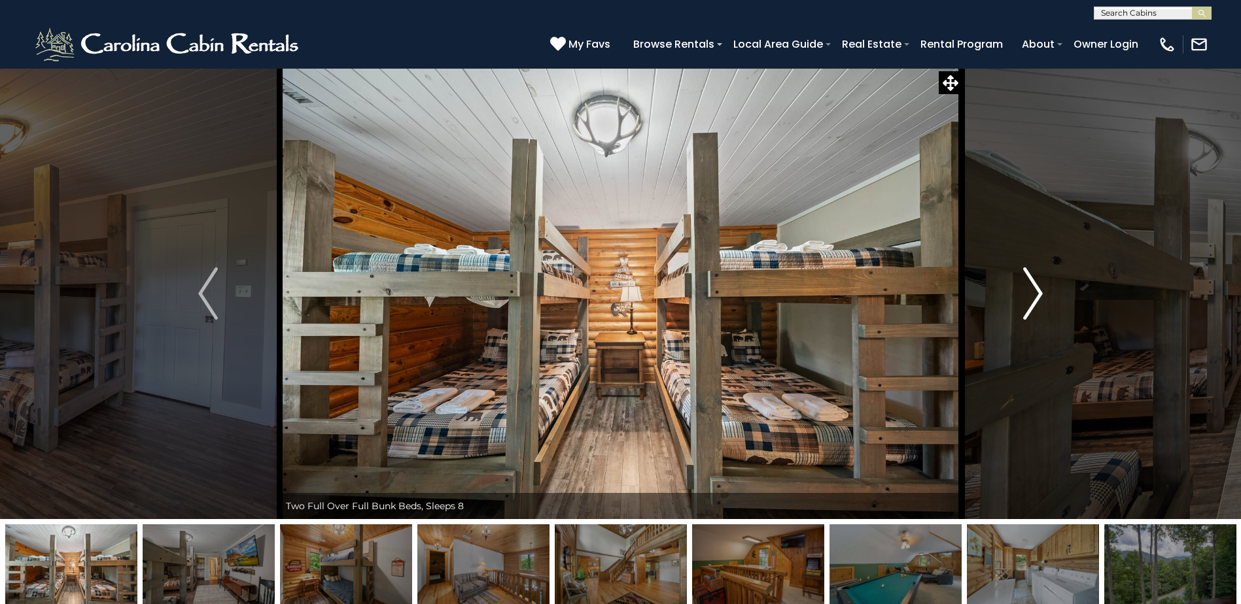
click at [1032, 293] on img "Next" at bounding box center [1033, 294] width 20 height 52
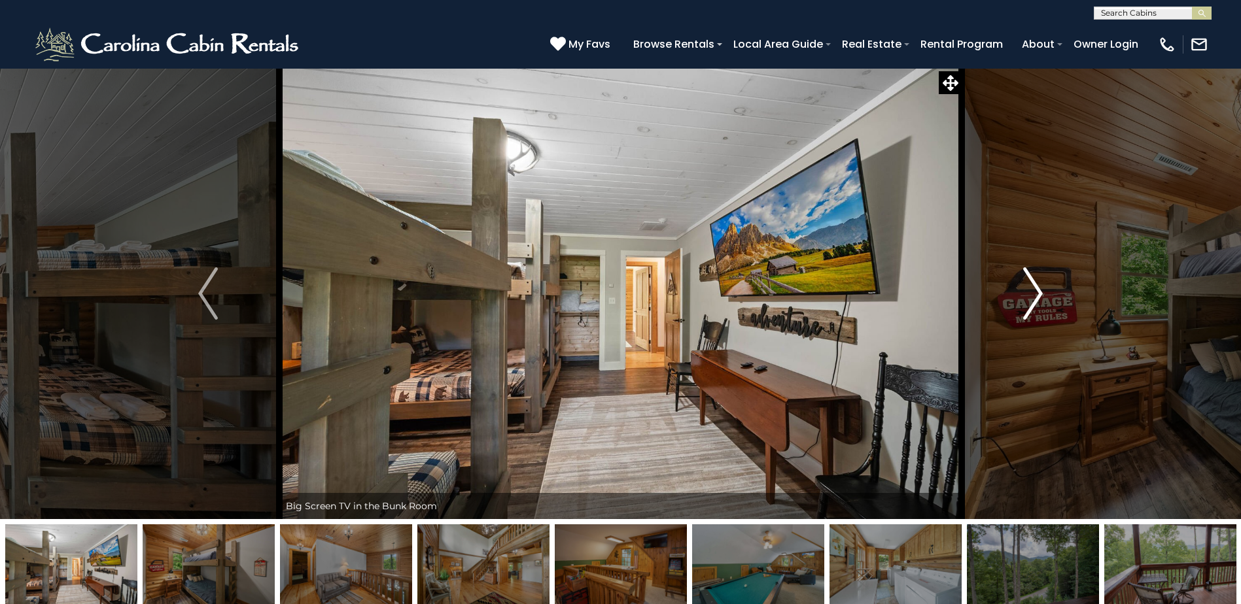
click at [1032, 293] on img "Next" at bounding box center [1033, 294] width 20 height 52
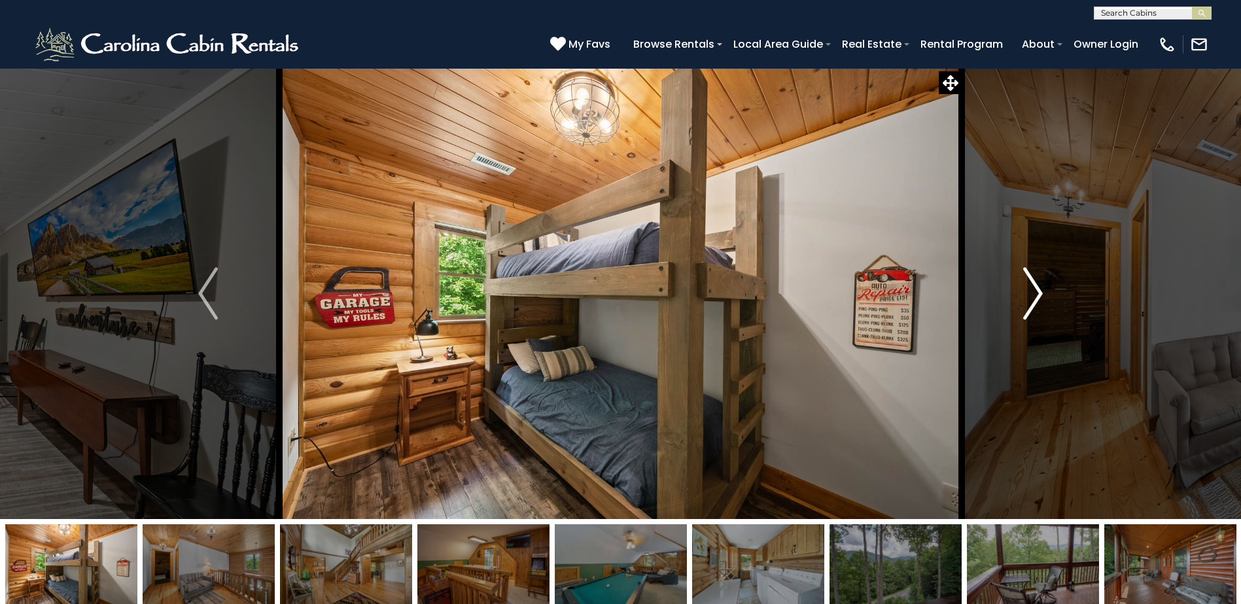
click at [1032, 293] on img "Next" at bounding box center [1033, 294] width 20 height 52
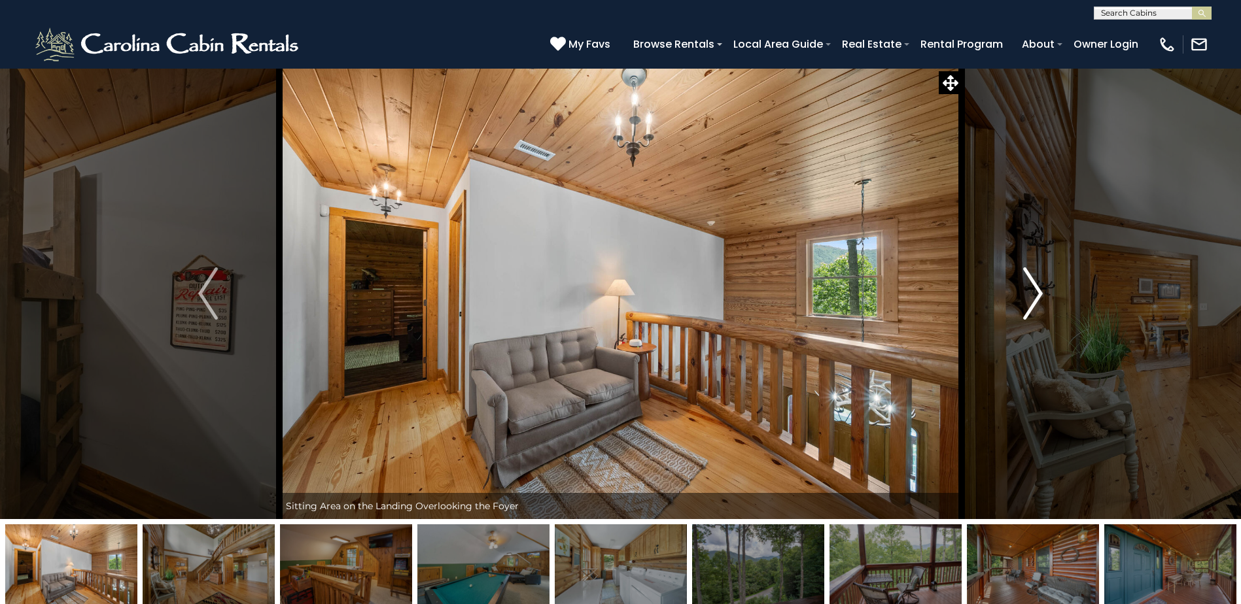
click at [1032, 293] on img "Next" at bounding box center [1033, 294] width 20 height 52
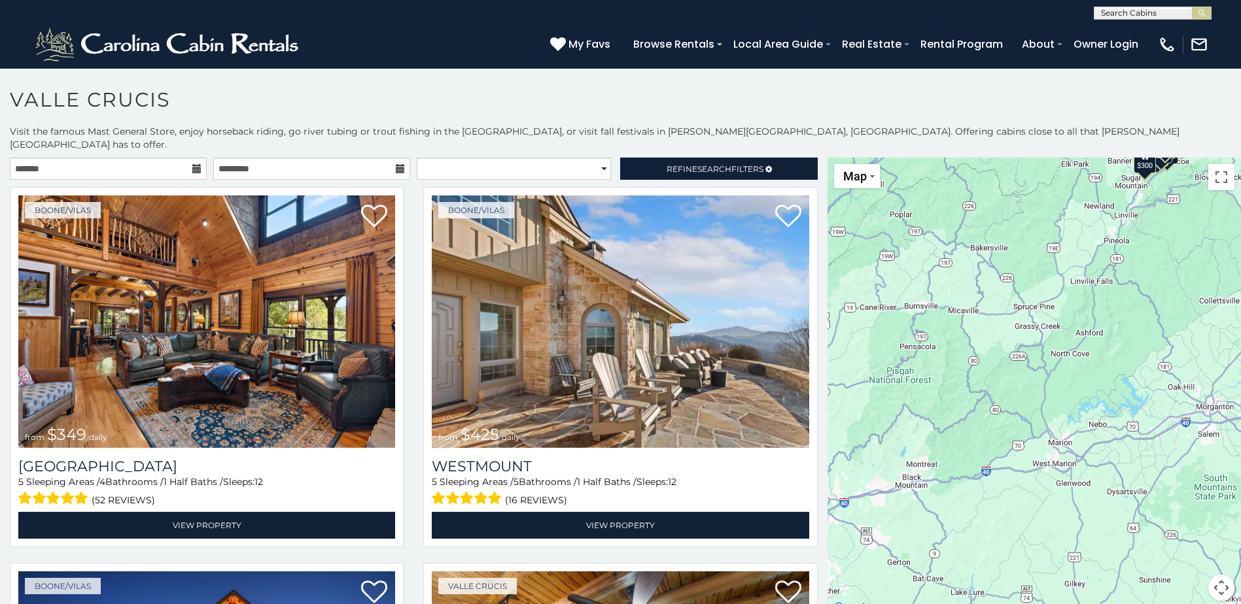
drag, startPoint x: 956, startPoint y: 473, endPoint x: 1022, endPoint y: 237, distance: 245.2
click at [1022, 237] on div "$349 $425 $565 $410 $635 $451 $400 $460 $245 $210 $395 $305 $360 $190 $185 $275…" at bounding box center [1033, 387] width 413 height 459
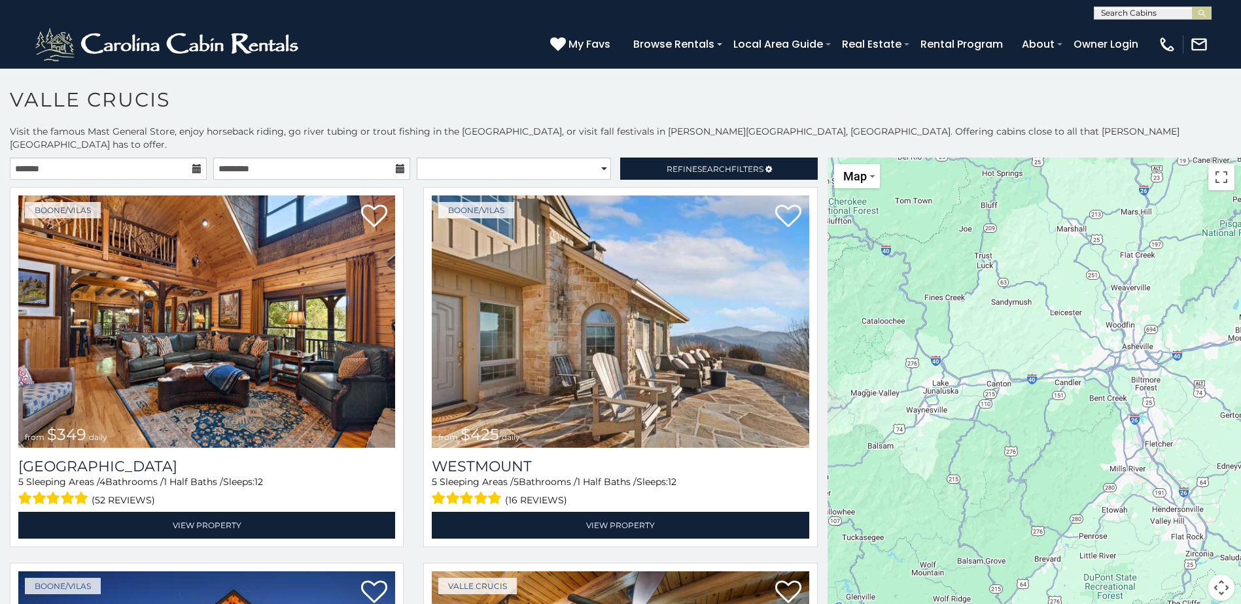
drag, startPoint x: 865, startPoint y: 485, endPoint x: 1201, endPoint y: 332, distance: 369.4
click at [1201, 332] on div "$349 $425 $565 $410 $635 $451 $400 $460 $245 $210 $395 $305 $360 $190 $185 $275…" at bounding box center [1033, 387] width 413 height 459
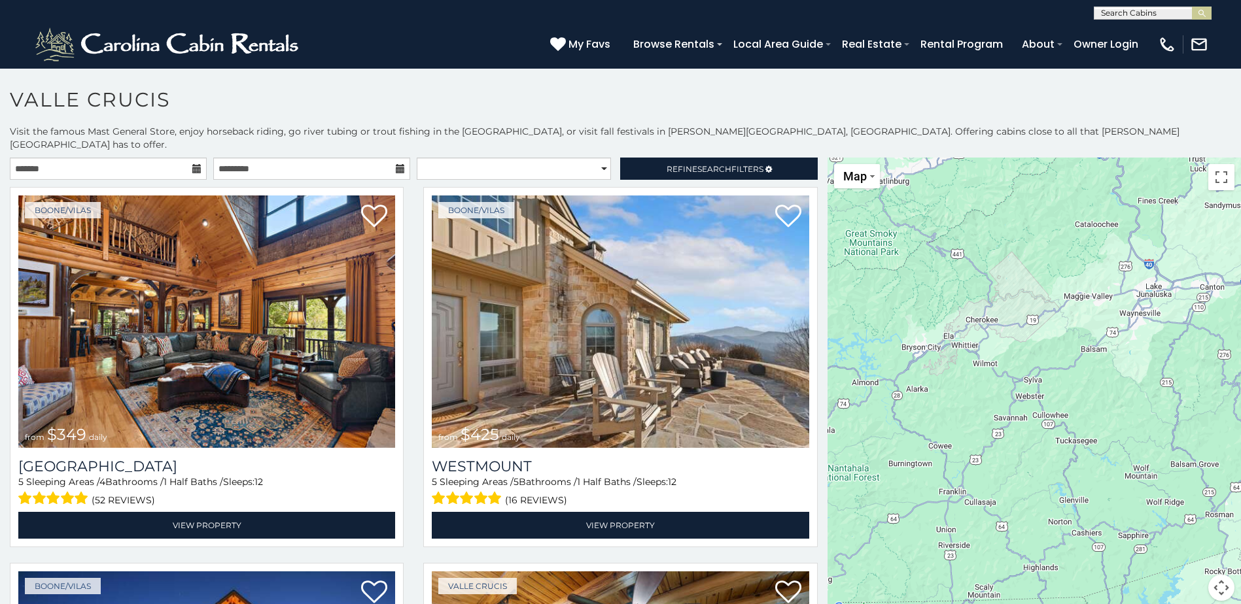
drag, startPoint x: 916, startPoint y: 454, endPoint x: 1127, endPoint y: 366, distance: 228.4
click at [1127, 366] on div "$349 $425 $565 $410 $635 $451 $400 $460 $245 $210 $395 $305 $360 $190 $185 $275…" at bounding box center [1033, 387] width 413 height 459
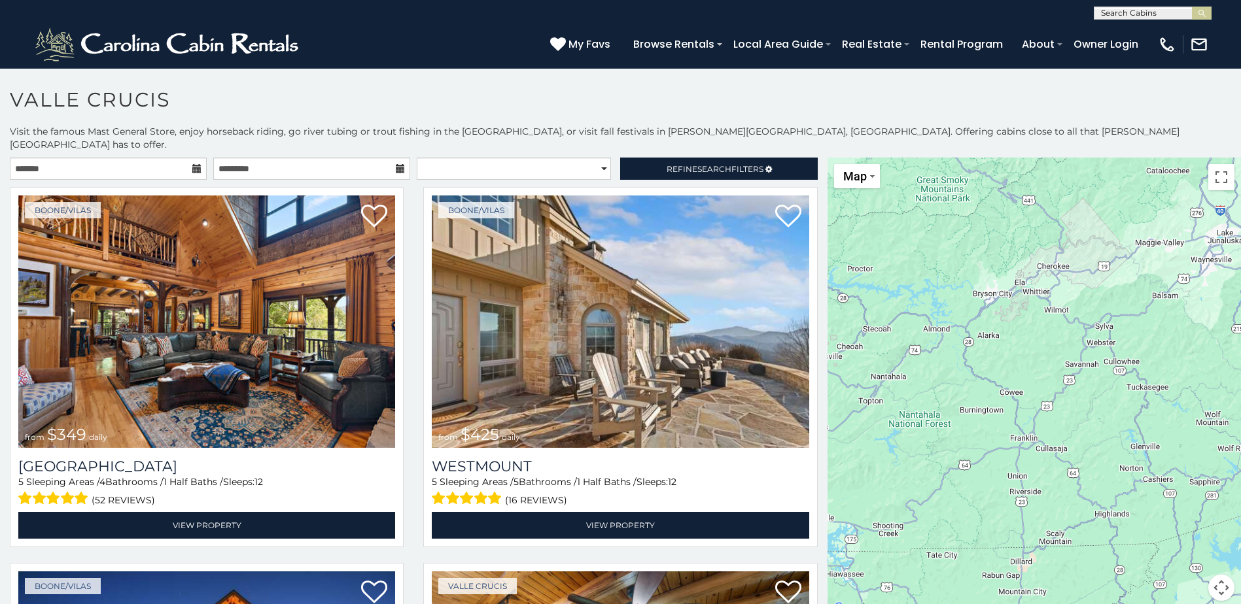
drag, startPoint x: 909, startPoint y: 419, endPoint x: 980, endPoint y: 363, distance: 90.4
click at [980, 363] on div "$349 $425 $565 $410 $635 $451 $400 $460 $245 $210 $395 $305 $360 $190 $185 $275…" at bounding box center [1033, 387] width 413 height 459
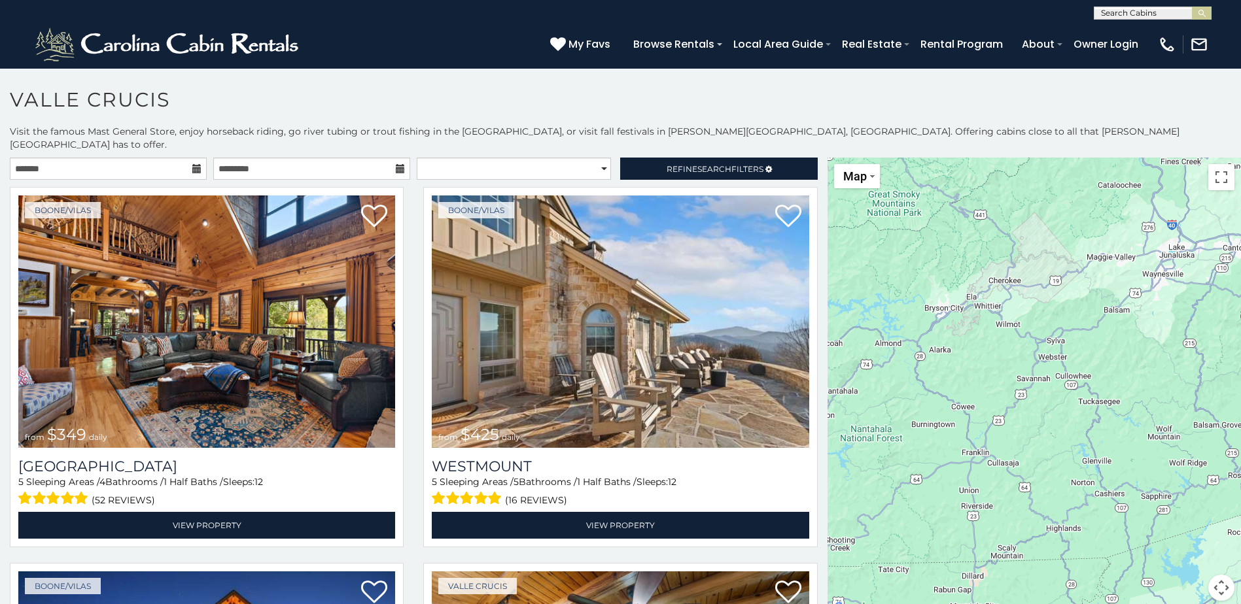
drag, startPoint x: 907, startPoint y: 438, endPoint x: 859, endPoint y: 449, distance: 48.4
click at [859, 449] on div "$349 $425 $565 $410 $635 $451 $400 $460 $245 $210 $395 $305 $360 $190 $185 $275…" at bounding box center [1033, 387] width 413 height 459
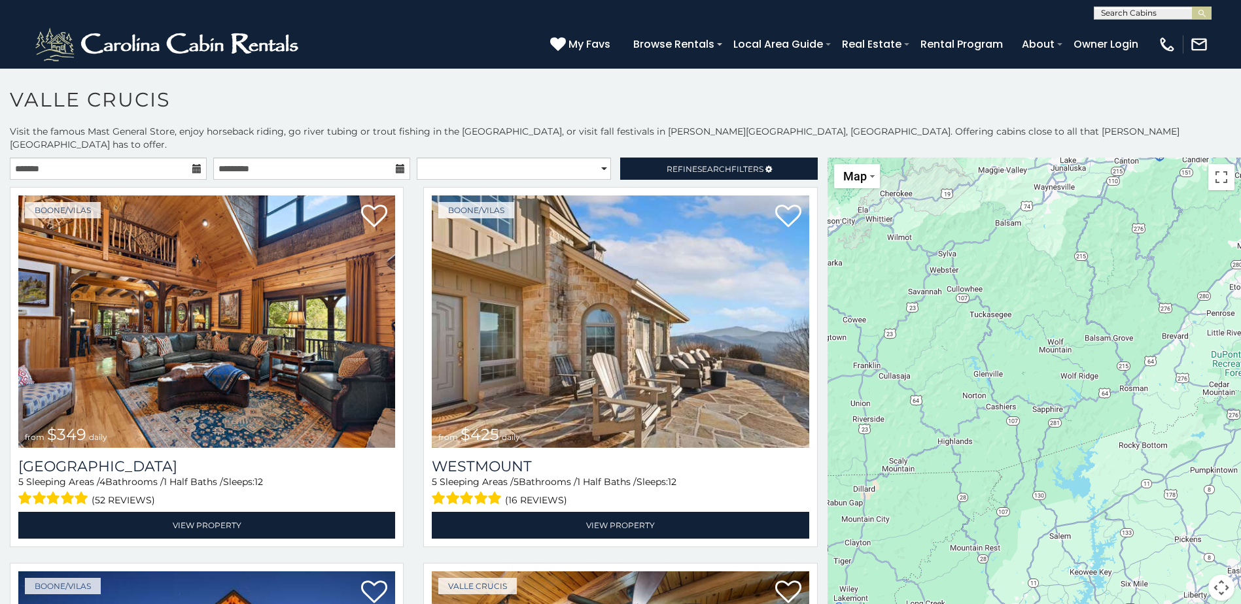
drag, startPoint x: 951, startPoint y: 493, endPoint x: 840, endPoint y: 406, distance: 141.6
click at [840, 406] on div "$349 $425 $565 $410 $635 $451 $400 $460 $245 $210 $395 $305 $360 $190 $185 $275…" at bounding box center [1033, 387] width 413 height 459
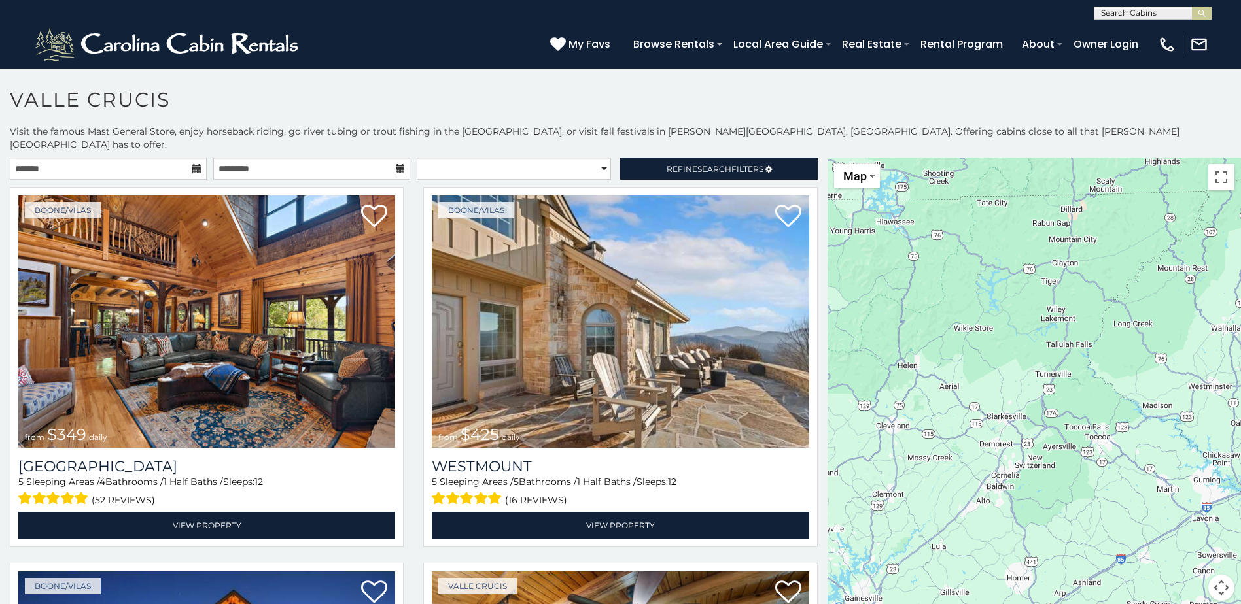
drag, startPoint x: 954, startPoint y: 460, endPoint x: 1158, endPoint y: 178, distance: 348.2
click at [1158, 178] on div "$349 $425 $565 $410 $635 $451 $400 $460 $245 $210 $395 $305 $360 $190 $185 $275…" at bounding box center [1033, 387] width 413 height 459
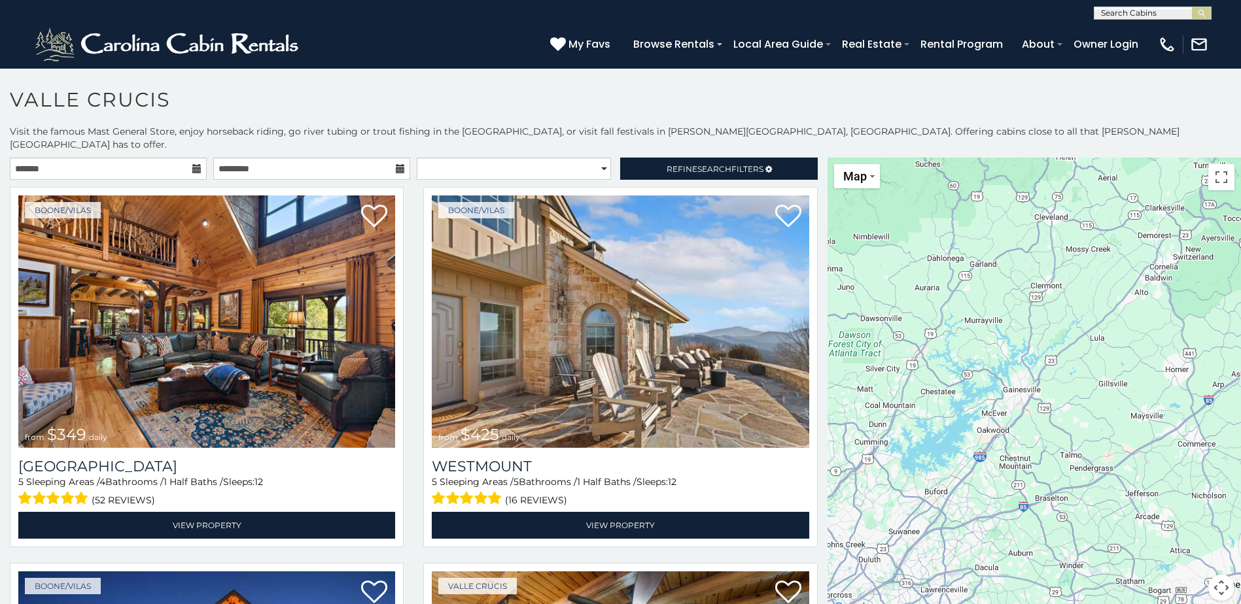
drag, startPoint x: 912, startPoint y: 473, endPoint x: 1070, endPoint y: 261, distance: 264.1
click at [1070, 261] on div "$349 $425 $565 $410 $635 $451 $400 $460 $245 $210 $395 $305 $360 $190 $185 $275…" at bounding box center [1033, 387] width 413 height 459
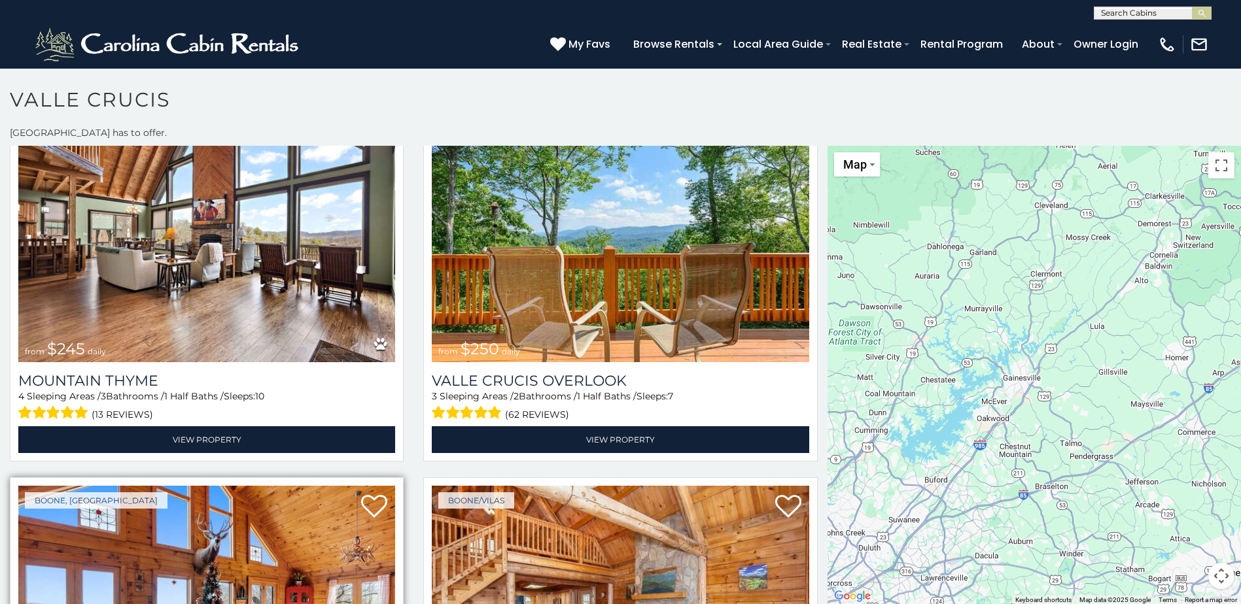
scroll to position [4775, 0]
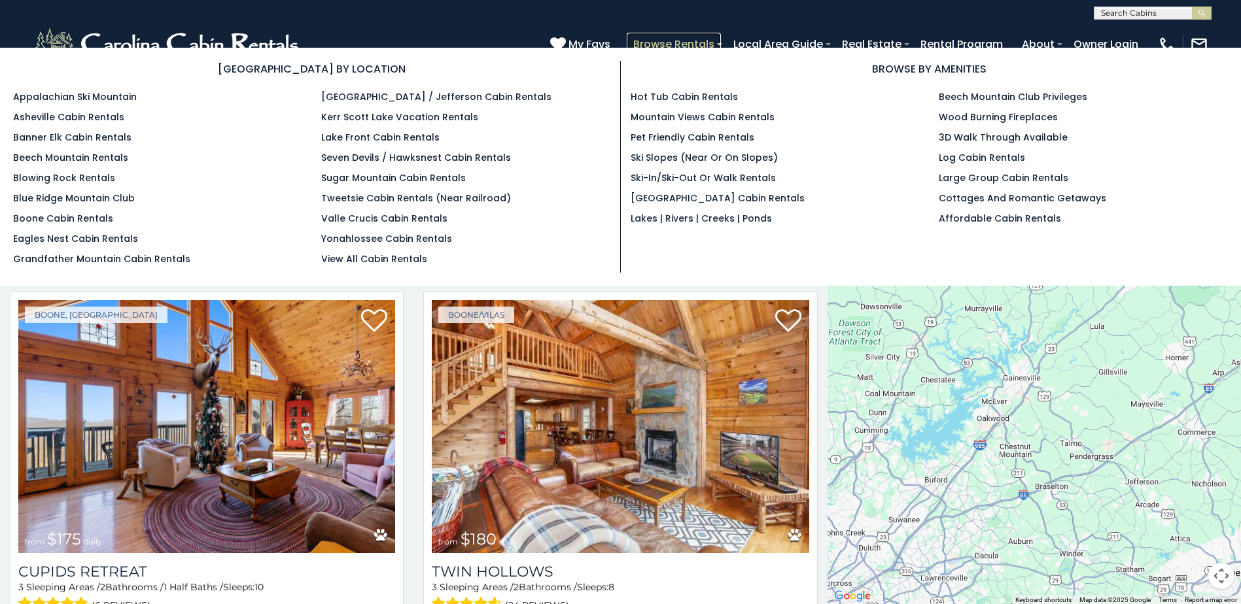
click at [656, 46] on link "Browse Rentals" at bounding box center [674, 44] width 94 height 23
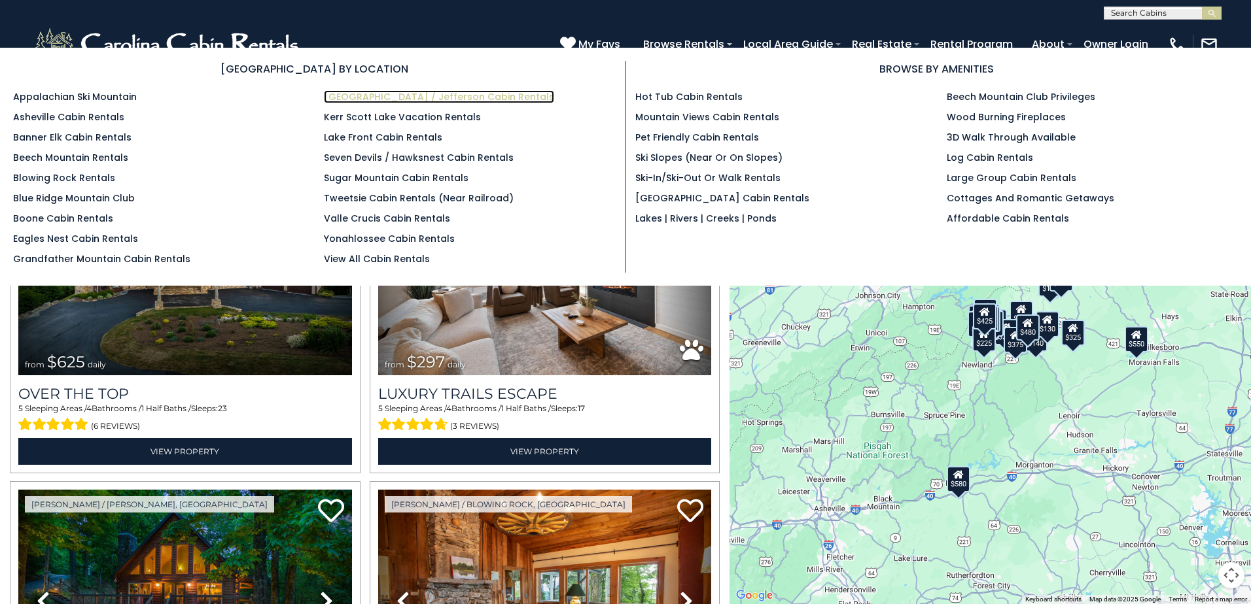
click at [436, 96] on link "[GEOGRAPHIC_DATA] / Jefferson Cabin Rentals" at bounding box center [439, 96] width 230 height 13
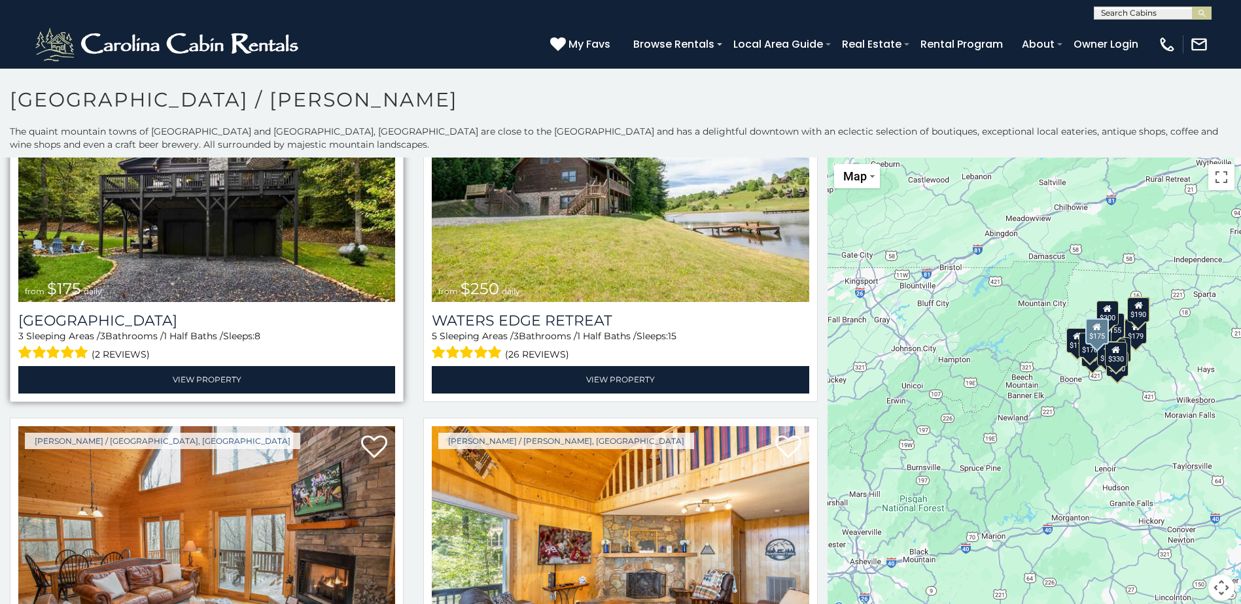
scroll to position [589, 0]
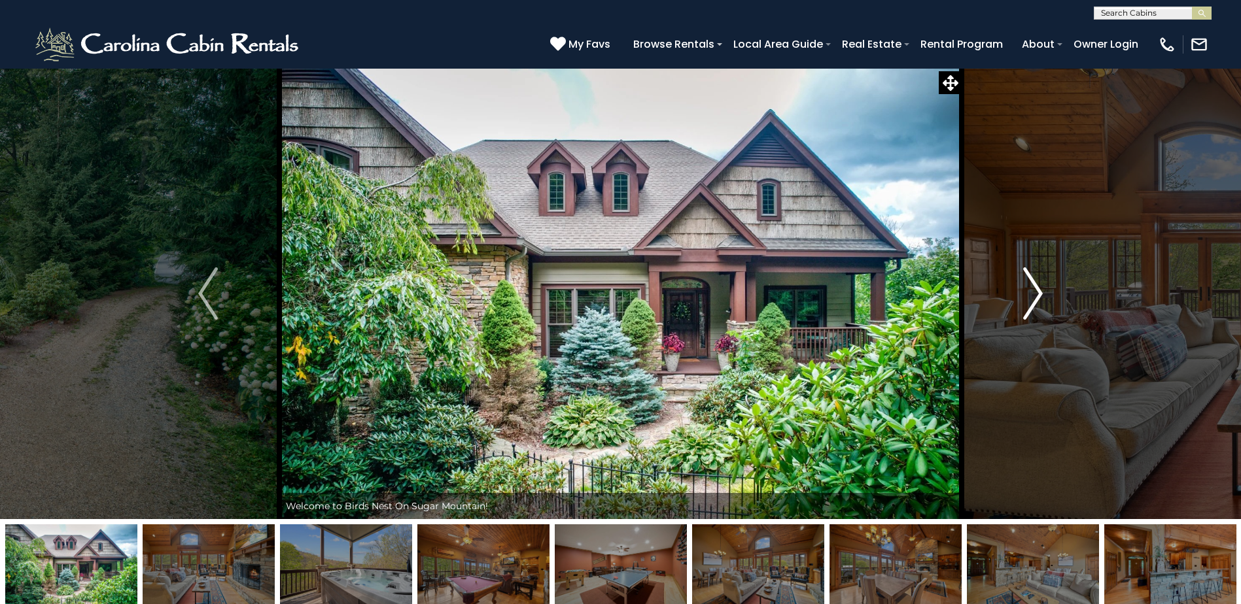
click at [1029, 292] on img "Next" at bounding box center [1033, 294] width 20 height 52
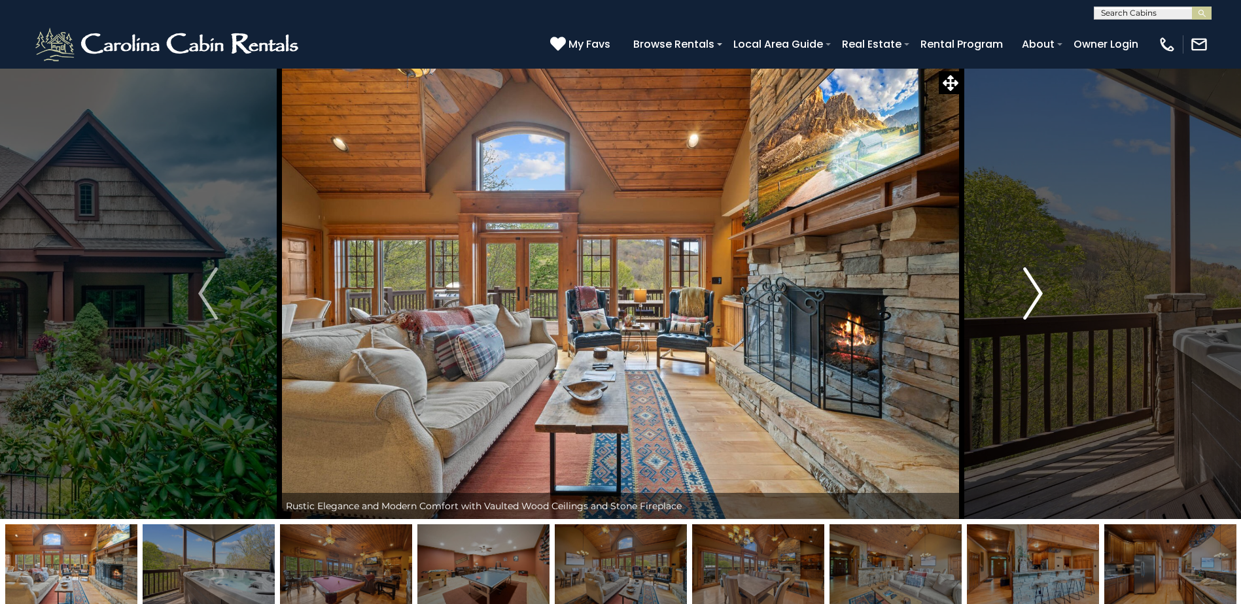
click at [1029, 292] on img "Next" at bounding box center [1033, 294] width 20 height 52
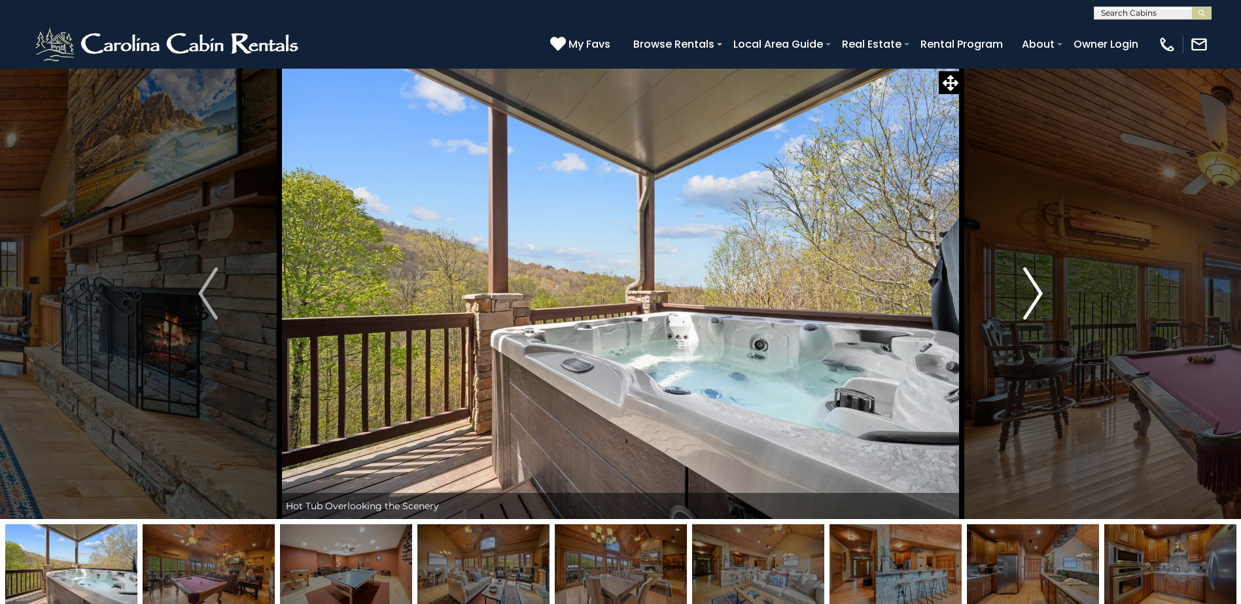
click at [1029, 292] on img "Next" at bounding box center [1033, 294] width 20 height 52
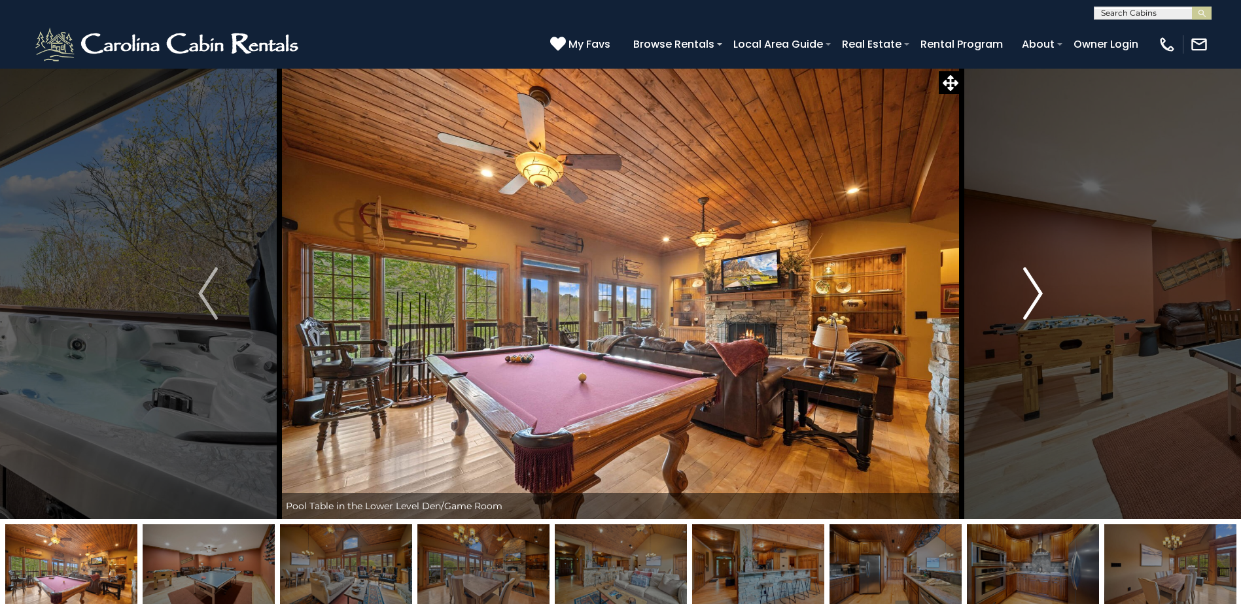
click at [1028, 292] on img "Next" at bounding box center [1033, 294] width 20 height 52
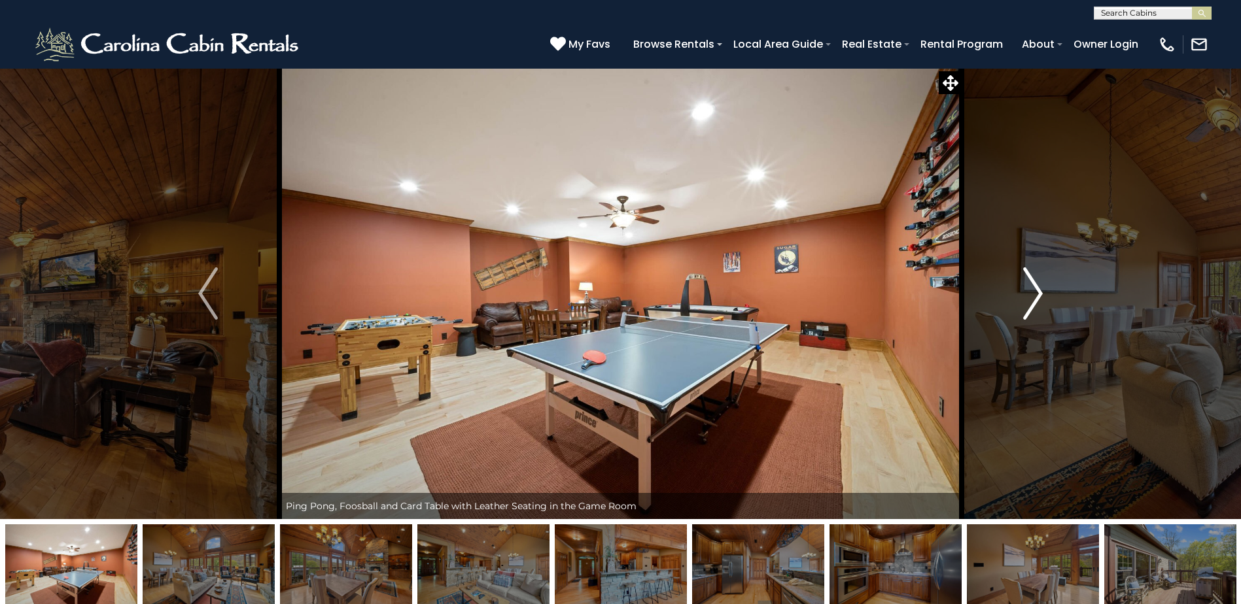
click at [1028, 292] on img "Next" at bounding box center [1033, 294] width 20 height 52
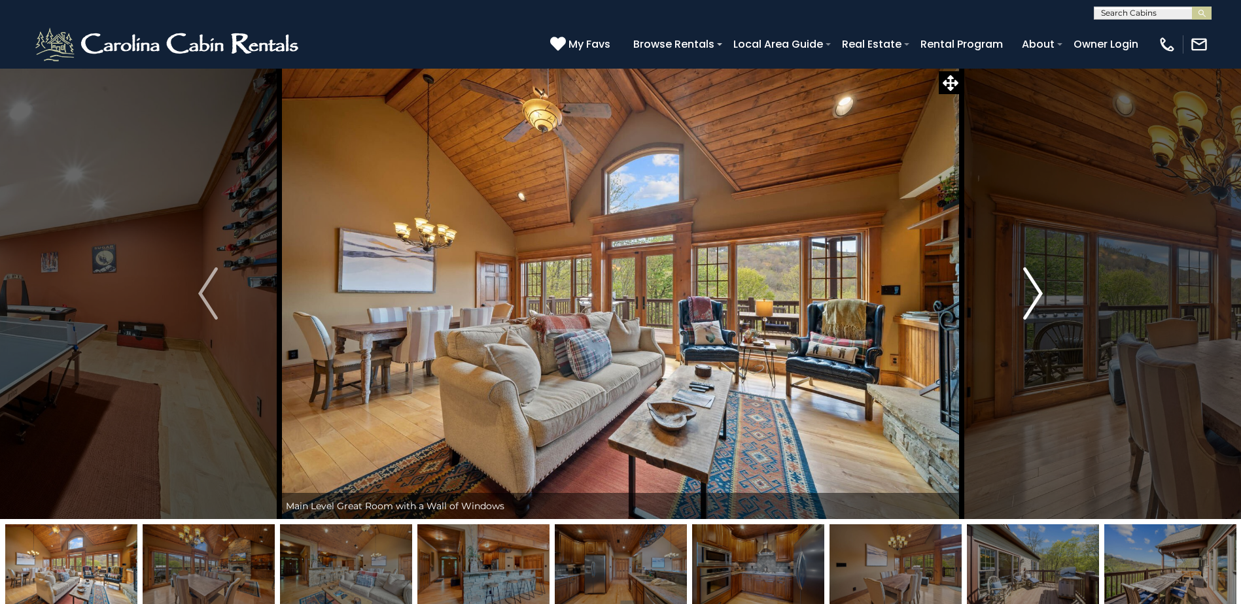
click at [1028, 292] on img "Next" at bounding box center [1033, 294] width 20 height 52
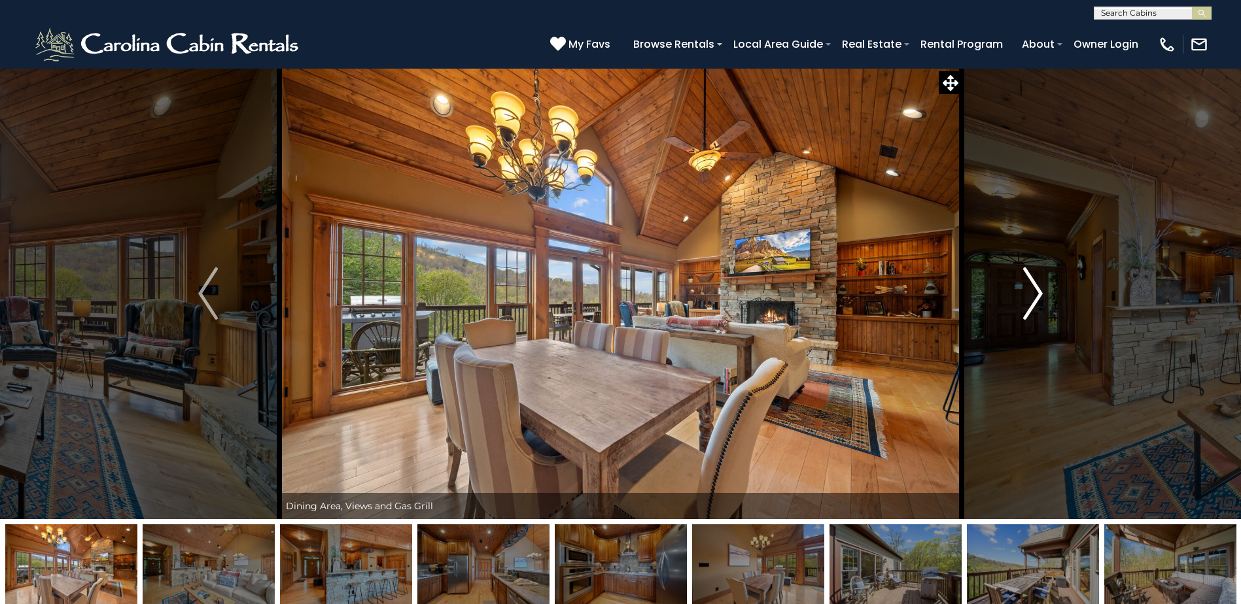
click at [1028, 292] on img "Next" at bounding box center [1033, 294] width 20 height 52
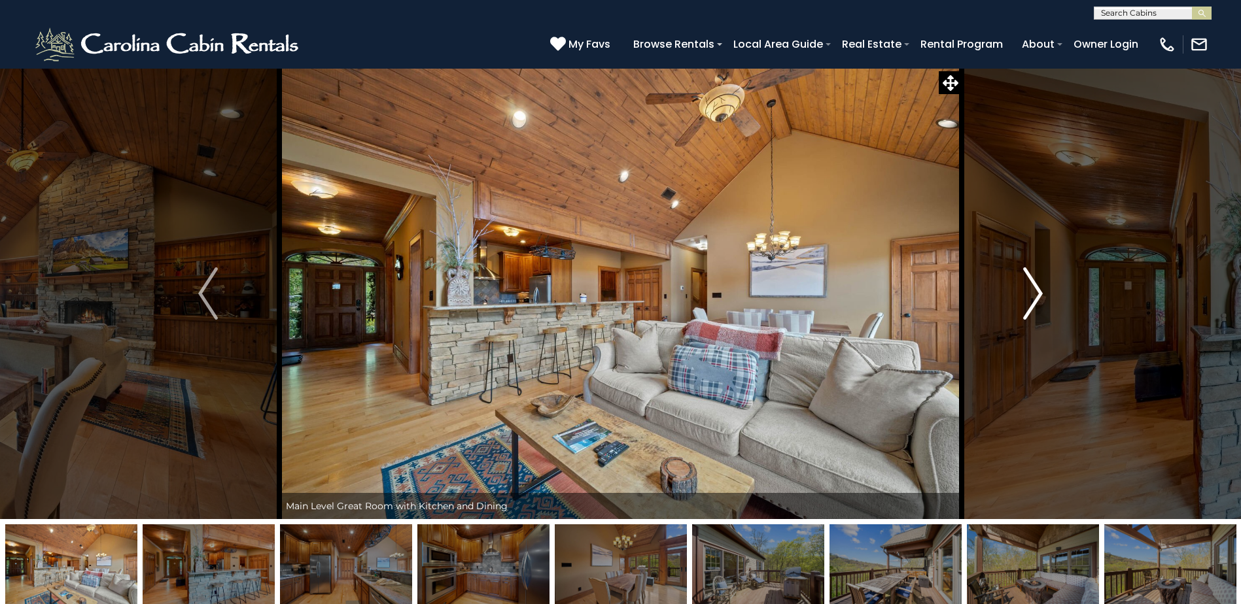
click at [1028, 292] on img "Next" at bounding box center [1033, 294] width 20 height 52
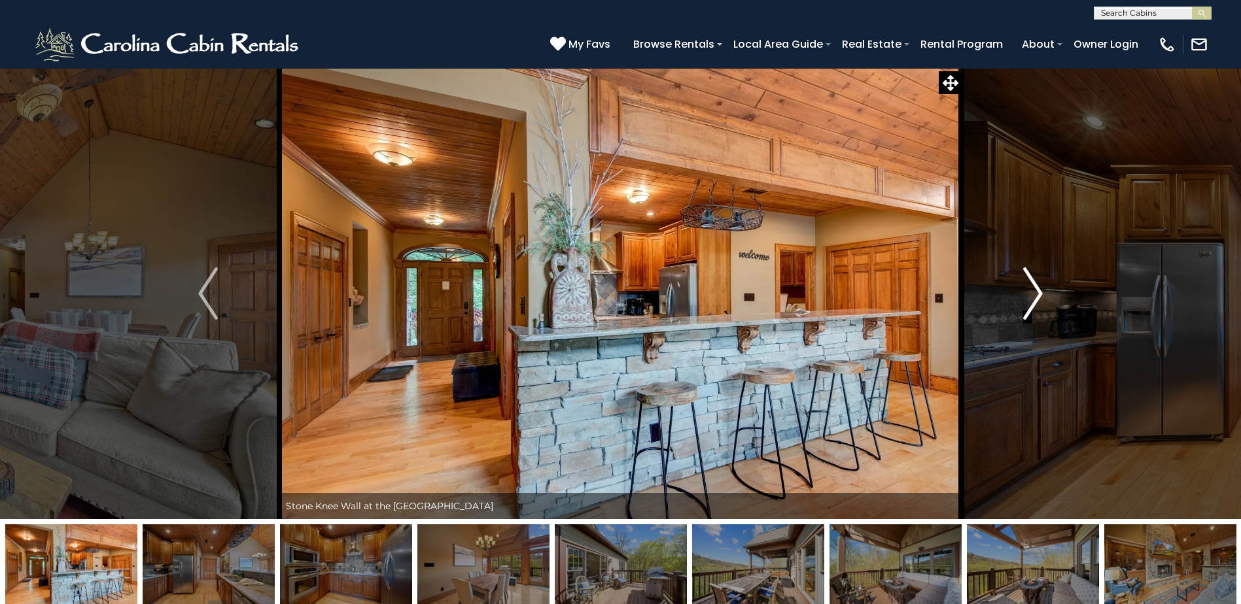
click at [1028, 292] on img "Next" at bounding box center [1033, 294] width 20 height 52
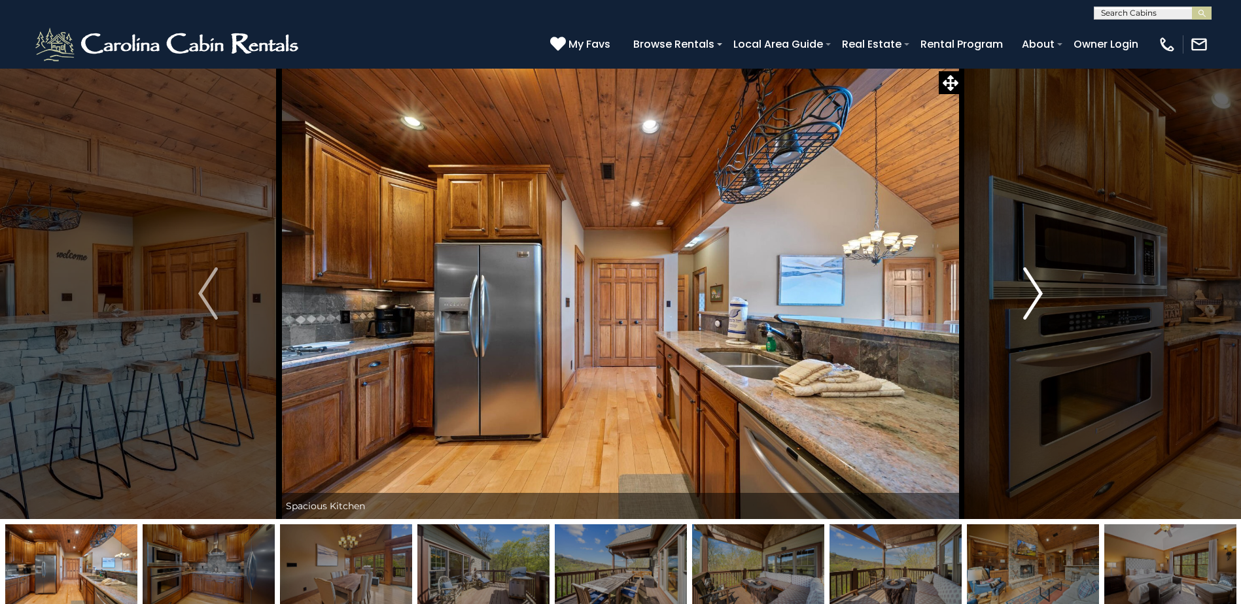
click at [1028, 292] on img "Next" at bounding box center [1033, 294] width 20 height 52
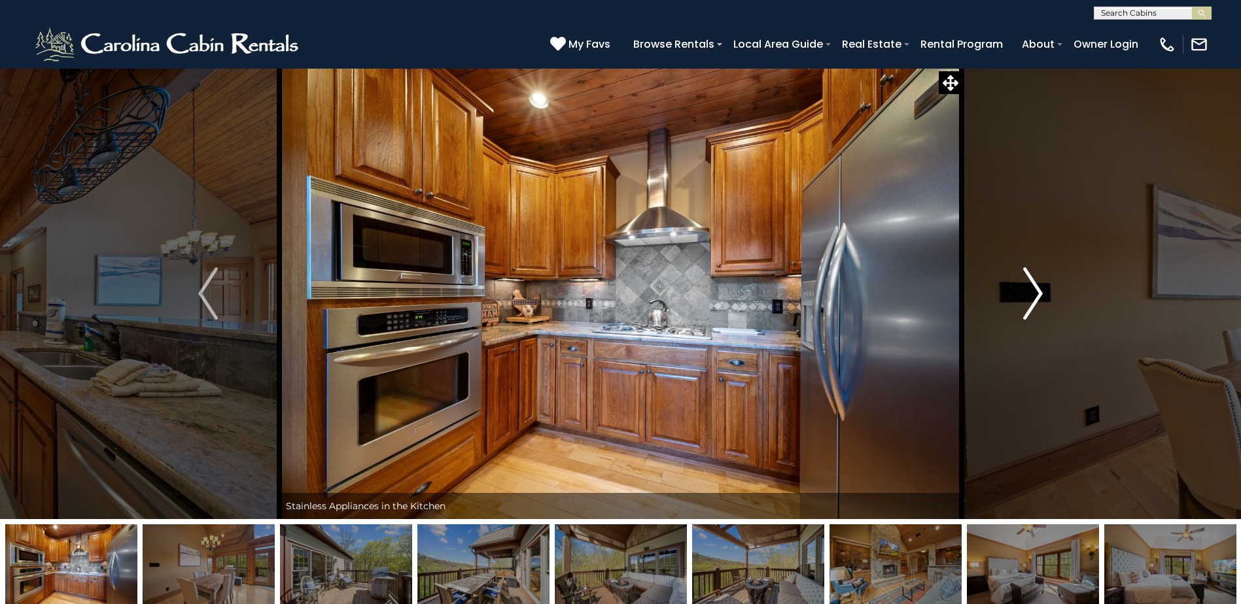
click at [1028, 292] on img "Next" at bounding box center [1033, 294] width 20 height 52
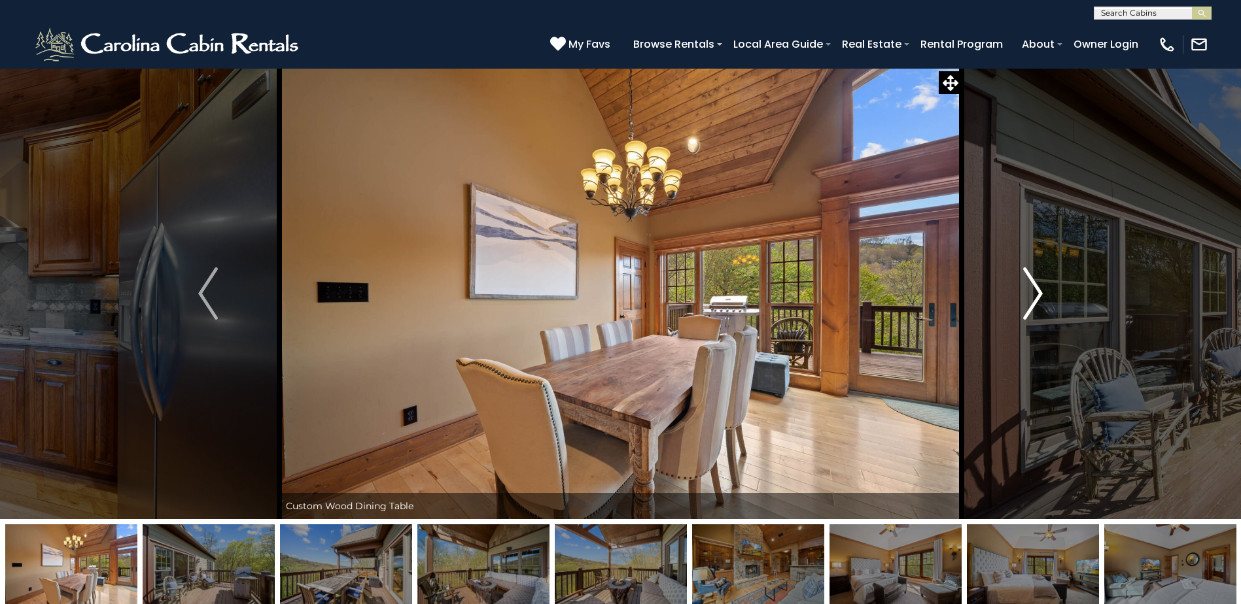
click at [1028, 292] on img "Next" at bounding box center [1033, 294] width 20 height 52
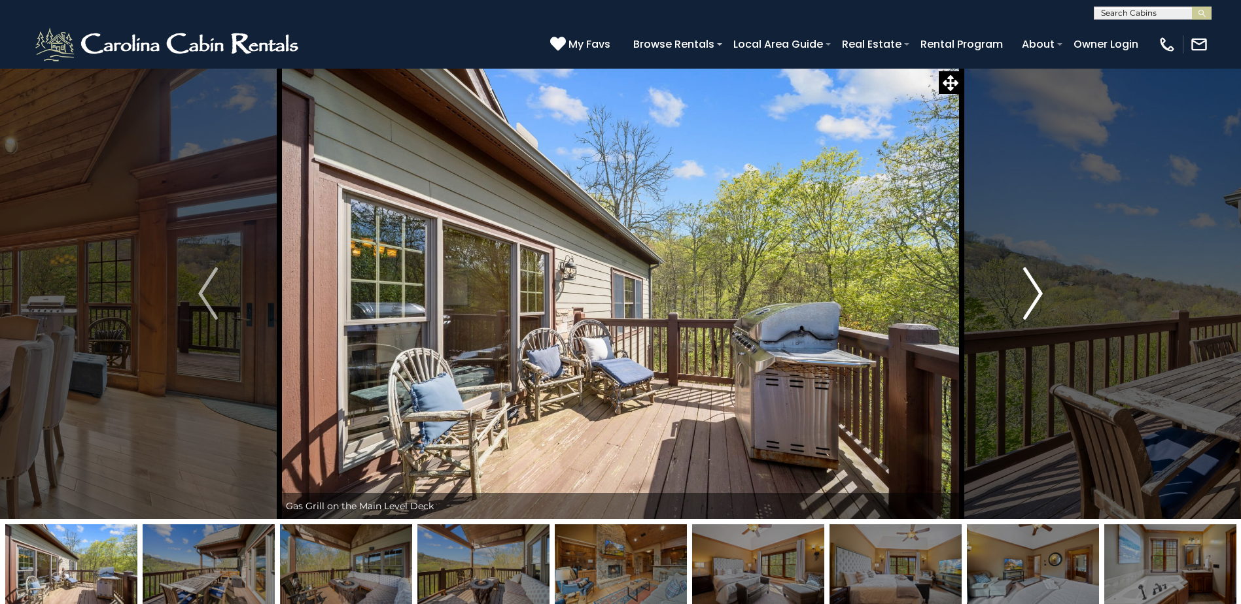
click at [1028, 292] on img "Next" at bounding box center [1033, 294] width 20 height 52
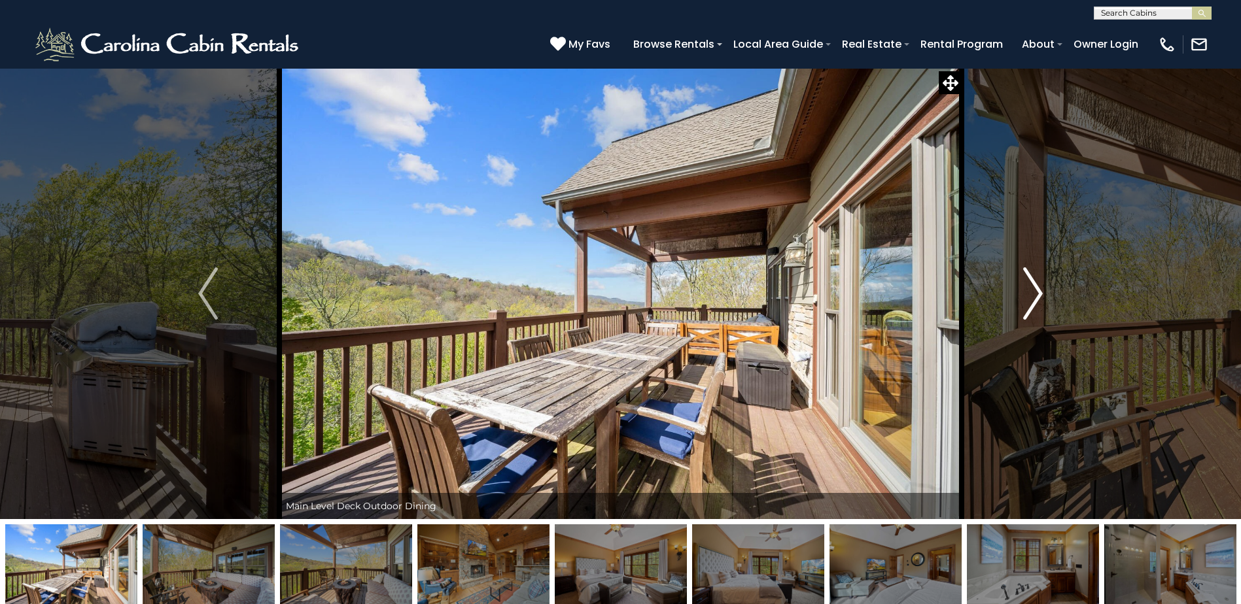
click at [1028, 292] on img "Next" at bounding box center [1033, 294] width 20 height 52
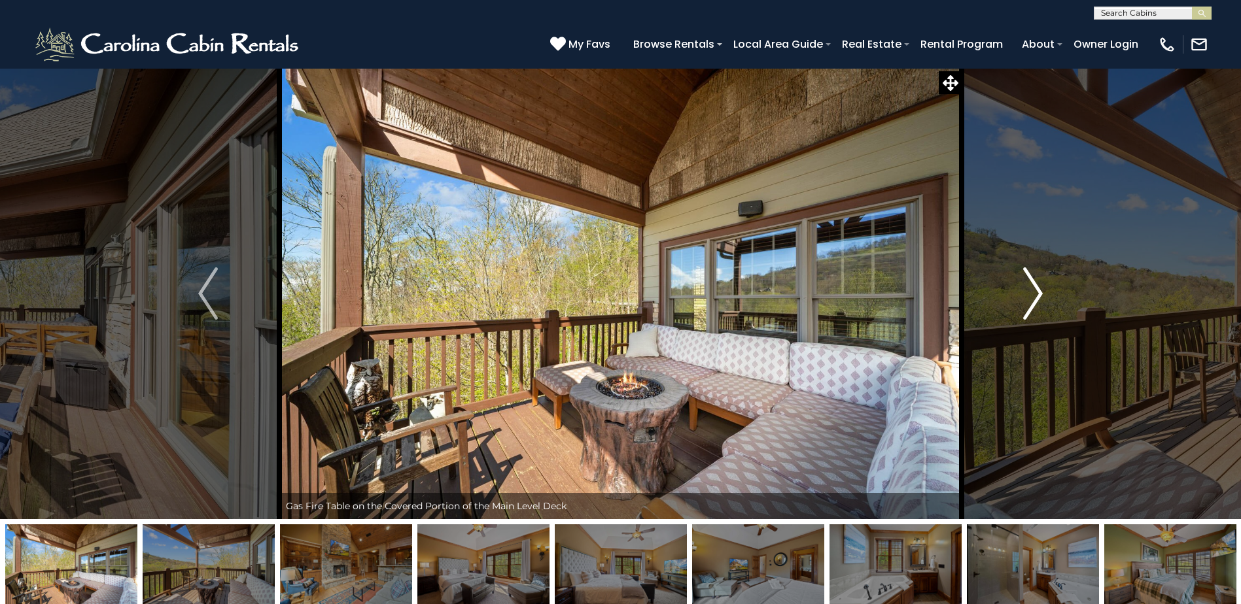
click at [1028, 292] on img "Next" at bounding box center [1033, 294] width 20 height 52
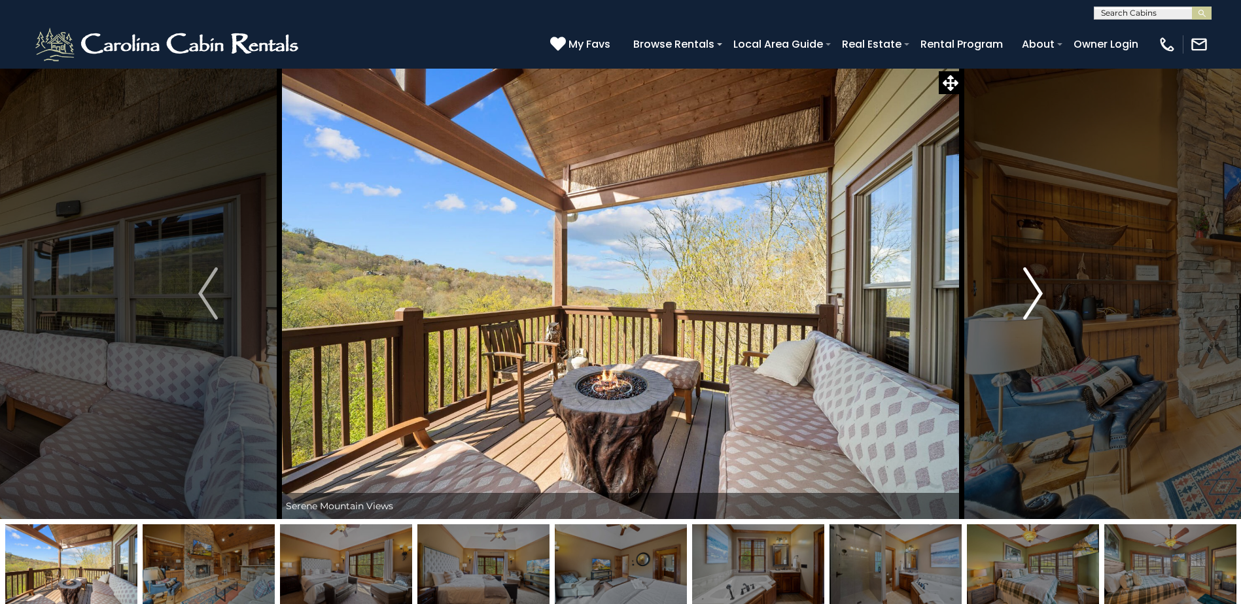
click at [1028, 292] on img "Next" at bounding box center [1033, 294] width 20 height 52
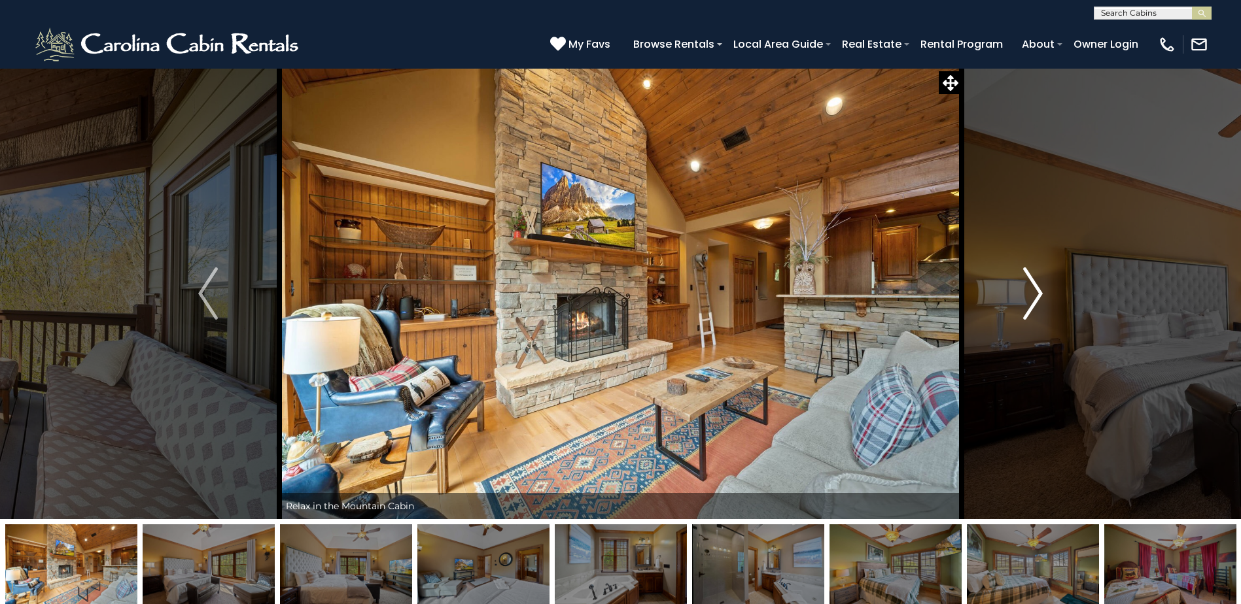
click at [1032, 307] on img "Next" at bounding box center [1033, 294] width 20 height 52
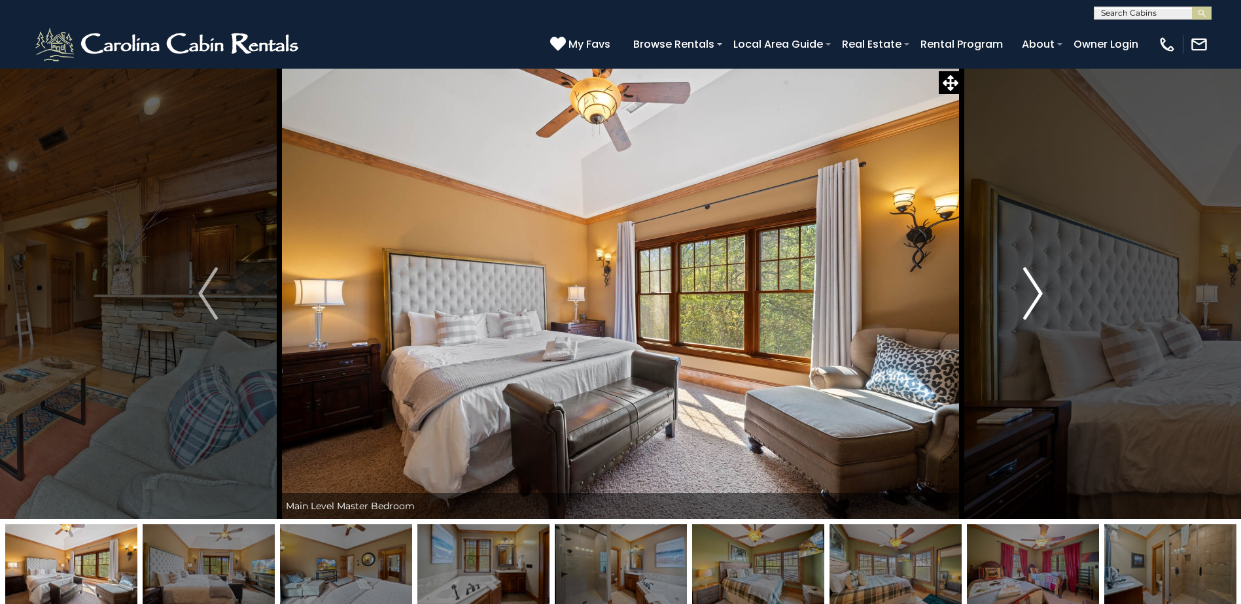
click at [1036, 292] on img "Next" at bounding box center [1033, 294] width 20 height 52
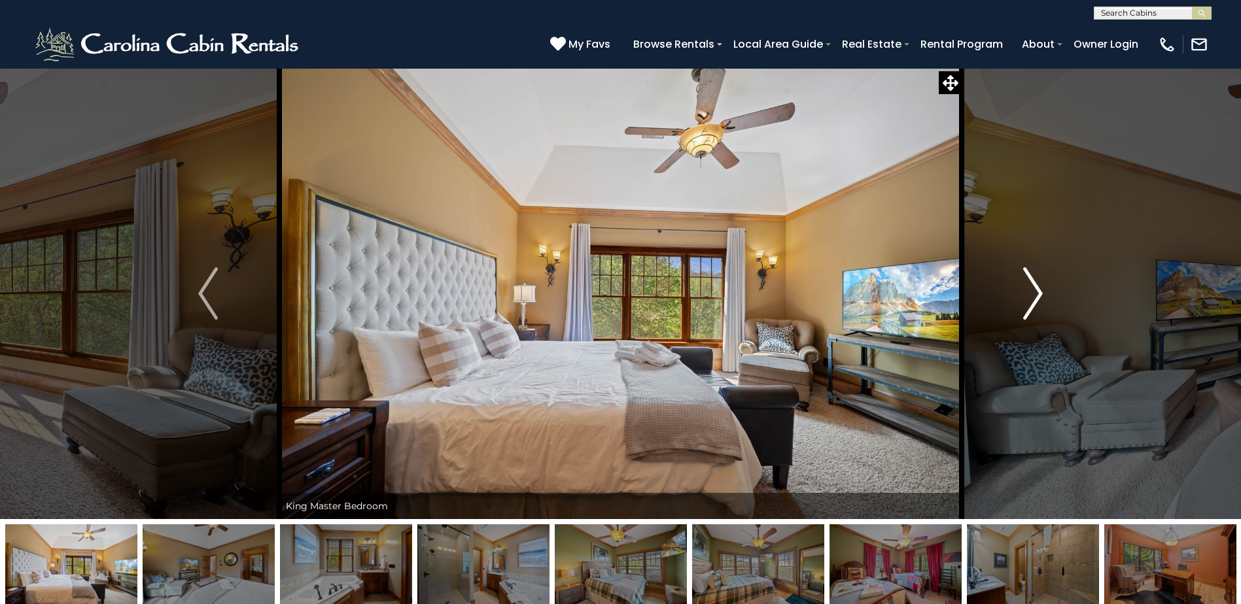
click at [1036, 292] on img "Next" at bounding box center [1033, 294] width 20 height 52
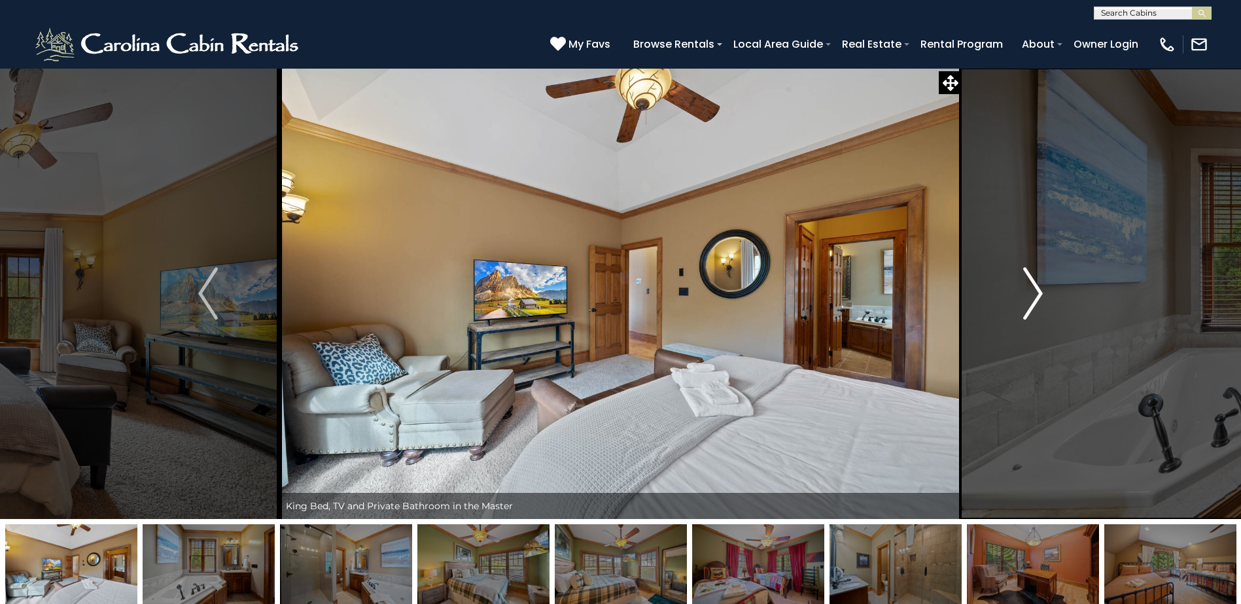
click at [1036, 292] on img "Next" at bounding box center [1033, 294] width 20 height 52
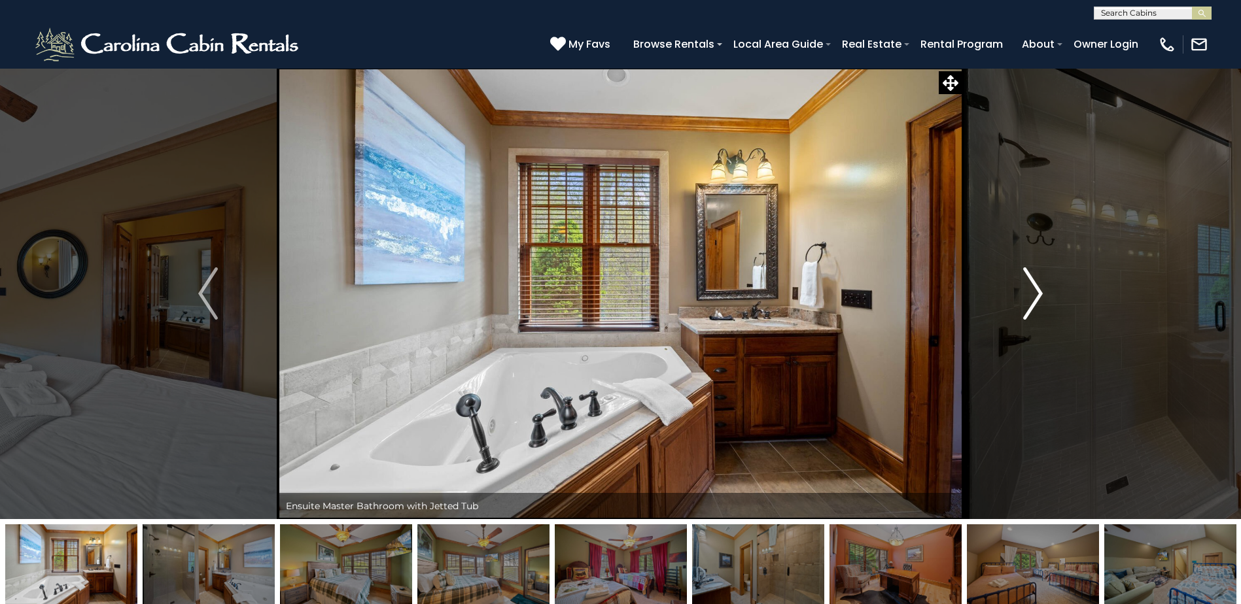
click at [1036, 292] on img "Next" at bounding box center [1033, 294] width 20 height 52
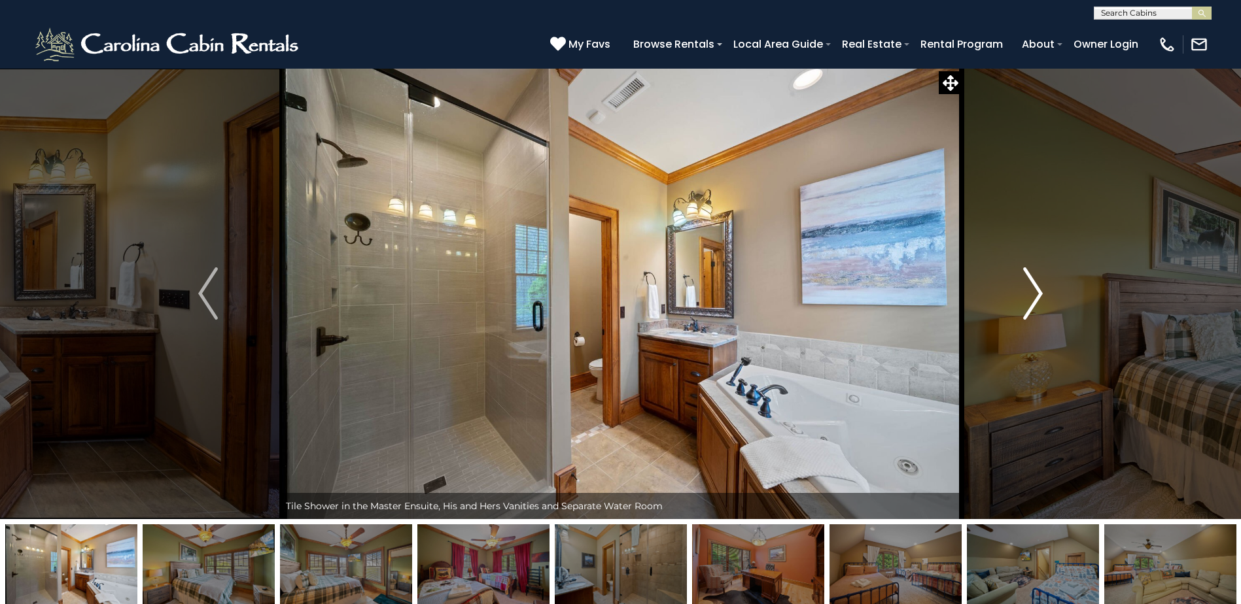
click at [1036, 292] on img "Next" at bounding box center [1033, 294] width 20 height 52
